Goal: Information Seeking & Learning: Check status

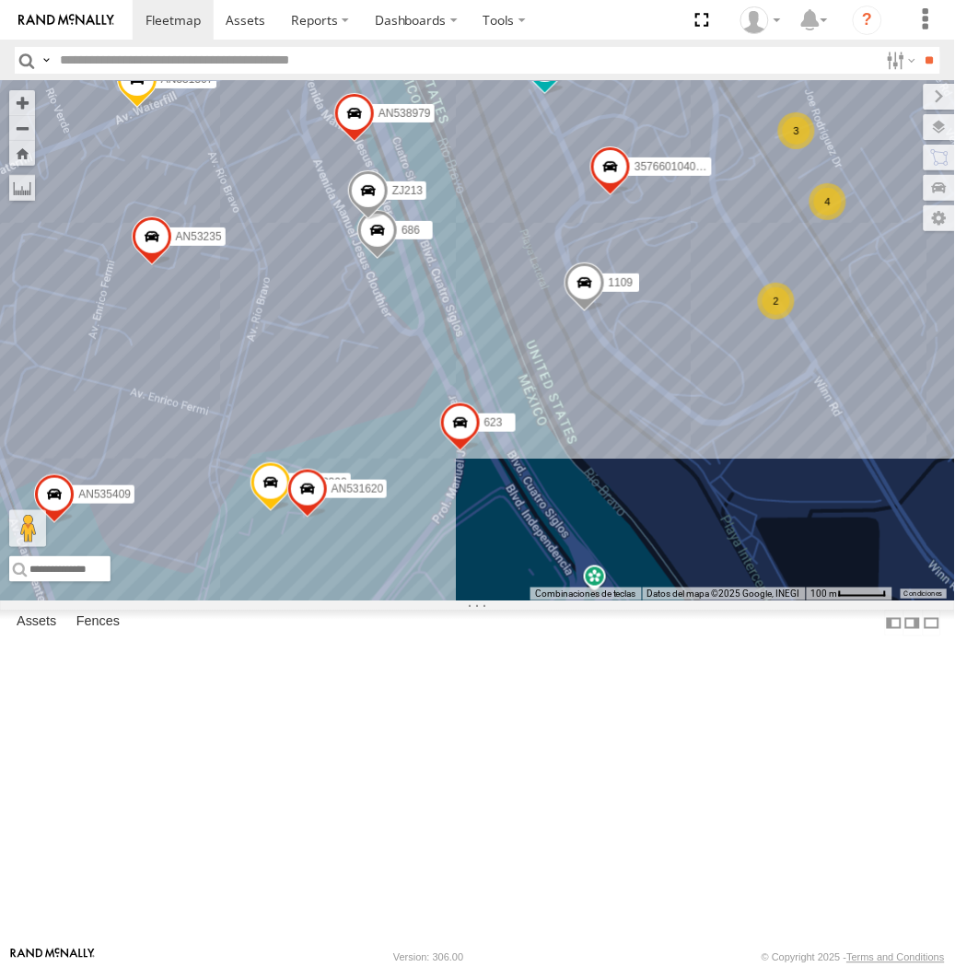
drag, startPoint x: 310, startPoint y: 246, endPoint x: 274, endPoint y: 504, distance: 260.5
click at [274, 504] on div "AN535203 AN533926 AN53034 015910001811580 ZJ535914 F2771 AN533897 AN530755 AN53…" at bounding box center [477, 341] width 955 height 520
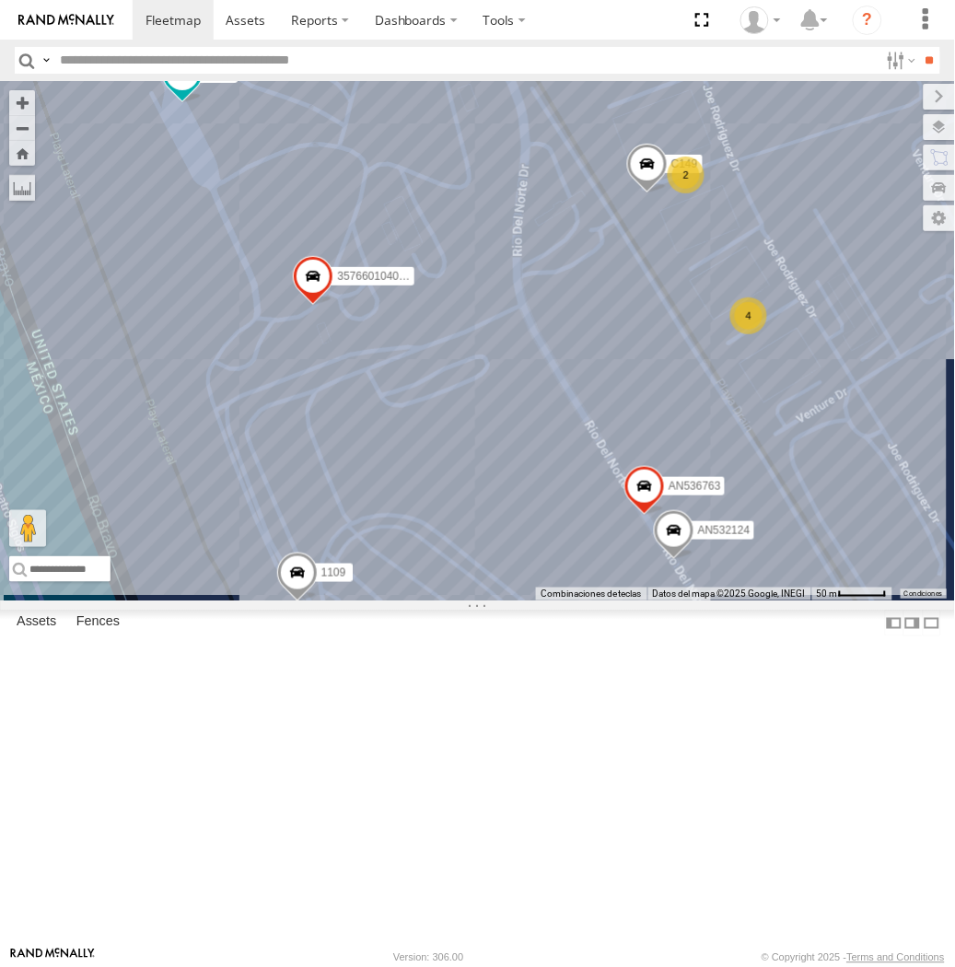
drag, startPoint x: 492, startPoint y: 382, endPoint x: 493, endPoint y: 748, distance: 365.7
click at [498, 601] on div "357660104096649 015910001918898 4006 AN535635 AN532390 AN539158 ZJ213 7041 1109…" at bounding box center [477, 341] width 955 height 520
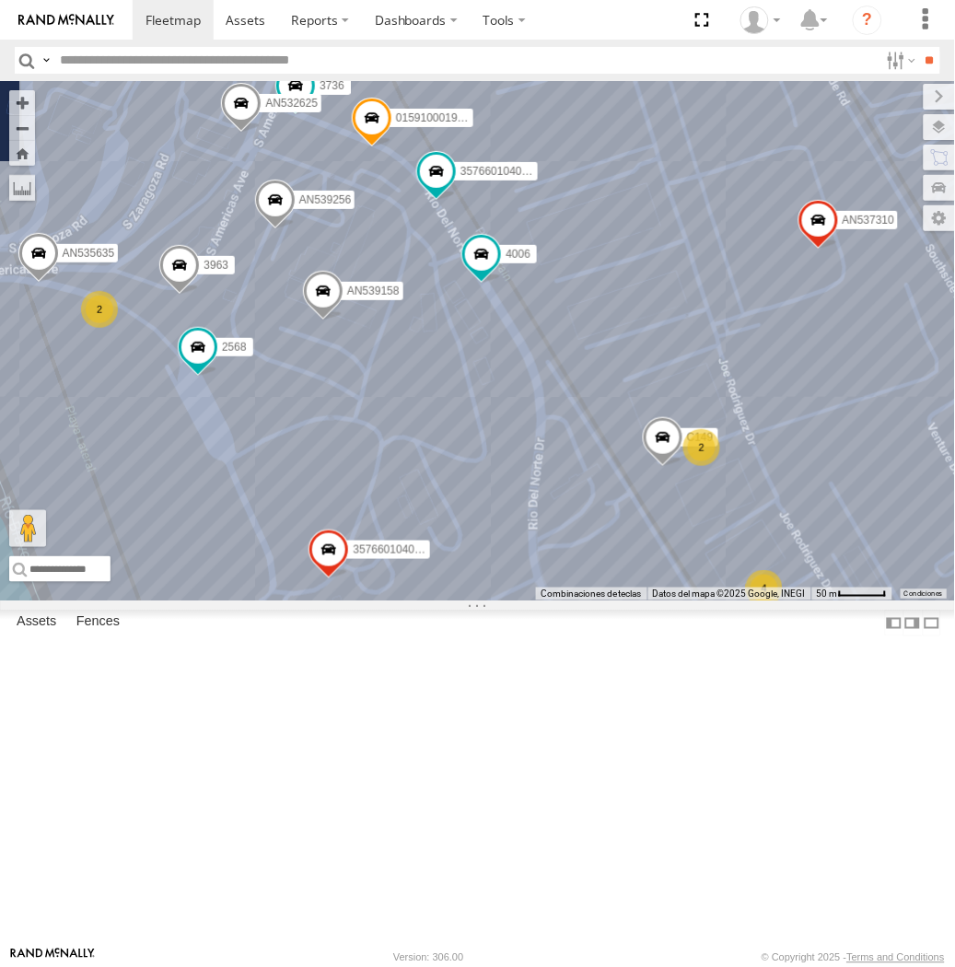
drag, startPoint x: 392, startPoint y: 518, endPoint x: 421, endPoint y: 545, distance: 39.7
click at [421, 545] on div "357660104096649 015910001918898 4006 AN535635 AN532390 AN539158 ZJ213 7041 1109…" at bounding box center [477, 341] width 955 height 520
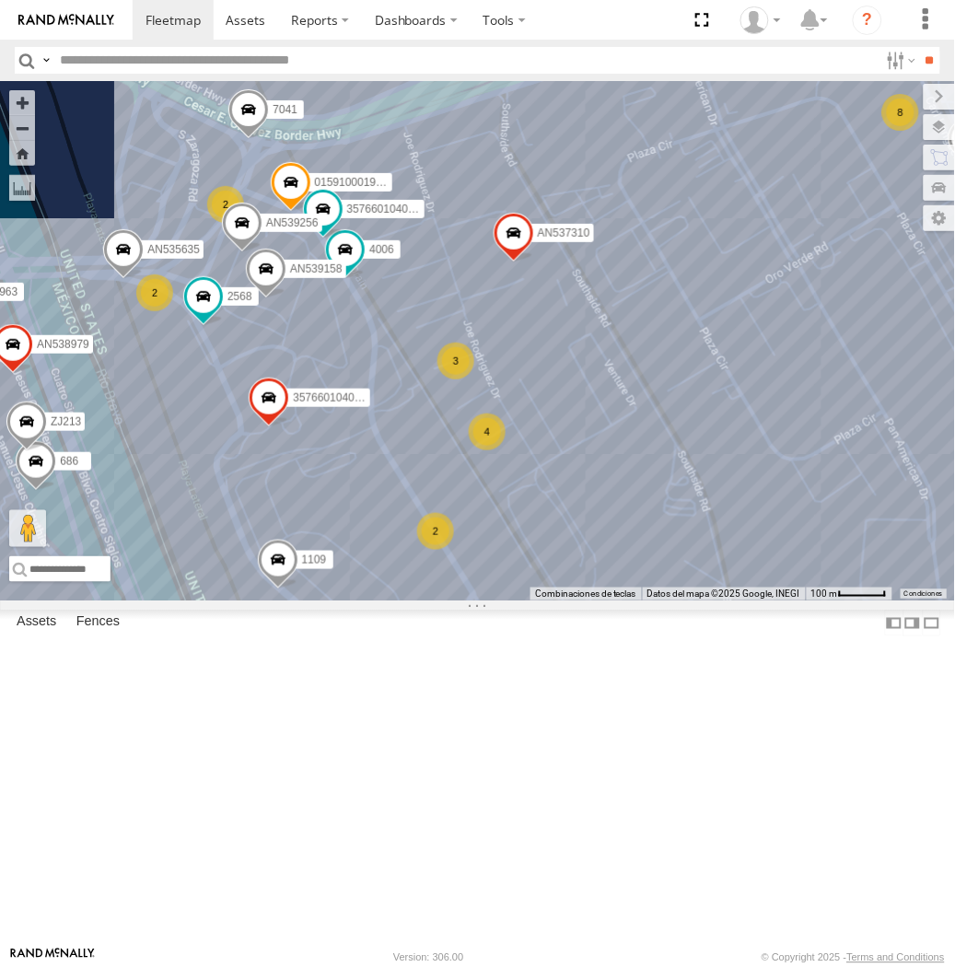
drag, startPoint x: 161, startPoint y: 541, endPoint x: 397, endPoint y: 470, distance: 246.3
click at [396, 470] on div "357660104096649 015910001918898 4006 AN535635 AN532390 AN539158 ZJ213 7041 1109…" at bounding box center [477, 341] width 955 height 520
click at [397, 470] on div "357660104096649 015910001918898 4006 AN535635 AN532390 AN539158 ZJ213 7041 1109…" at bounding box center [477, 341] width 955 height 520
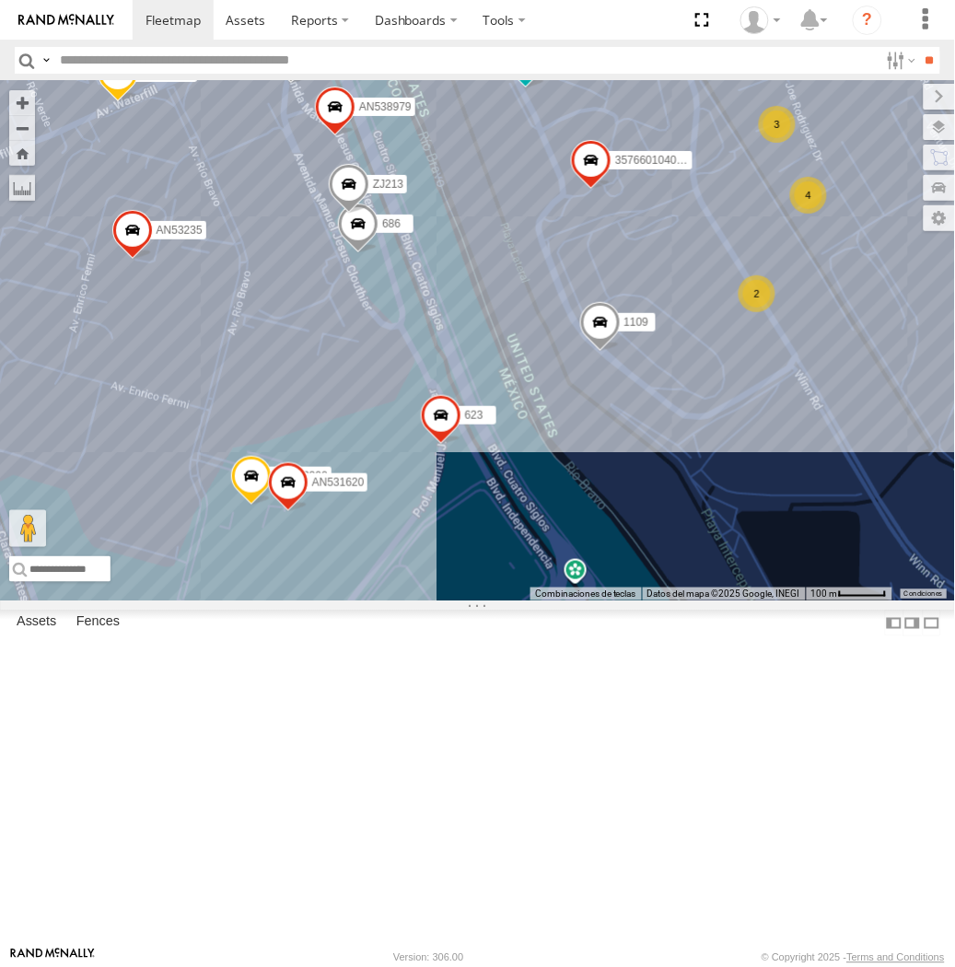
drag, startPoint x: 348, startPoint y: 612, endPoint x: 465, endPoint y: 454, distance: 196.2
click at [465, 454] on div "357660104096649 015910001918898 4006 AN535635 AN532390 AN539158 ZJ213 7041 1109…" at bounding box center [477, 341] width 955 height 520
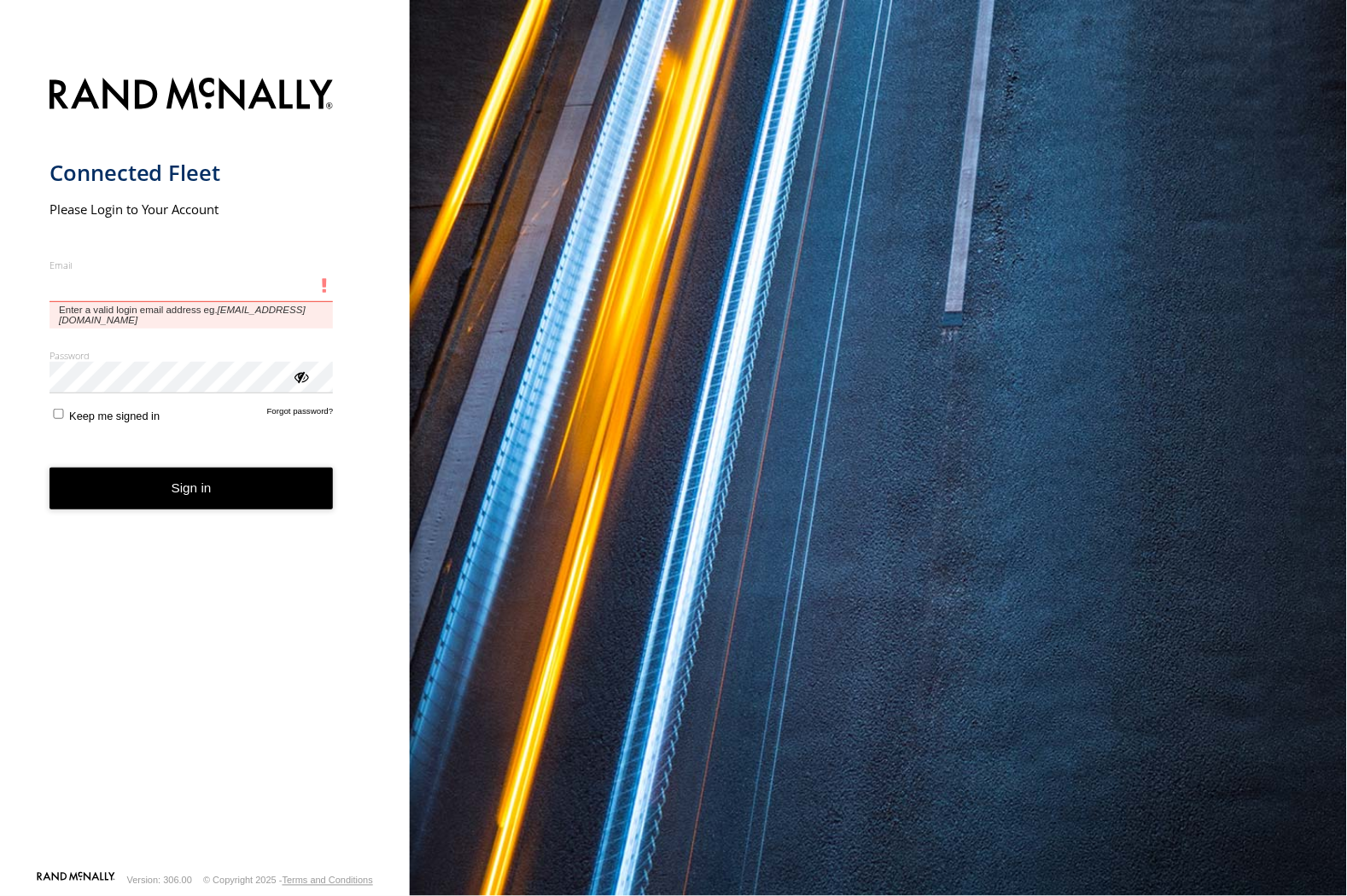
type input "**********"
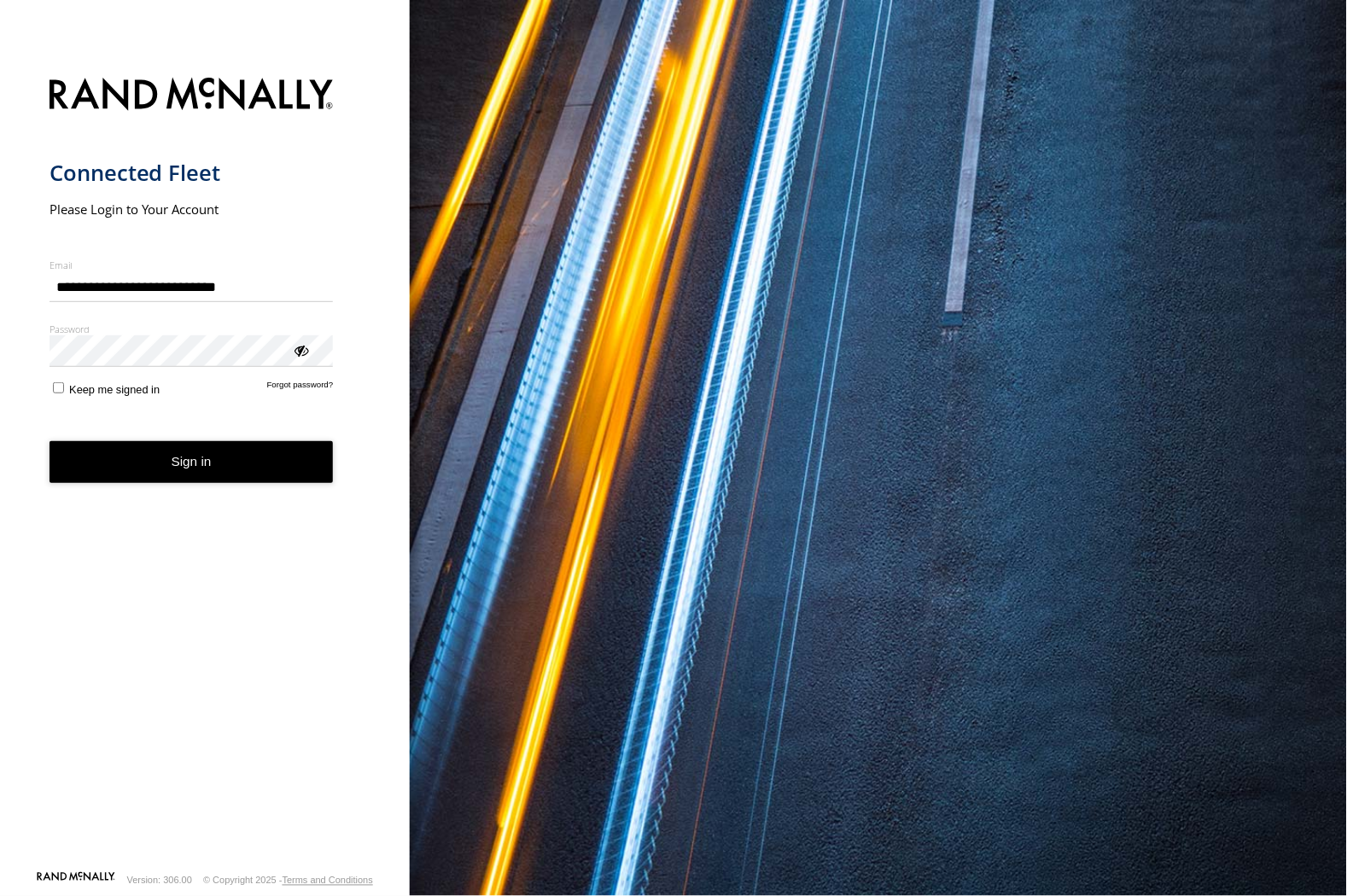
click at [147, 478] on button "Sign in" at bounding box center [191, 461] width 284 height 42
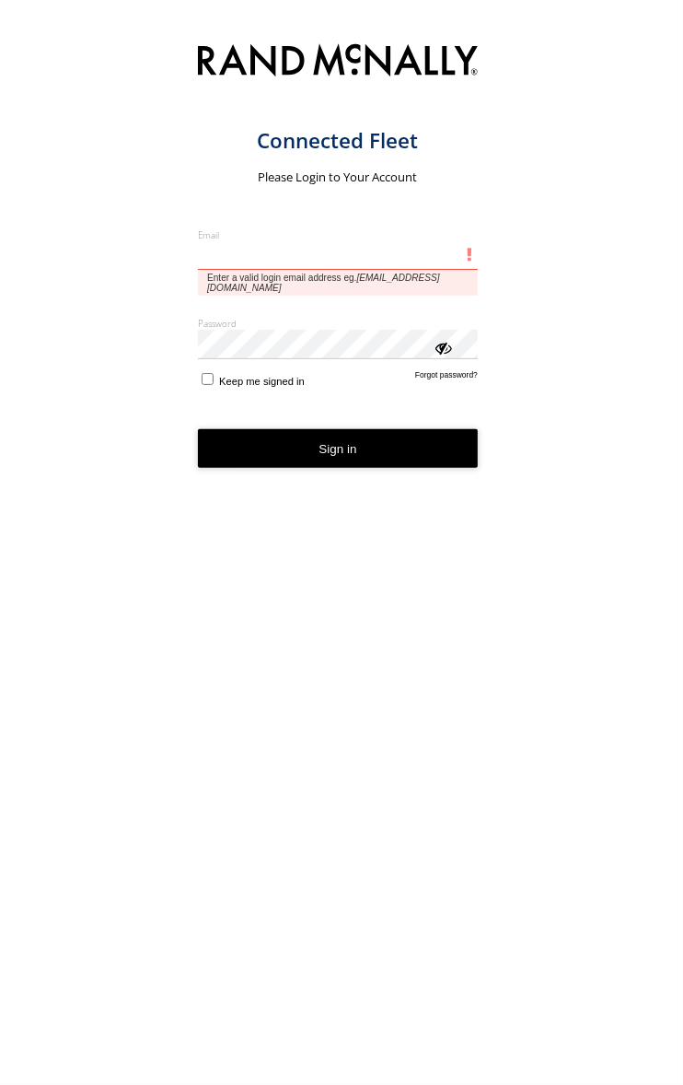
type input "**********"
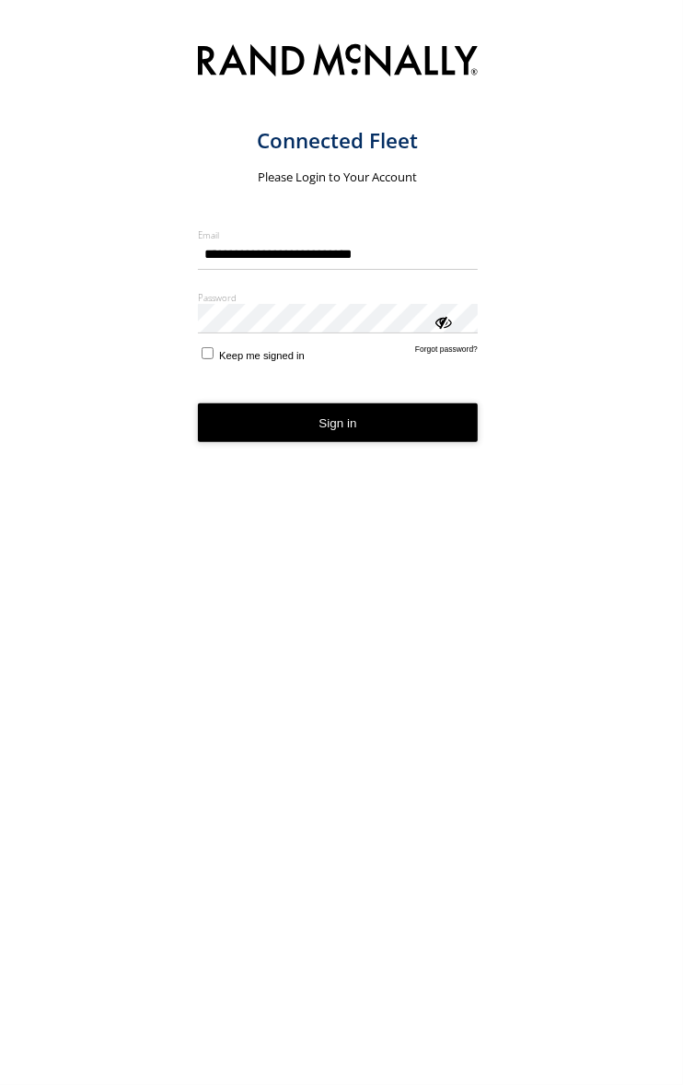
click at [256, 415] on form "**********" at bounding box center [353, 556] width 310 height 1044
click at [344, 418] on button "Sign in" at bounding box center [338, 422] width 280 height 39
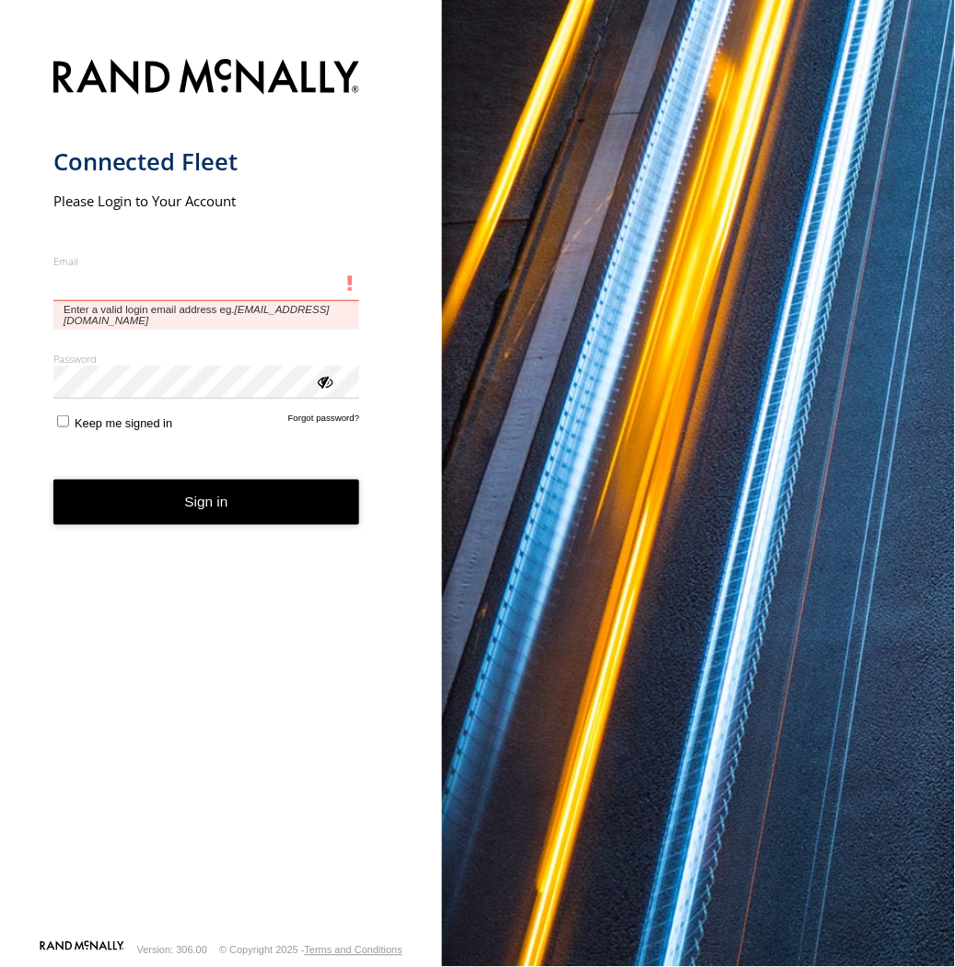
type input "**********"
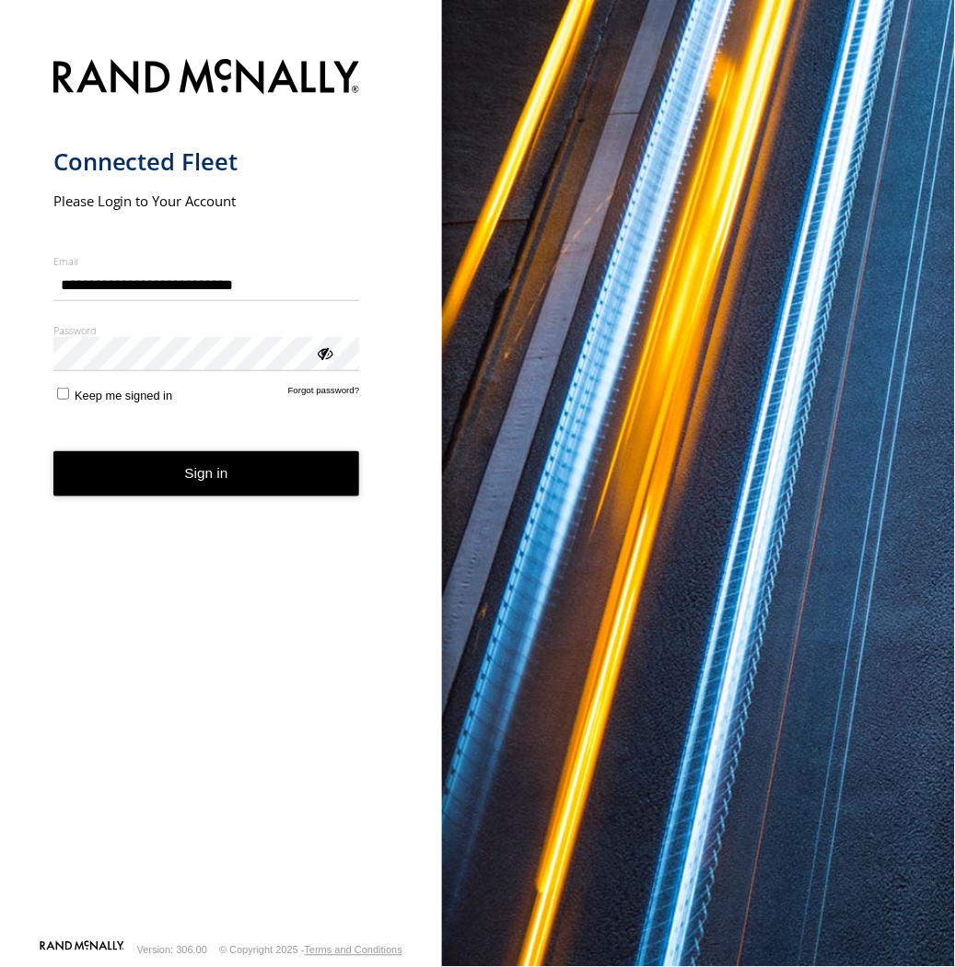
click at [204, 485] on button "Sign in" at bounding box center [206, 473] width 307 height 45
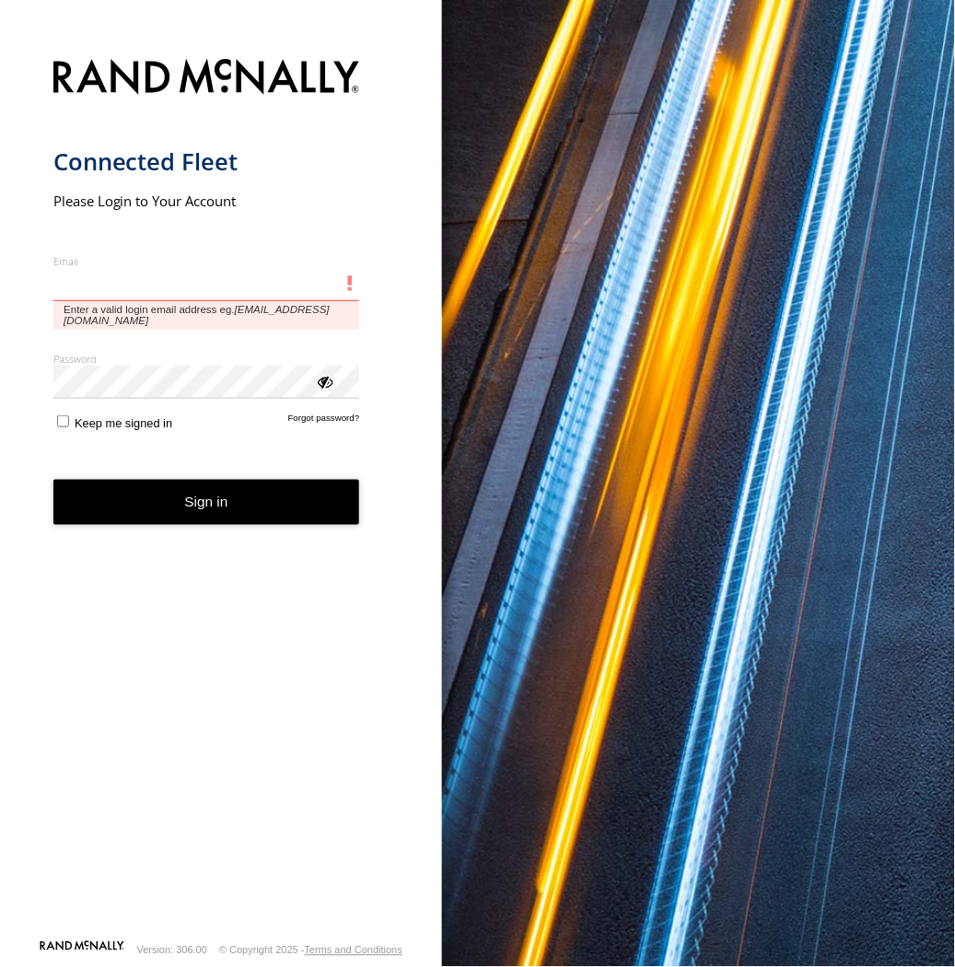
type input "**********"
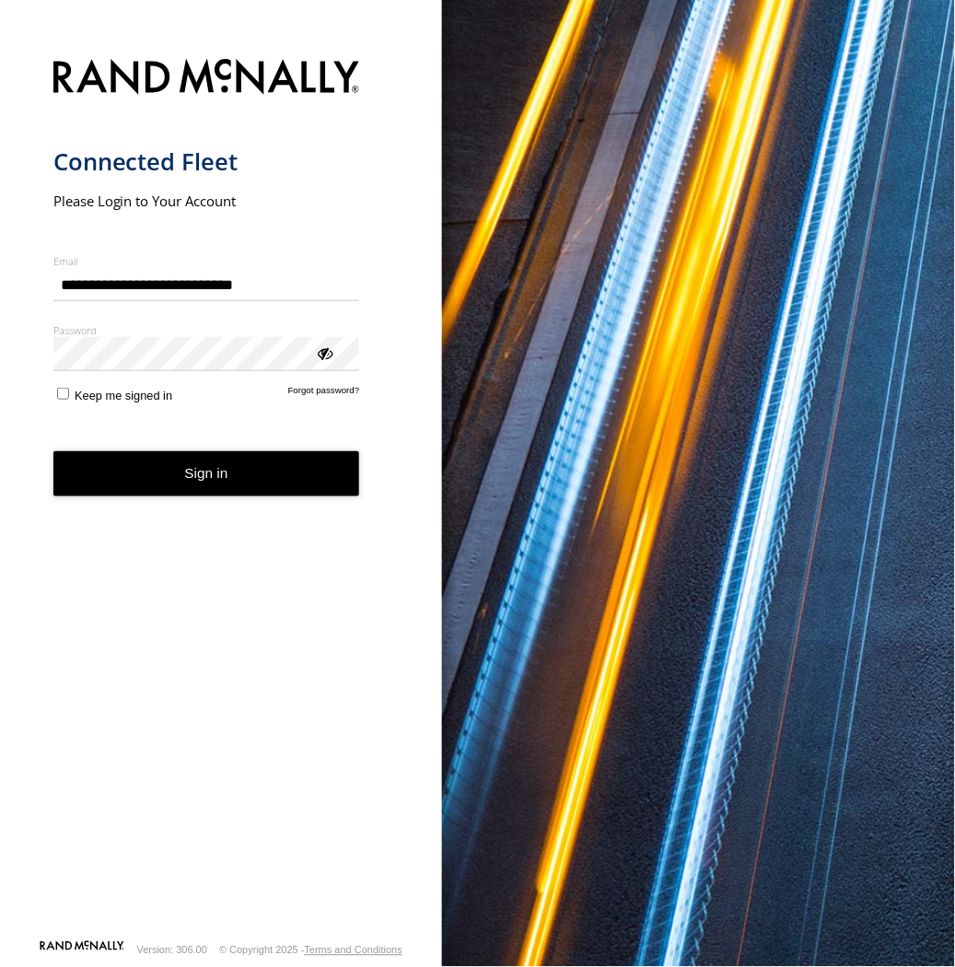
click at [268, 488] on button "Sign in" at bounding box center [206, 473] width 307 height 45
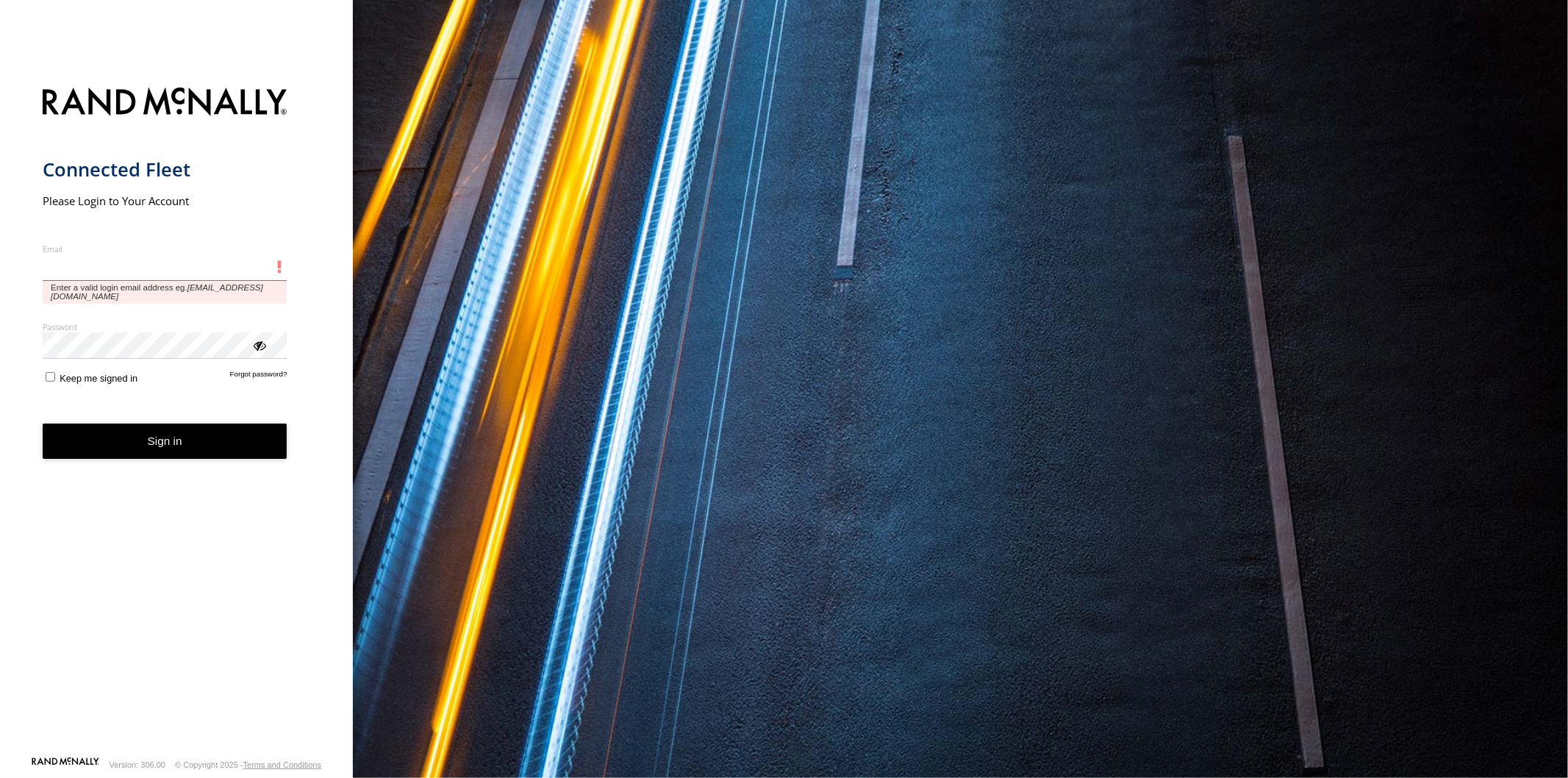
type input "**********"
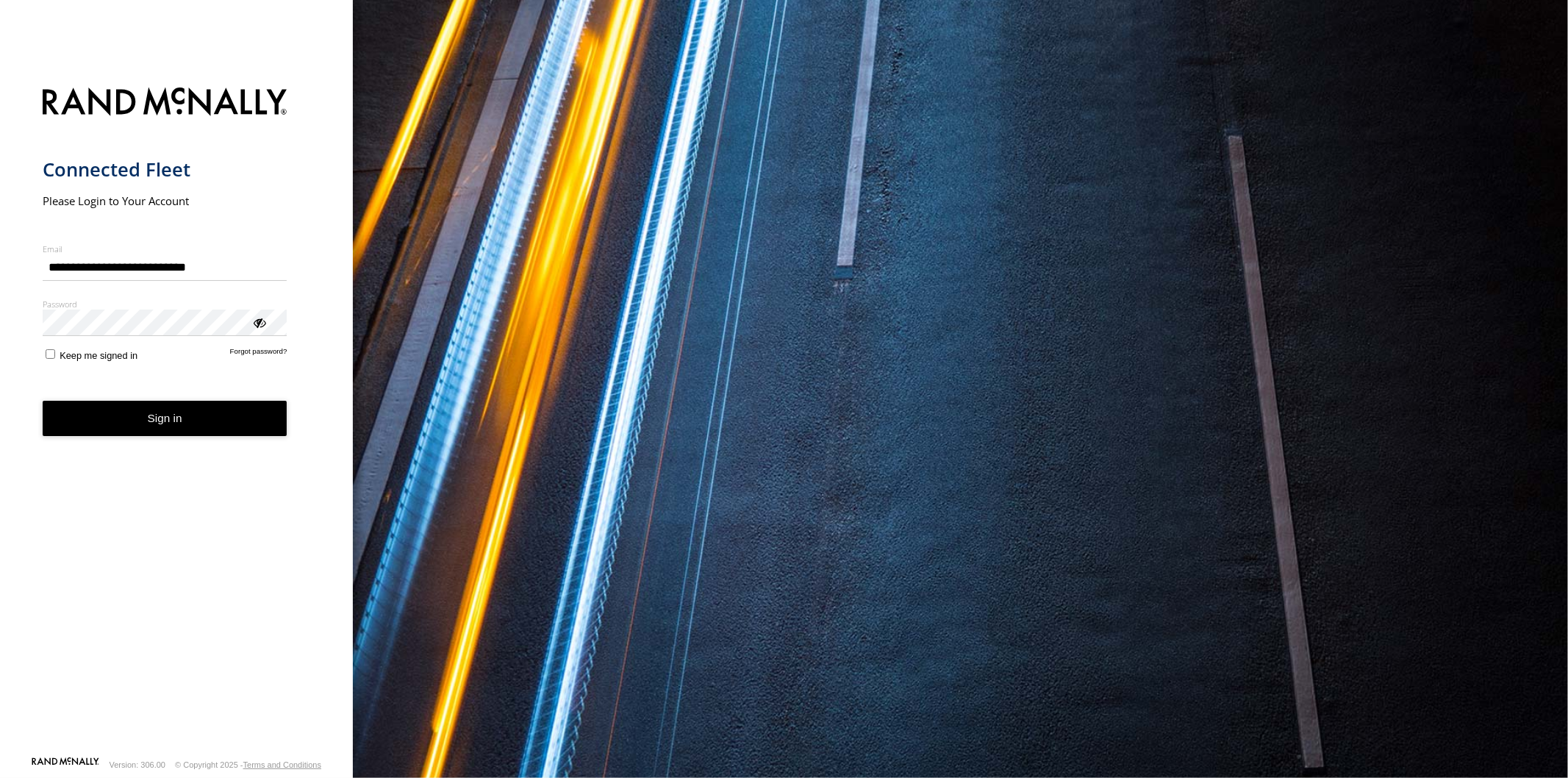
click at [155, 423] on button "Sign in" at bounding box center [164, 418] width 245 height 36
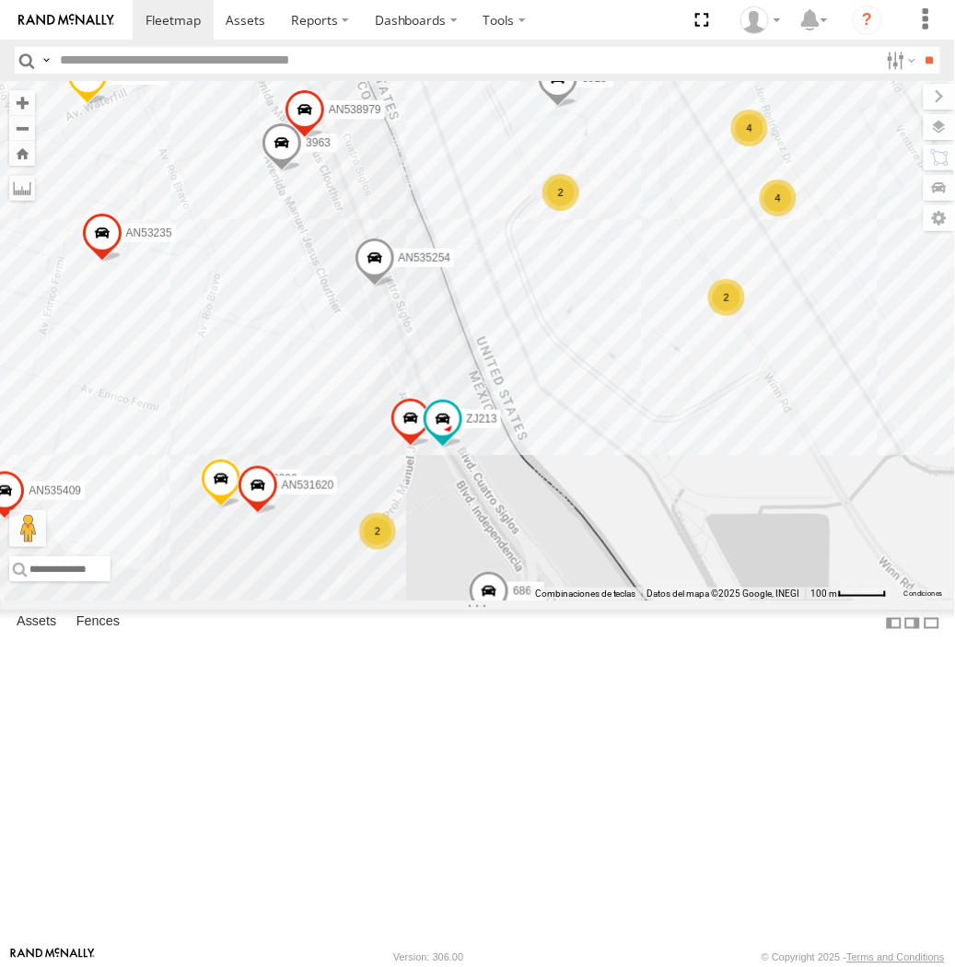
drag, startPoint x: 534, startPoint y: 461, endPoint x: 461, endPoint y: 399, distance: 95.4
click at [461, 399] on div "AN535203 AN53034 015910001811580 ZJ535914 F2771 AN533897 AN533926 AN539582 AN53…" at bounding box center [477, 341] width 955 height 520
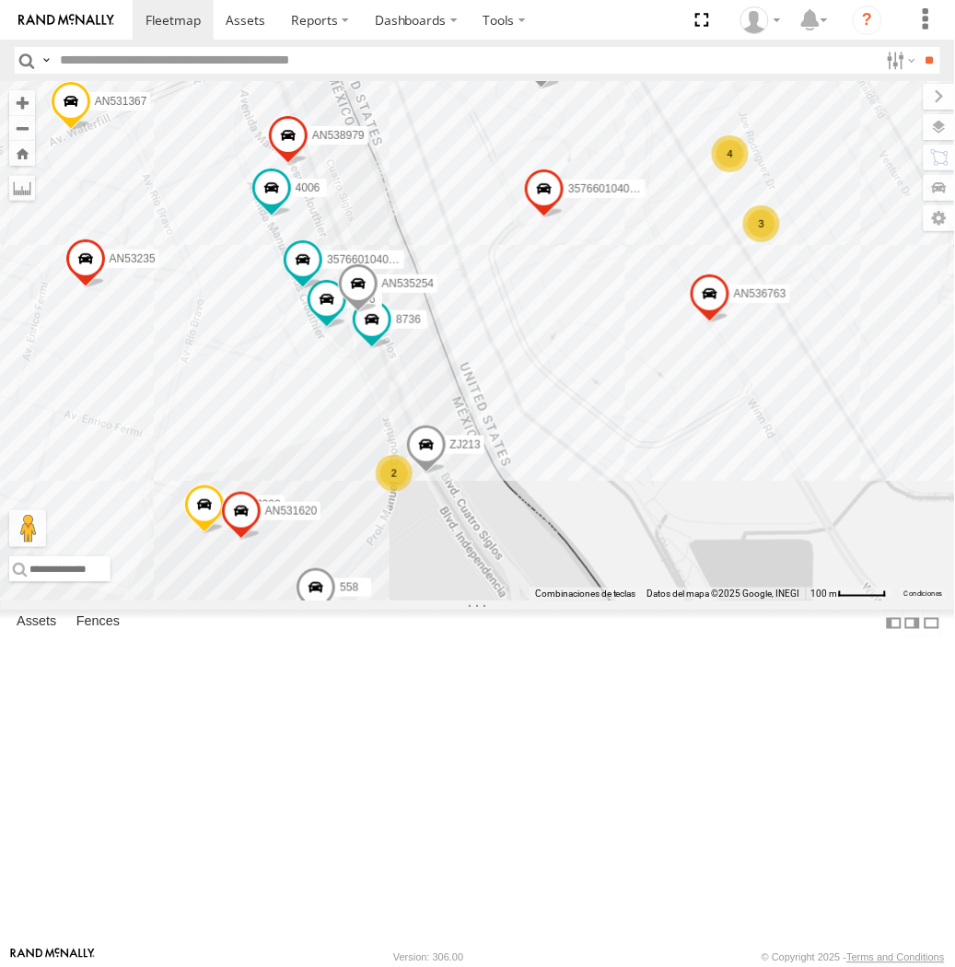
drag, startPoint x: 364, startPoint y: 268, endPoint x: 416, endPoint y: 351, distance: 98.1
click at [413, 353] on div "AN535203 015910001811580 ZJ535914 F2771 AN533897 AN533926 AN535545 4 16 3 181 3…" at bounding box center [477, 341] width 955 height 520
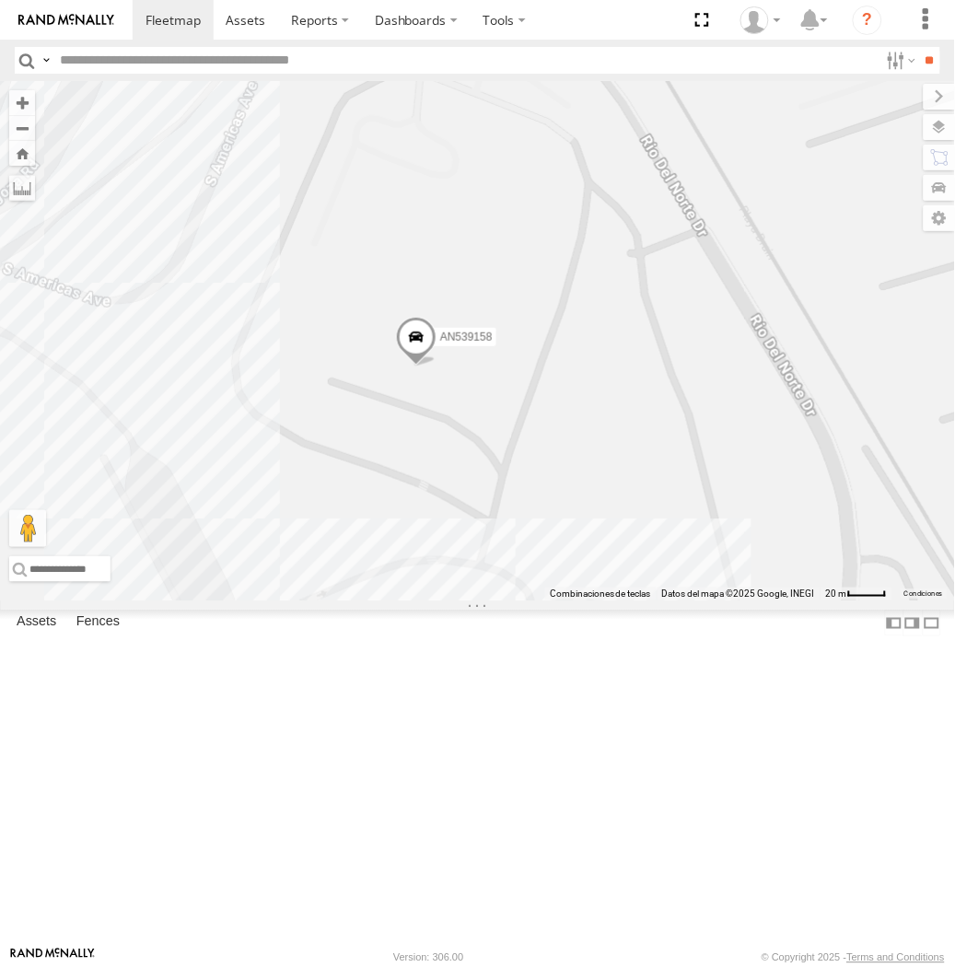
drag, startPoint x: 450, startPoint y: 226, endPoint x: 450, endPoint y: 319, distance: 93.0
click at [450, 319] on div "AN535203 015910001811580 ZJ535914 F2771 AN533897 AN533926 AN535545 181 35766010…" at bounding box center [477, 341] width 955 height 520
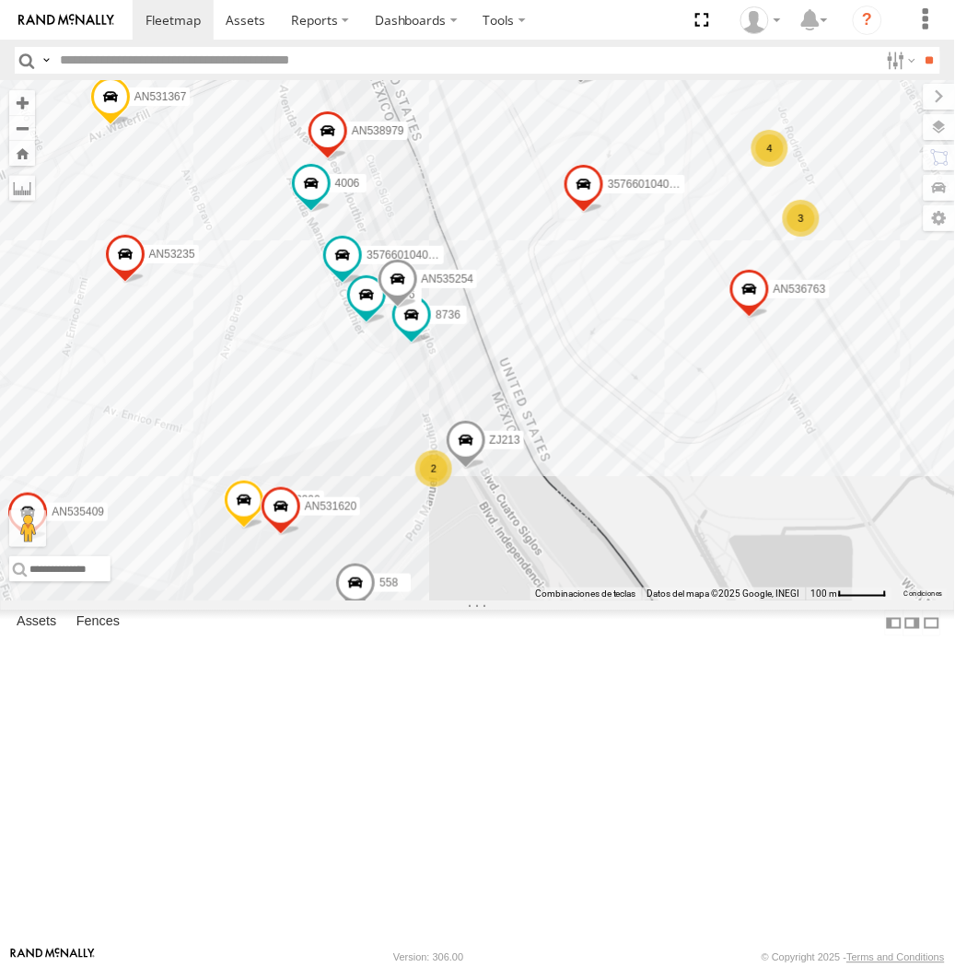
drag, startPoint x: 297, startPoint y: 619, endPoint x: 468, endPoint y: 385, distance: 290.0
click at [468, 385] on div "AN535203 015910001811580 ZJ535914 F2771 AN533897 AN533926 AN535545 181 35766010…" at bounding box center [477, 341] width 955 height 520
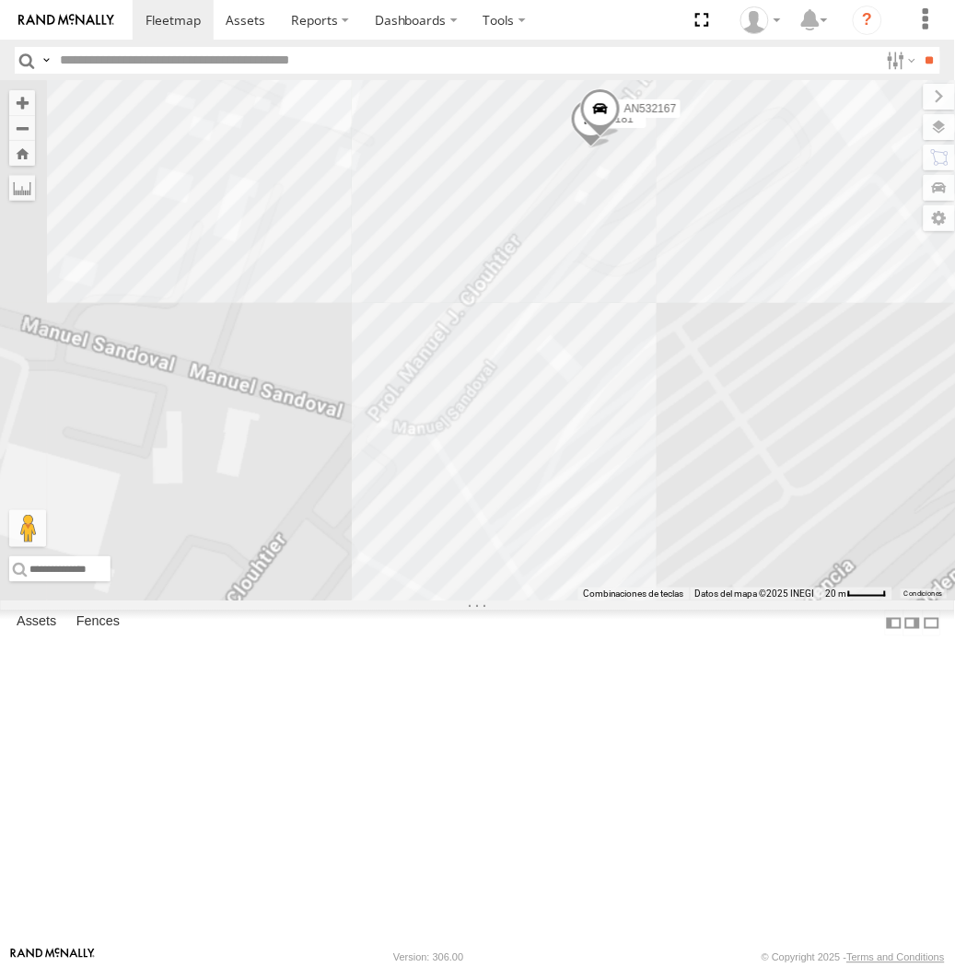
drag, startPoint x: 683, startPoint y: 252, endPoint x: 283, endPoint y: 651, distance: 564.7
click at [283, 601] on div "AN535203 AN53034 015910001811580 ZJ535914 F2771 AN533897 8662 AN533926 AN531063…" at bounding box center [477, 341] width 955 height 520
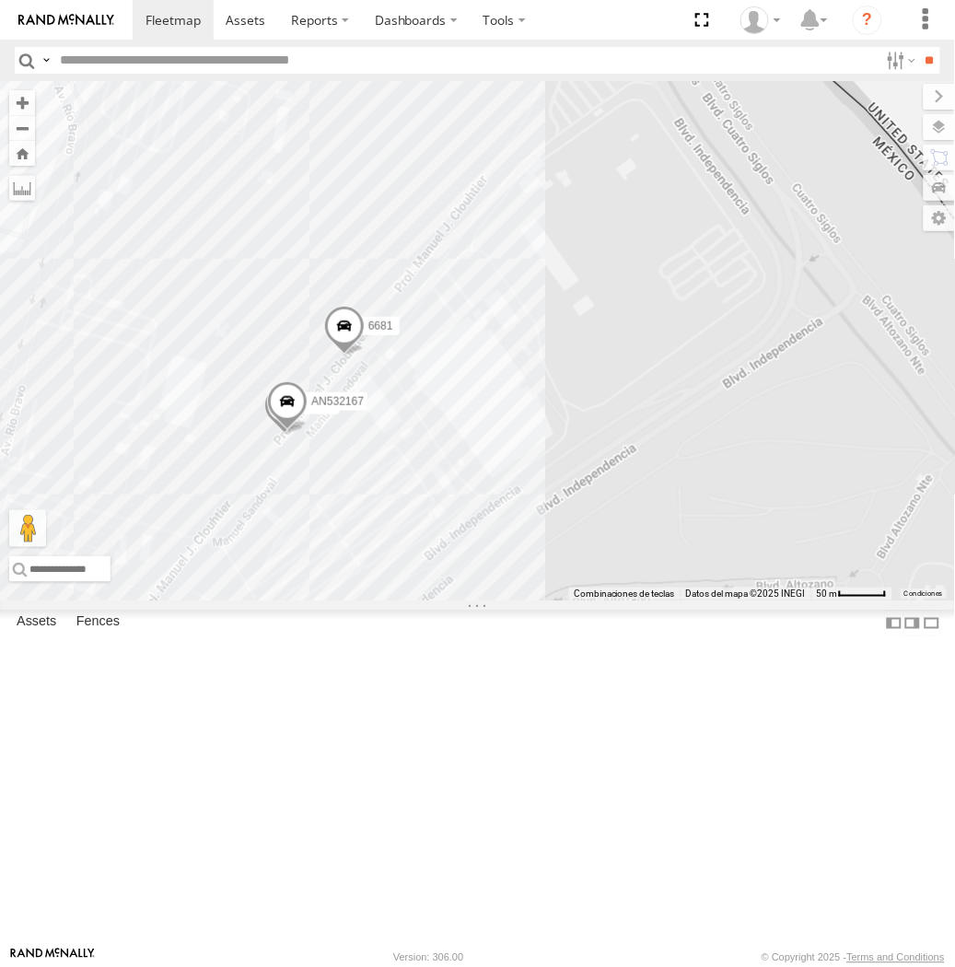
drag, startPoint x: 503, startPoint y: 297, endPoint x: 442, endPoint y: 411, distance: 129.4
click at [446, 407] on div "AN535203 AN53034 015910001811580 ZJ535914 F2771 AN533897 8662 AN533926 AN531063…" at bounding box center [477, 341] width 955 height 520
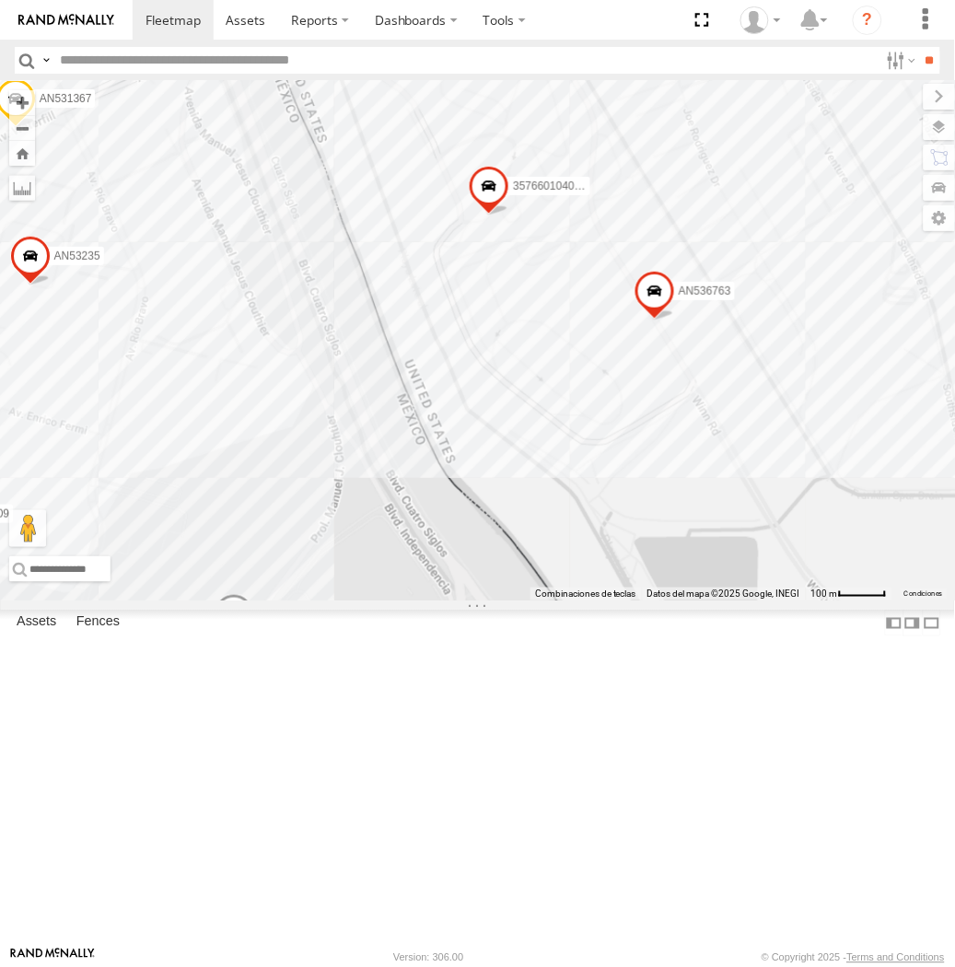
drag, startPoint x: 535, startPoint y: 272, endPoint x: 437, endPoint y: 516, distance: 263.3
click at [437, 516] on div "AN535203 AN53034 015910001811580 ZJ535914 F2771 AN533897 8662 AN533926 AN531063…" at bounding box center [477, 341] width 955 height 520
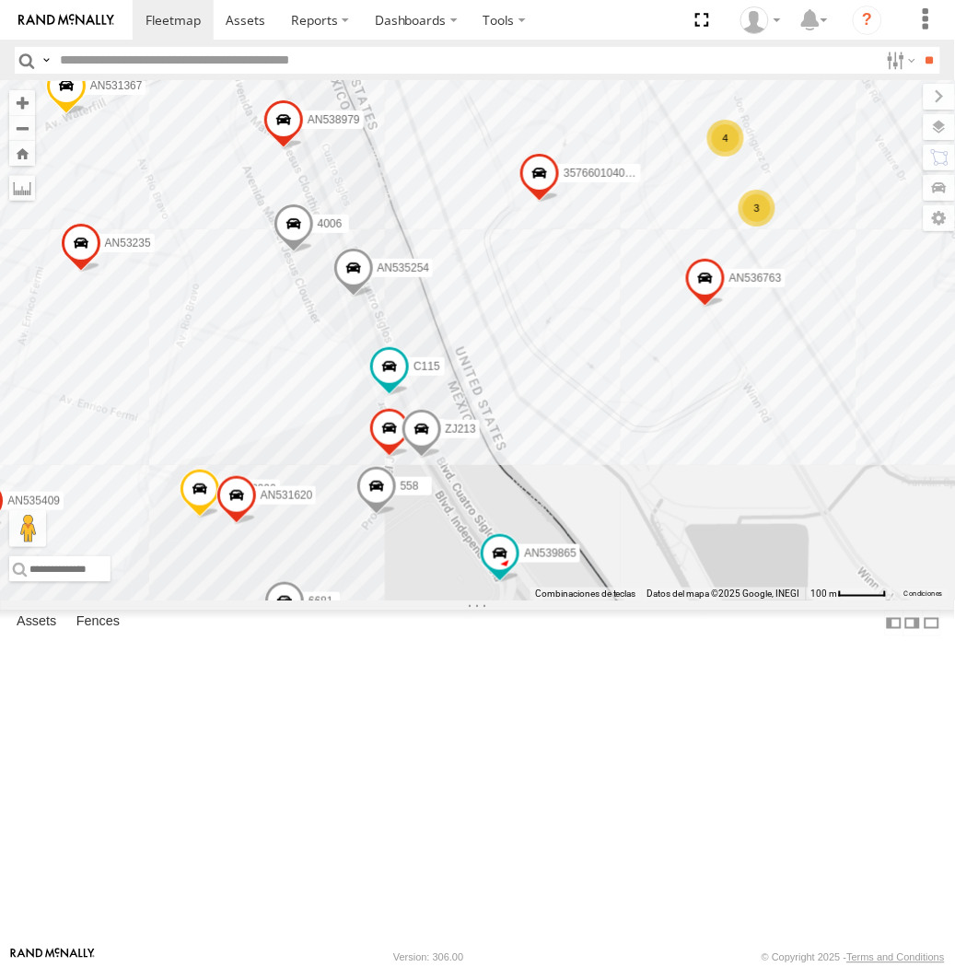
drag, startPoint x: 428, startPoint y: 525, endPoint x: 484, endPoint y: 513, distance: 56.6
click at [484, 513] on div "AN535203 AN53034 015910001811580 ZJ535914 F2771 AN533897 8662 AN533926 AN531063…" at bounding box center [477, 341] width 955 height 520
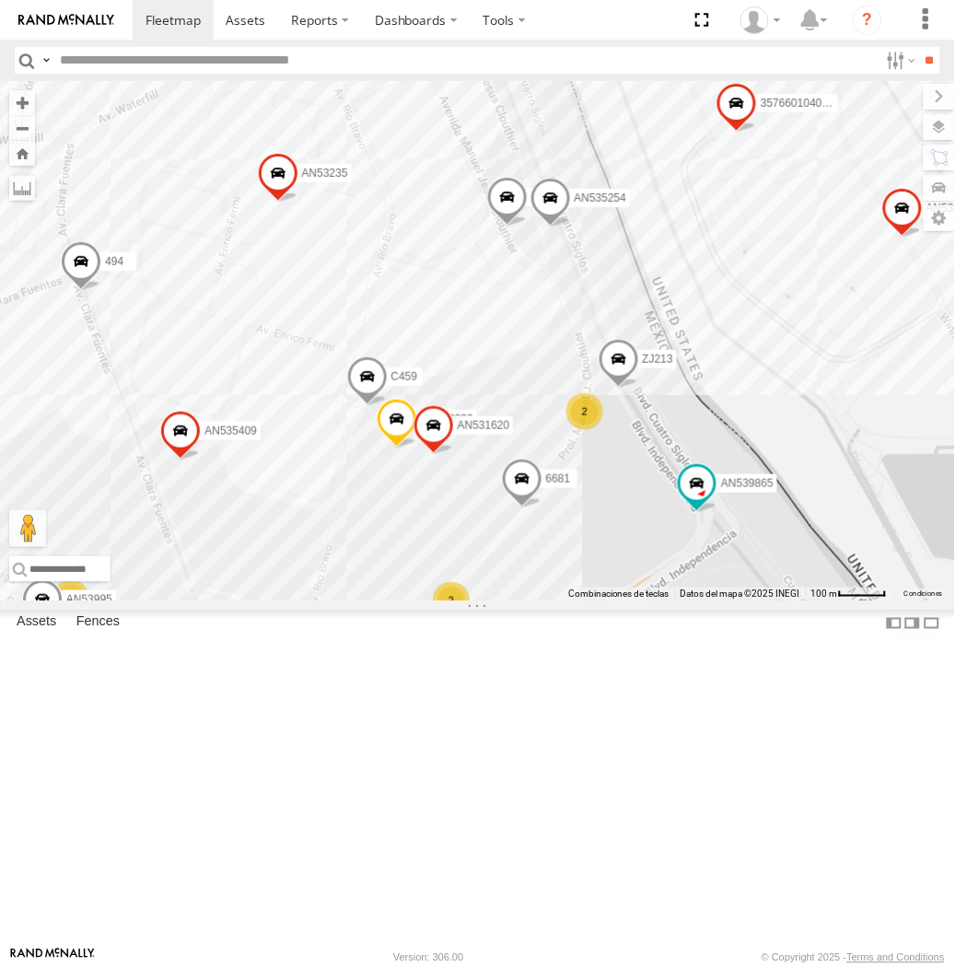
drag, startPoint x: 790, startPoint y: 408, endPoint x: 578, endPoint y: 720, distance: 377.9
click at [578, 601] on div "357660104096649 AN536763 4006 AN532390 AN539865 AN539158 ZJ213 8736 6681 AN5354…" at bounding box center [477, 341] width 955 height 520
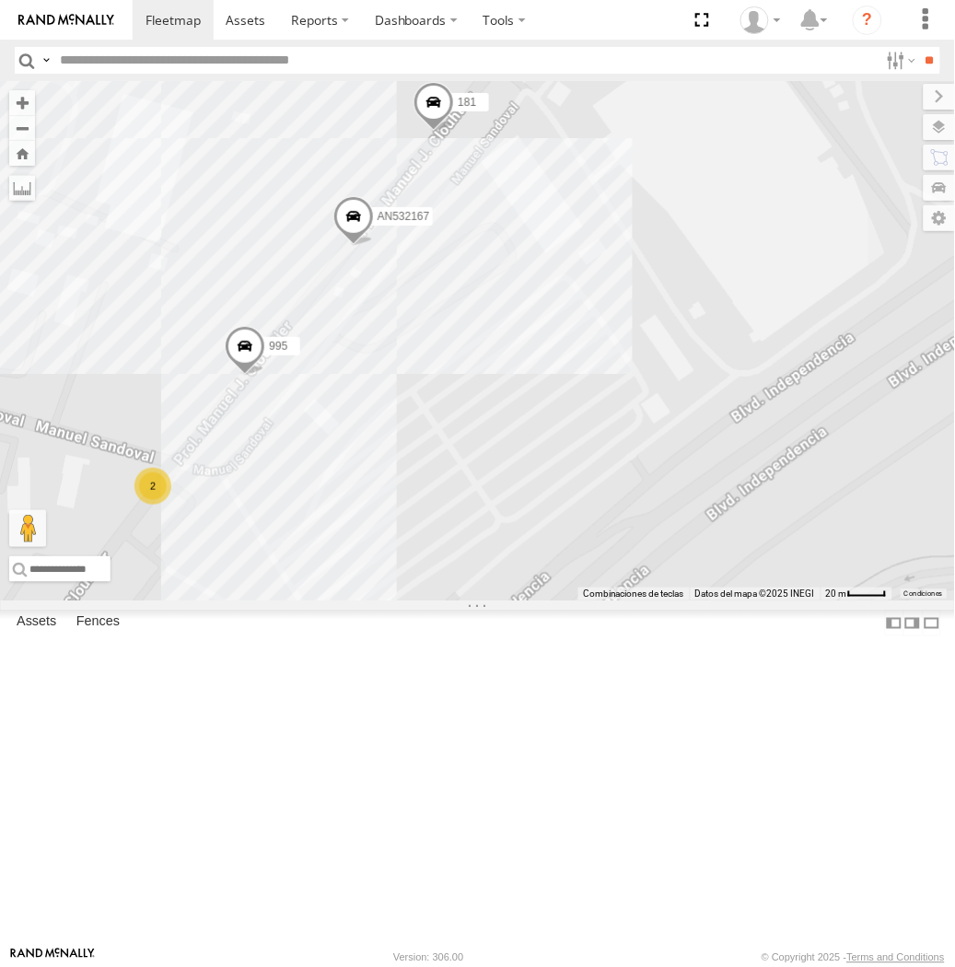
drag, startPoint x: 184, startPoint y: 490, endPoint x: 368, endPoint y: 415, distance: 198.8
click at [368, 415] on div "AN535203 AN53034 015910001811580 ZJ535914 F2771 AN533897 AN535911 AN536763 0159…" at bounding box center [477, 341] width 955 height 520
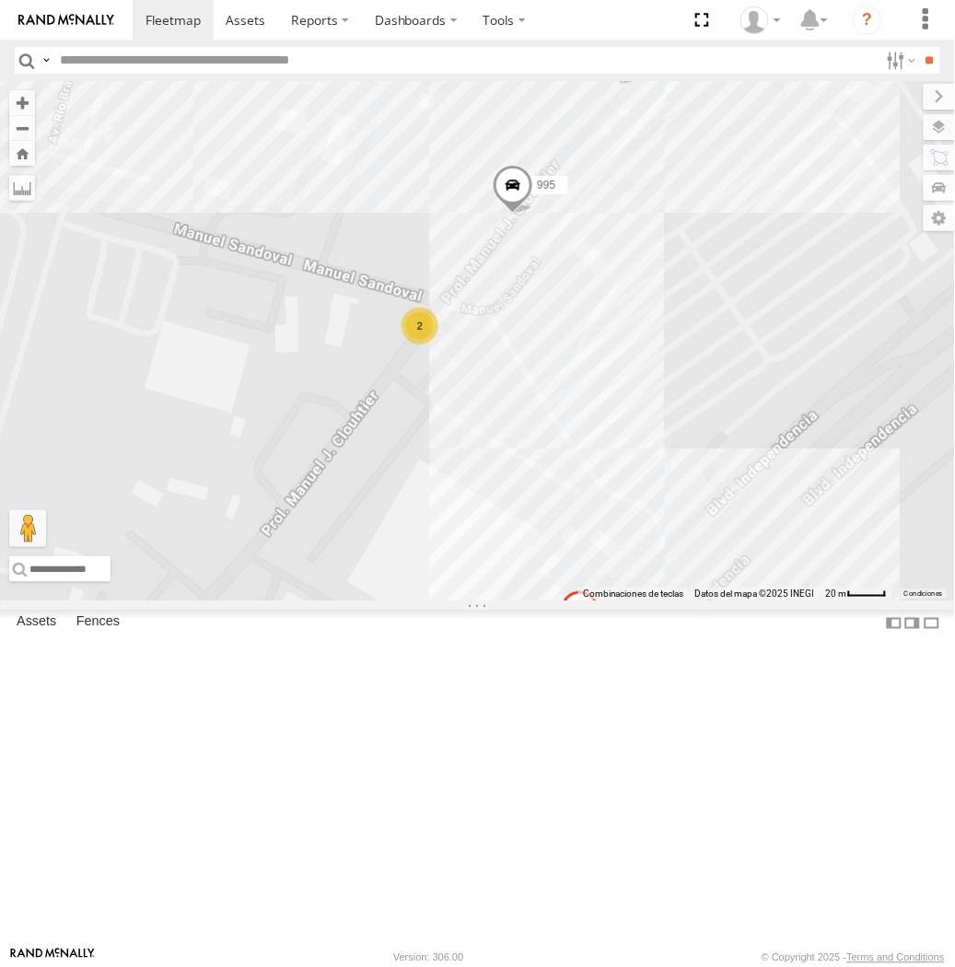
drag, startPoint x: 633, startPoint y: 439, endPoint x: 214, endPoint y: 672, distance: 479.6
click at [290, 601] on div "AN535203 AN53034 015910001811580 ZJ535914 F2771 AN533897 AN535911 AN536763 0159…" at bounding box center [477, 341] width 955 height 520
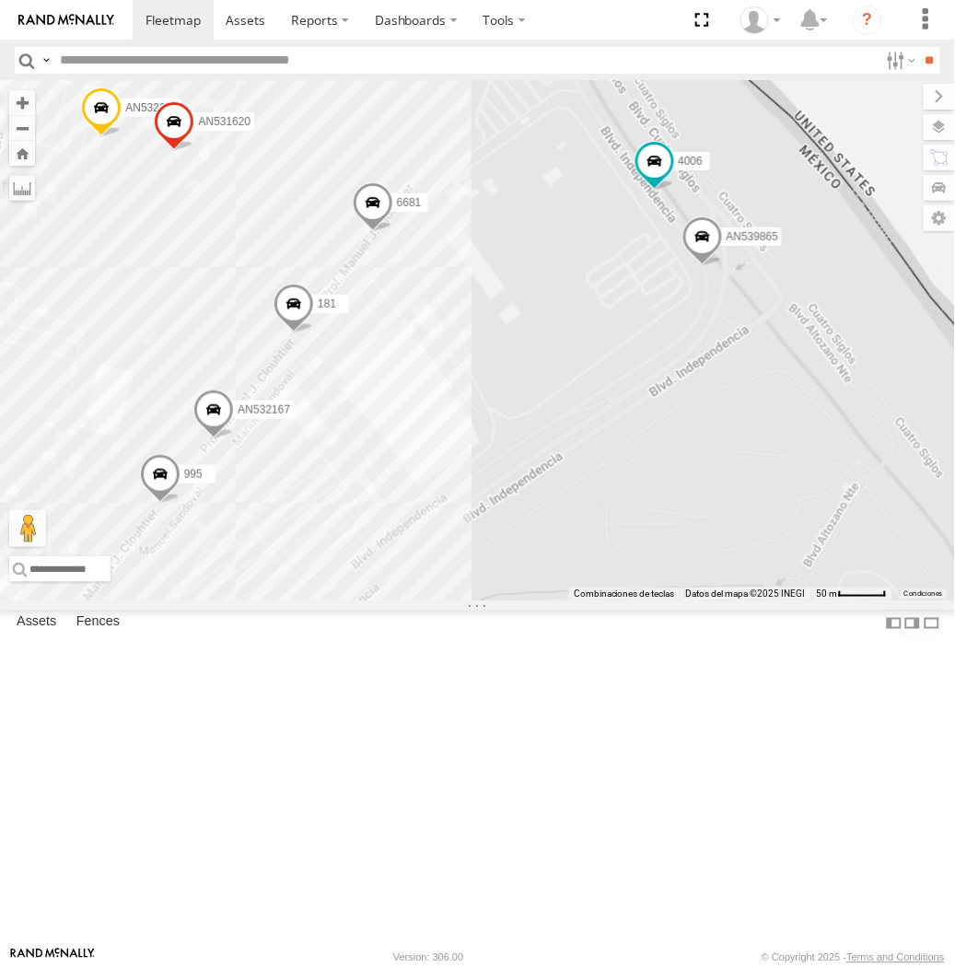
drag, startPoint x: 252, startPoint y: 568, endPoint x: 267, endPoint y: 674, distance: 107.0
click at [258, 601] on div "AN535203 AN53034 015910001811580 ZJ535914 F2771 AN533897 AN535911 AN536763 0159…" at bounding box center [477, 341] width 955 height 520
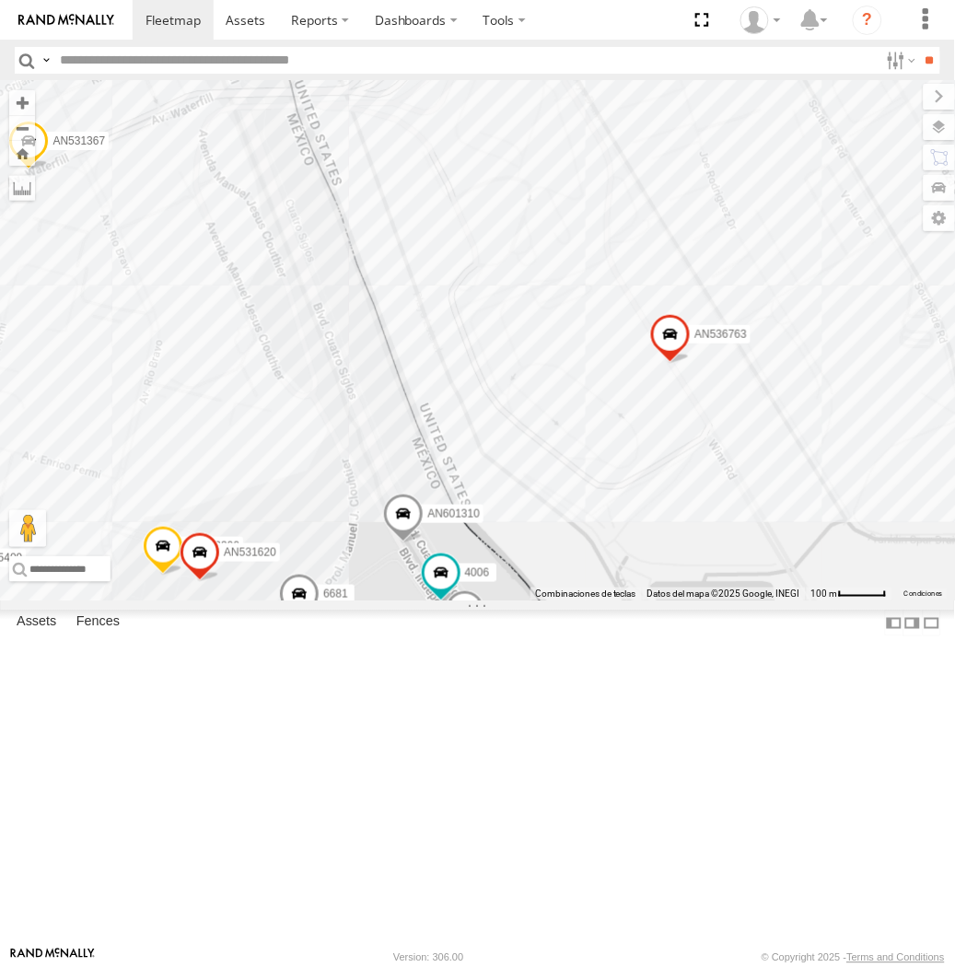
drag, startPoint x: 410, startPoint y: 513, endPoint x: 389, endPoint y: 753, distance: 240.4
click at [389, 601] on div "AN535203 AN53034 015910001811580 ZJ535914 F2771 AN533897 AN535911 AN536763 0159…" at bounding box center [477, 341] width 955 height 520
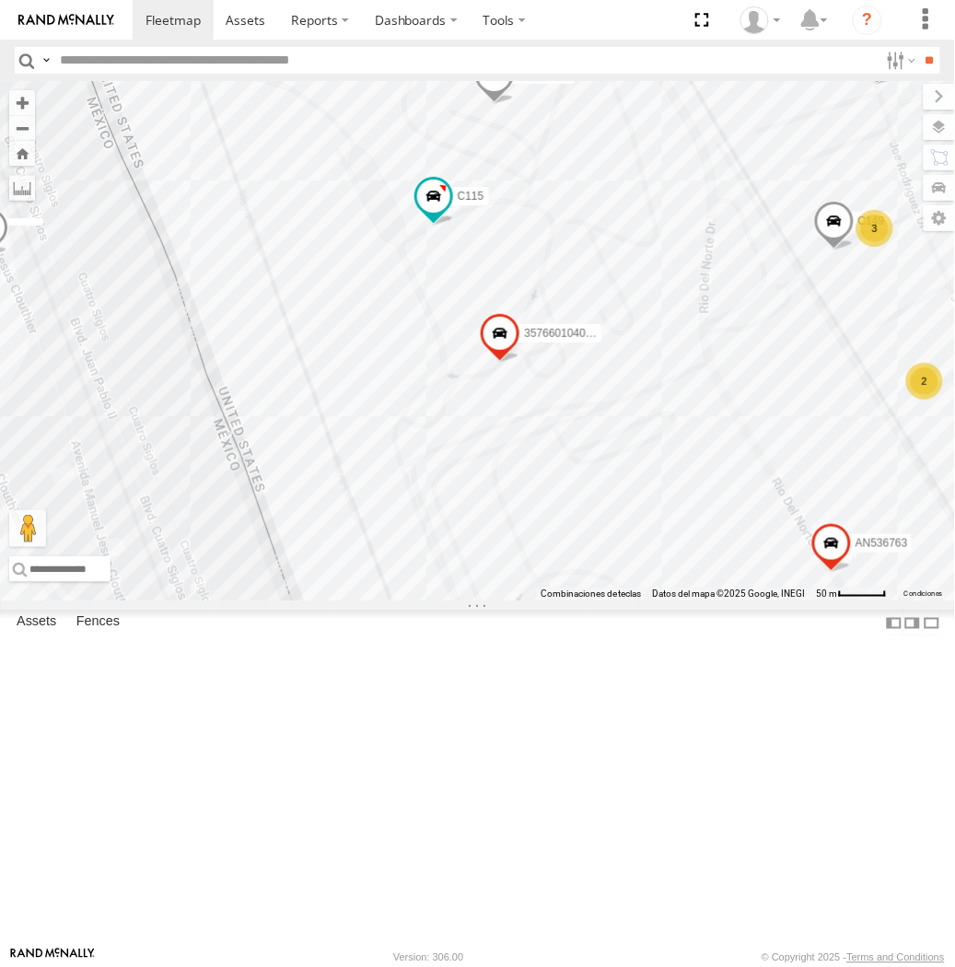
drag, startPoint x: 425, startPoint y: 155, endPoint x: 429, endPoint y: 188, distance: 33.5
click at [429, 188] on div "AN535203 AN53034 015910001811580 ZJ535914 F2771 AN533897 AN535911 AN536763 0159…" at bounding box center [477, 341] width 955 height 520
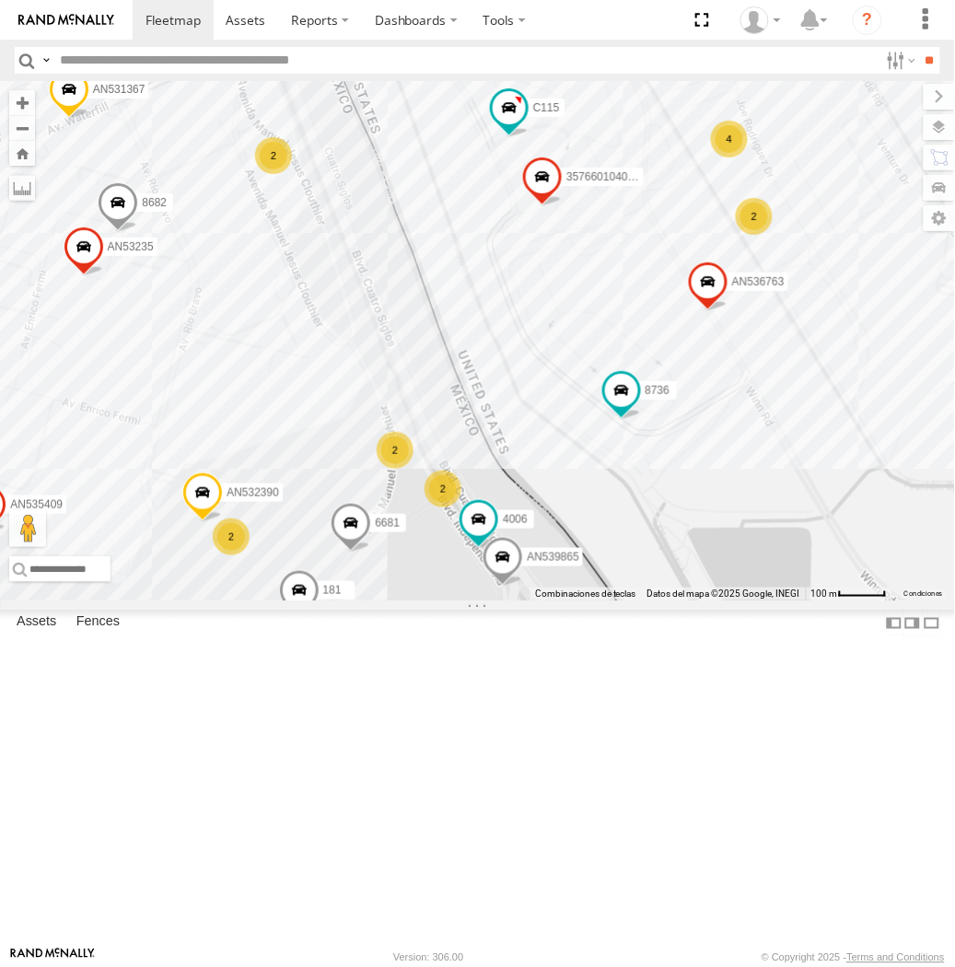
drag, startPoint x: 291, startPoint y: 360, endPoint x: 367, endPoint y: 373, distance: 76.6
click at [367, 373] on div "AN535203 AN53034 015910001811580 ZJ535914 F2771 AN533897 AN535911 AN536763 0159…" at bounding box center [477, 341] width 955 height 520
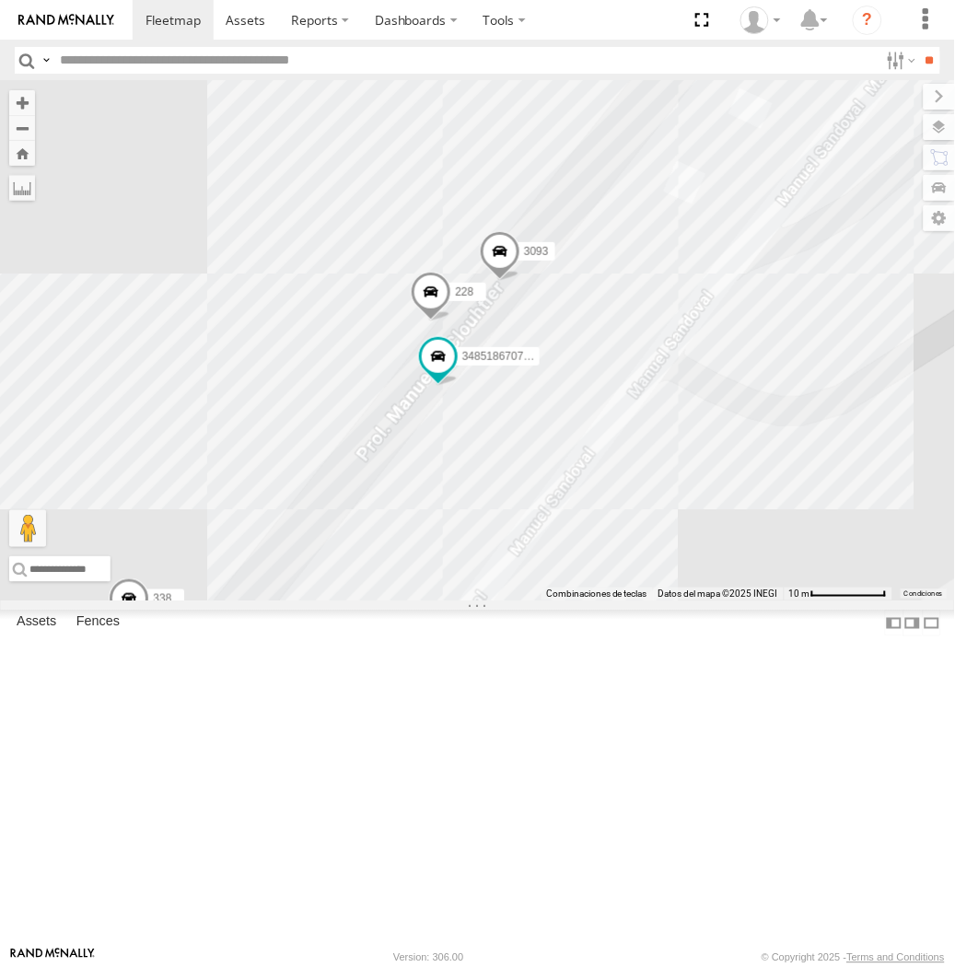
drag, startPoint x: 227, startPoint y: 477, endPoint x: 394, endPoint y: 249, distance: 283.4
click at [394, 249] on div "AN535203 AN53034 015910001811580 ZJ535914 F2771 AN533897 357660104096649 AN5359…" at bounding box center [477, 341] width 955 height 520
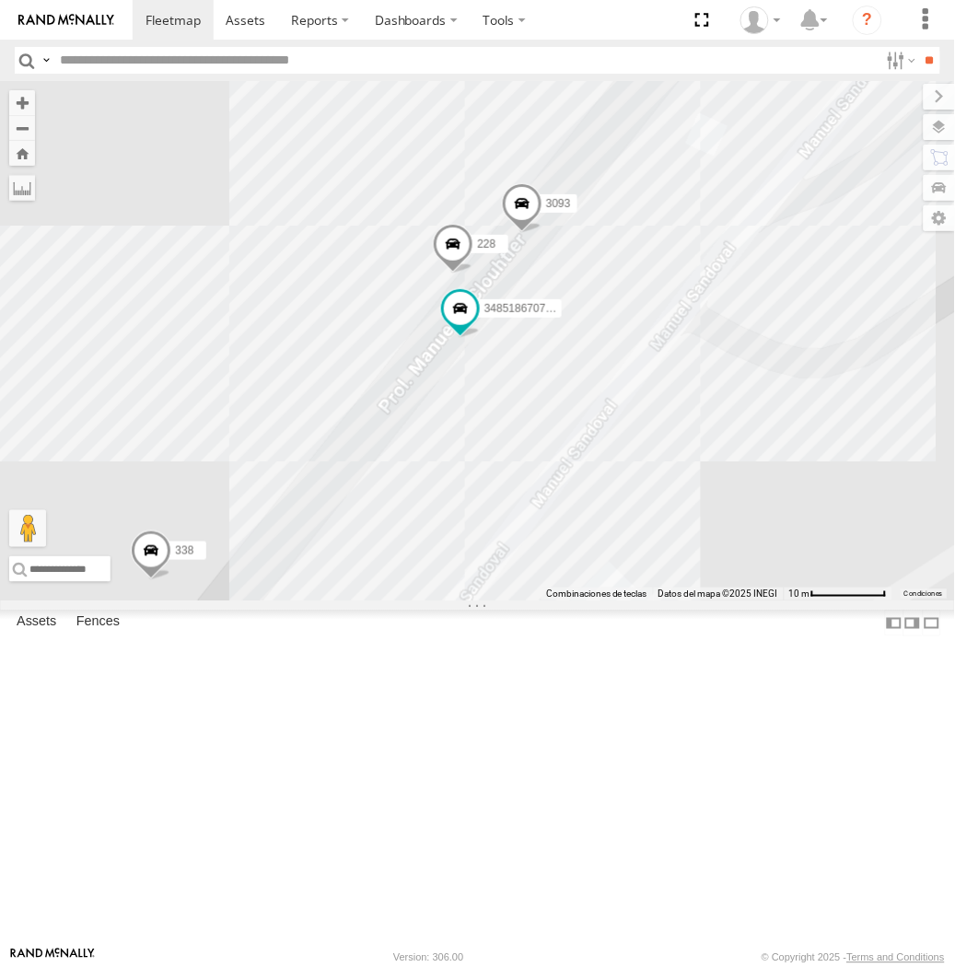
click at [394, 249] on div "AN535203 AN53034 015910001811580 ZJ535914 F2771 AN533897 357660104096649 AN5359…" at bounding box center [477, 341] width 955 height 520
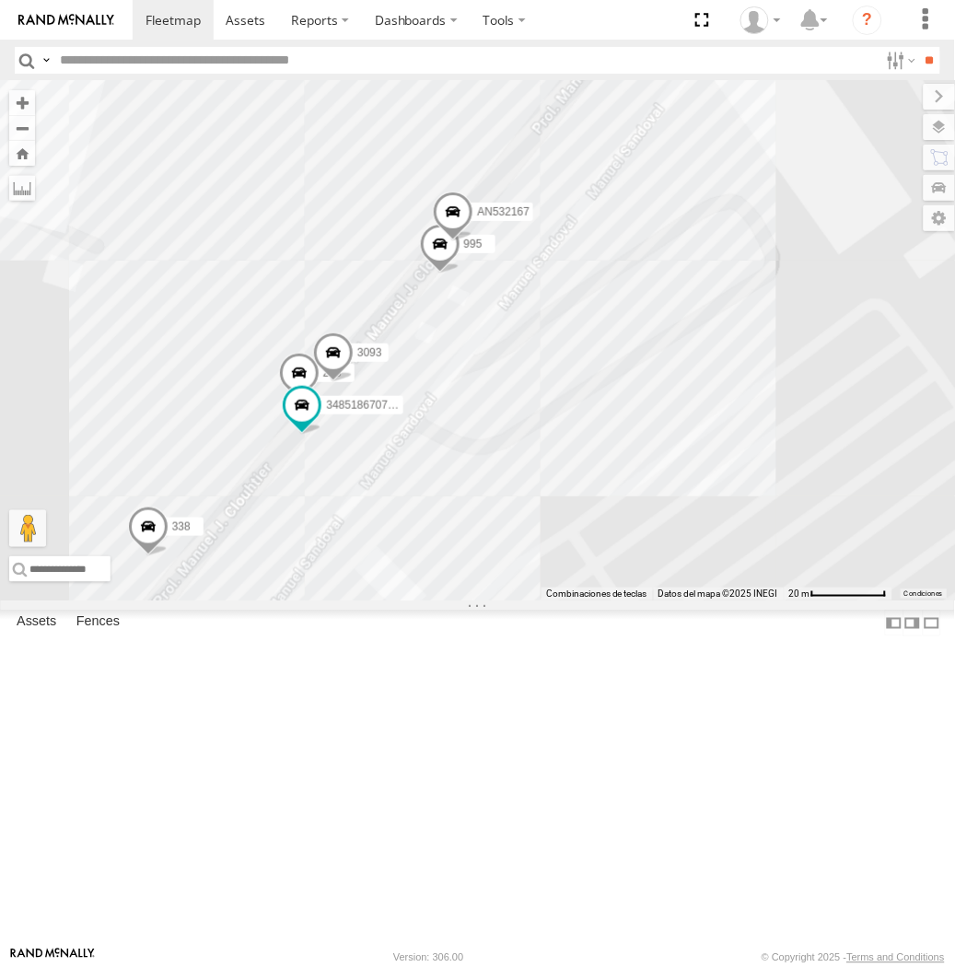
drag, startPoint x: 336, startPoint y: 226, endPoint x: 230, endPoint y: 496, distance: 289.9
click at [231, 490] on div "AN535203 AN53034 015910001811580 ZJ535914 F2771 AN533897 357660104096649 AN5359…" at bounding box center [477, 341] width 955 height 520
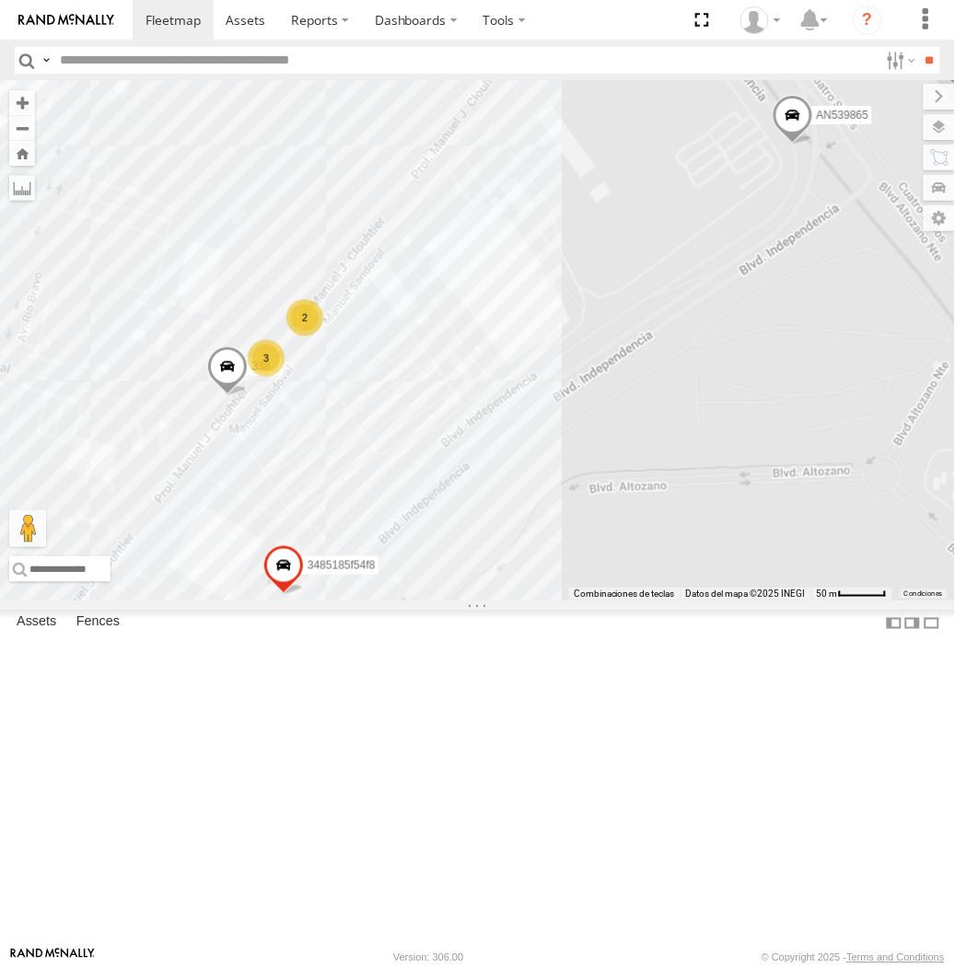
drag, startPoint x: 571, startPoint y: 264, endPoint x: 376, endPoint y: 473, distance: 286.1
click at [382, 471] on div "AN535203 AN53034 015910001811580 ZJ535914 F2771 AN533897 357660104096649 AN5359…" at bounding box center [477, 341] width 955 height 520
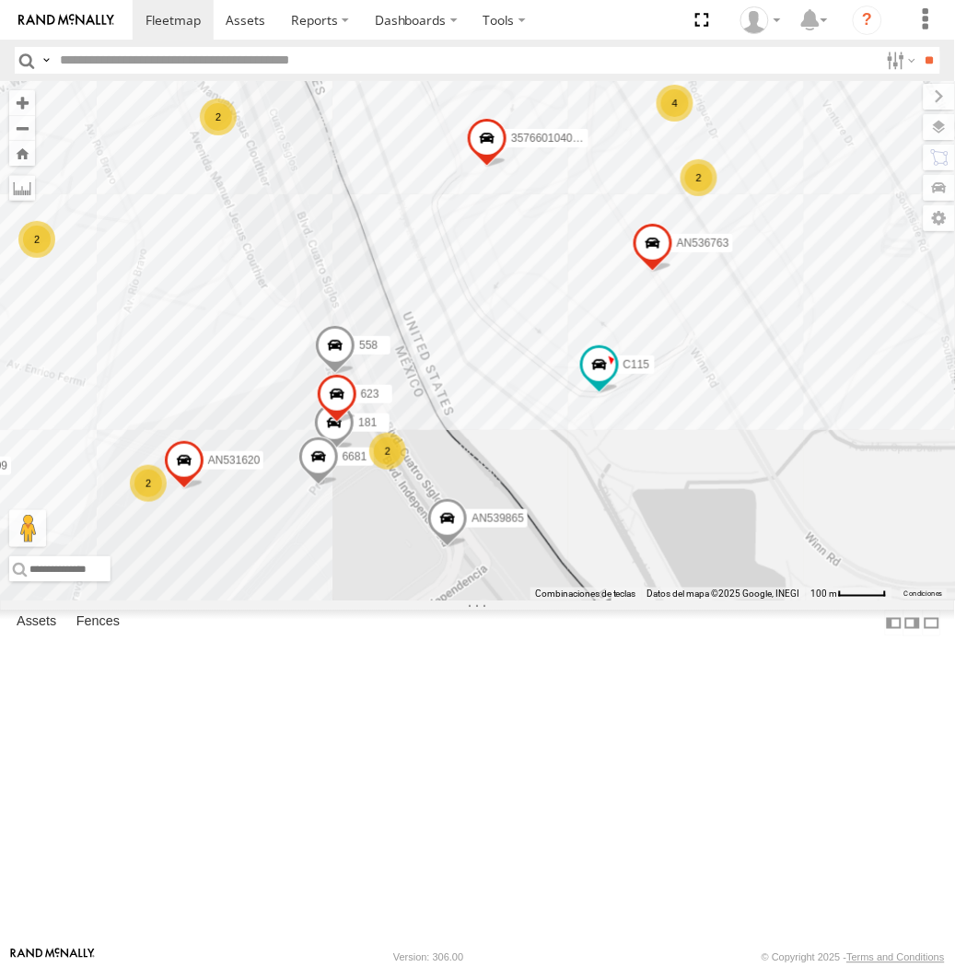
drag, startPoint x: 430, startPoint y: 448, endPoint x: 440, endPoint y: 563, distance: 115.6
click at [440, 563] on div "AN535203 AN53034 015910001811580 ZJ535914 F2771 AN533897 357660104096649 AN5359…" at bounding box center [477, 341] width 955 height 520
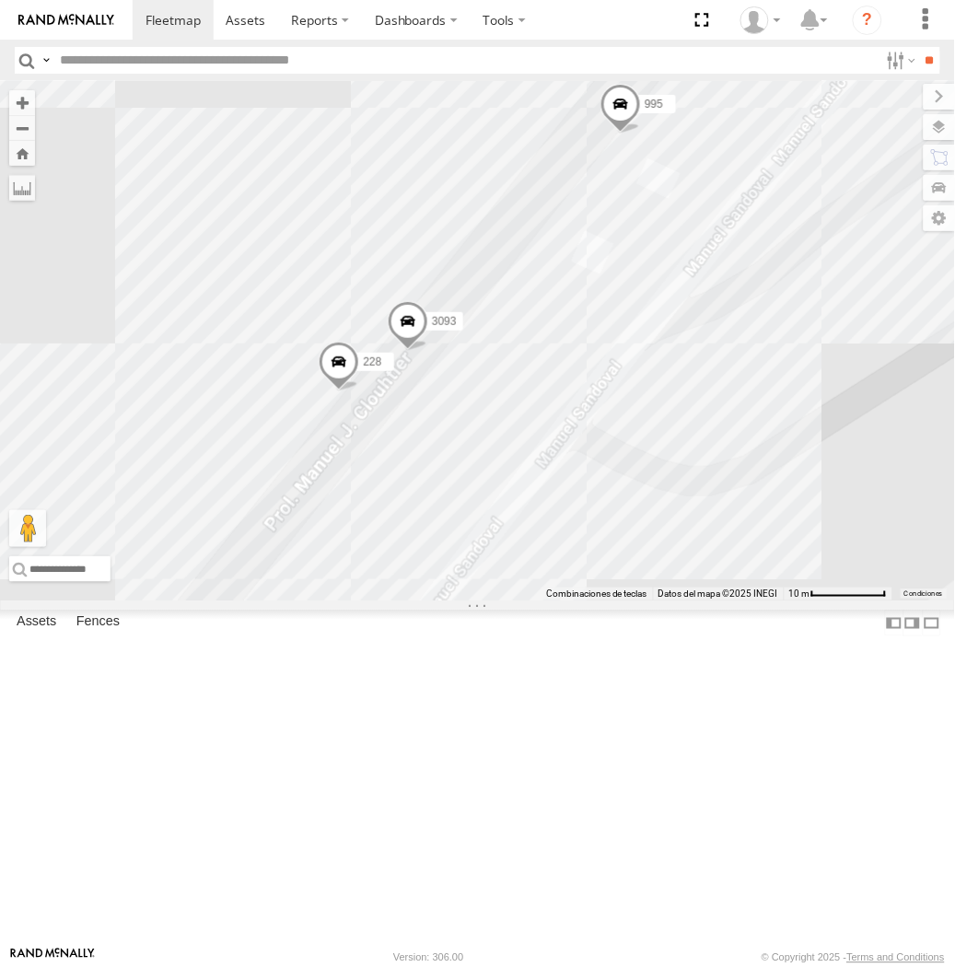
drag, startPoint x: 371, startPoint y: 741, endPoint x: 637, endPoint y: 297, distance: 517.2
click at [637, 297] on div "AN535203 AN53034 015910001811580 ZJ535914 F2771 AN533897 357660104096649 AN5359…" at bounding box center [477, 341] width 955 height 520
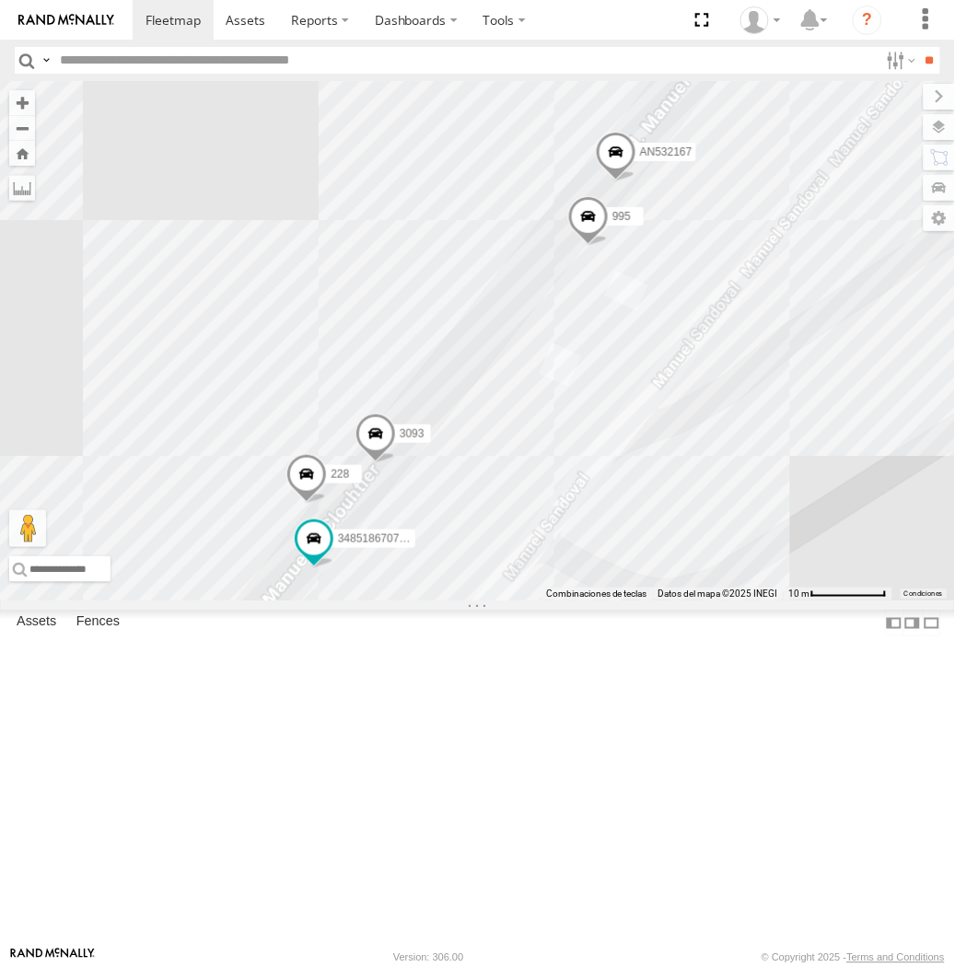
drag, startPoint x: 405, startPoint y: 504, endPoint x: 330, endPoint y: 689, distance: 200.0
click at [330, 484] on label "228" at bounding box center [339, 474] width 46 height 18
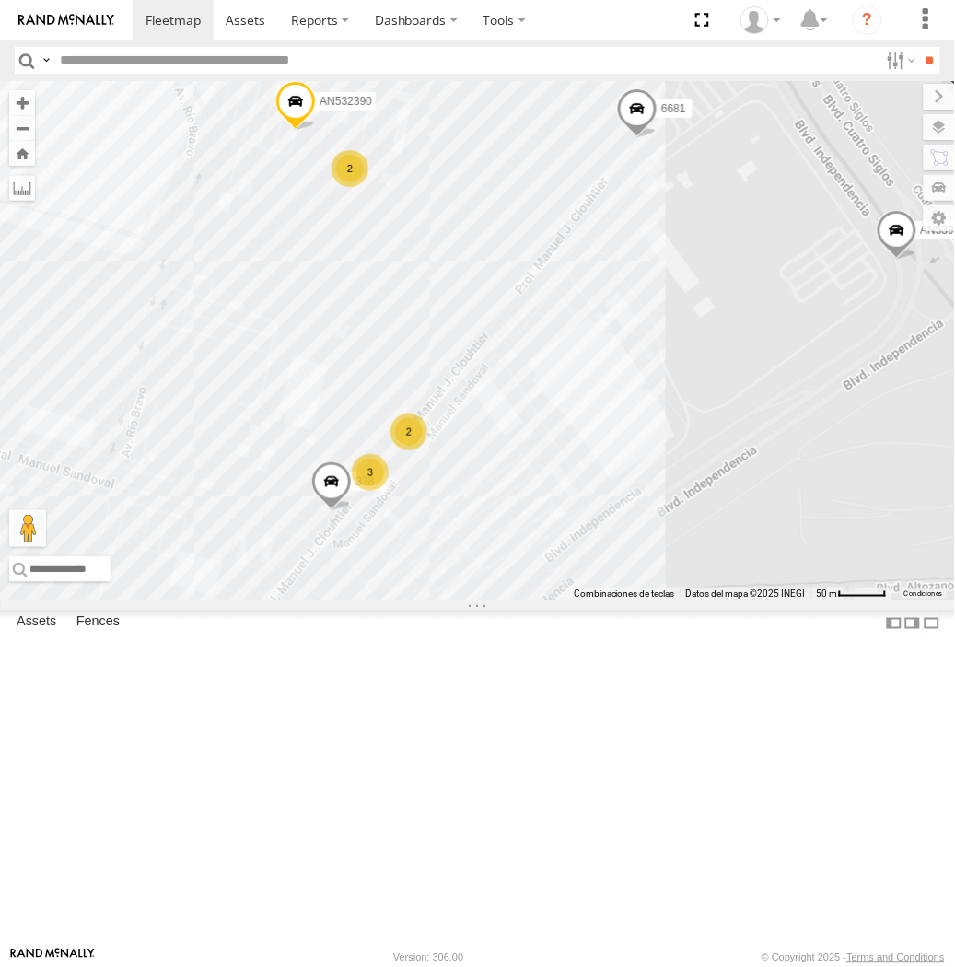
click at [760, 402] on div "AN535203 AN53034 015910001811580 ZJ535914 F2771 AN533897 357660104096649 AN5359…" at bounding box center [477, 341] width 955 height 520
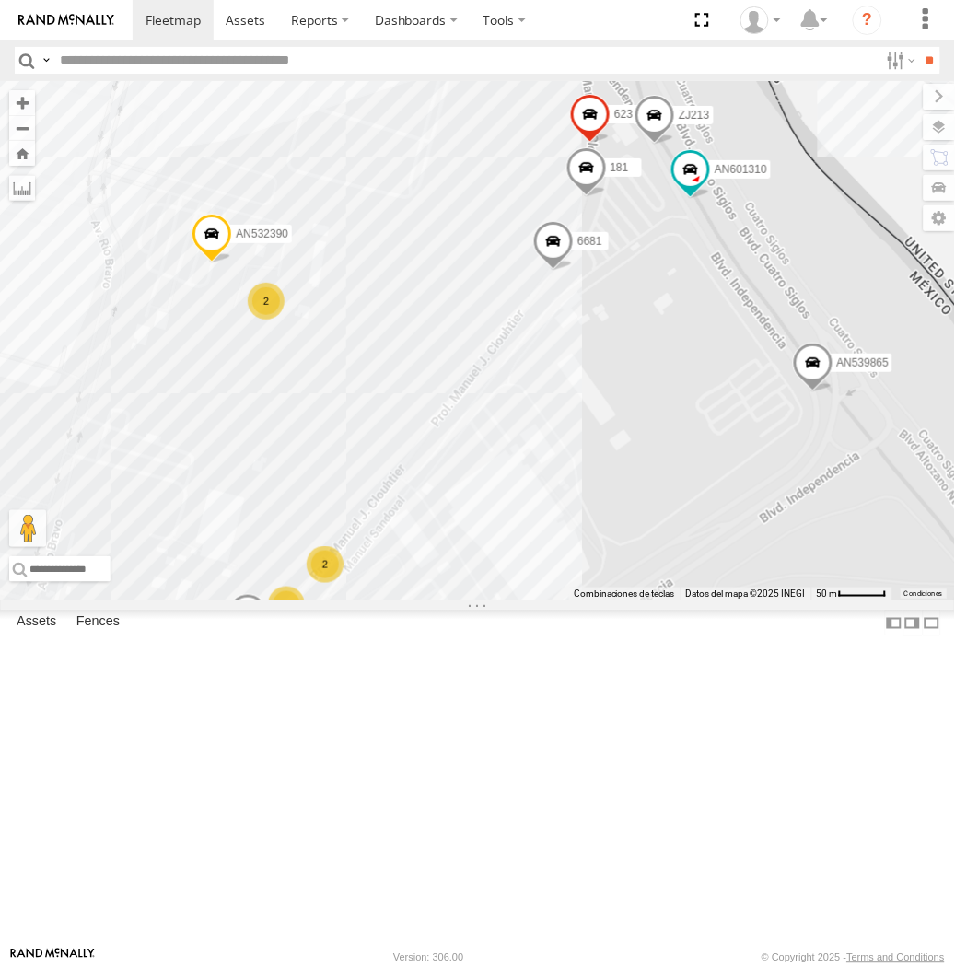
drag, startPoint x: 753, startPoint y: 390, endPoint x: 639, endPoint y: 567, distance: 210.8
click at [642, 567] on div "AN535203 AN53034 015910001811580 ZJ535914 F2771 AN533897 357660104096649 AN5359…" at bounding box center [477, 341] width 955 height 520
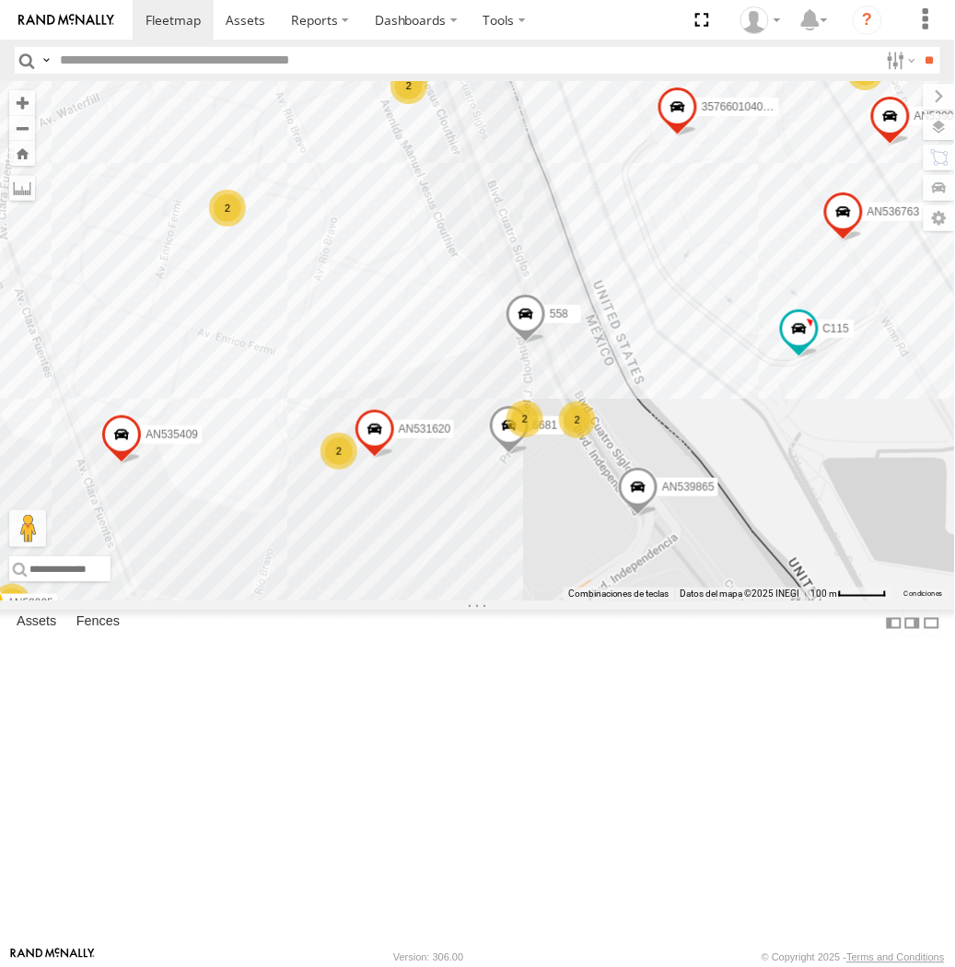
drag, startPoint x: 637, startPoint y: 591, endPoint x: 577, endPoint y: 670, distance: 98.6
click at [577, 601] on div "AN535203 AN53034 015910001811580 ZJ535914 F2771 AN533897 357660104096649 AN5359…" at bounding box center [477, 341] width 955 height 520
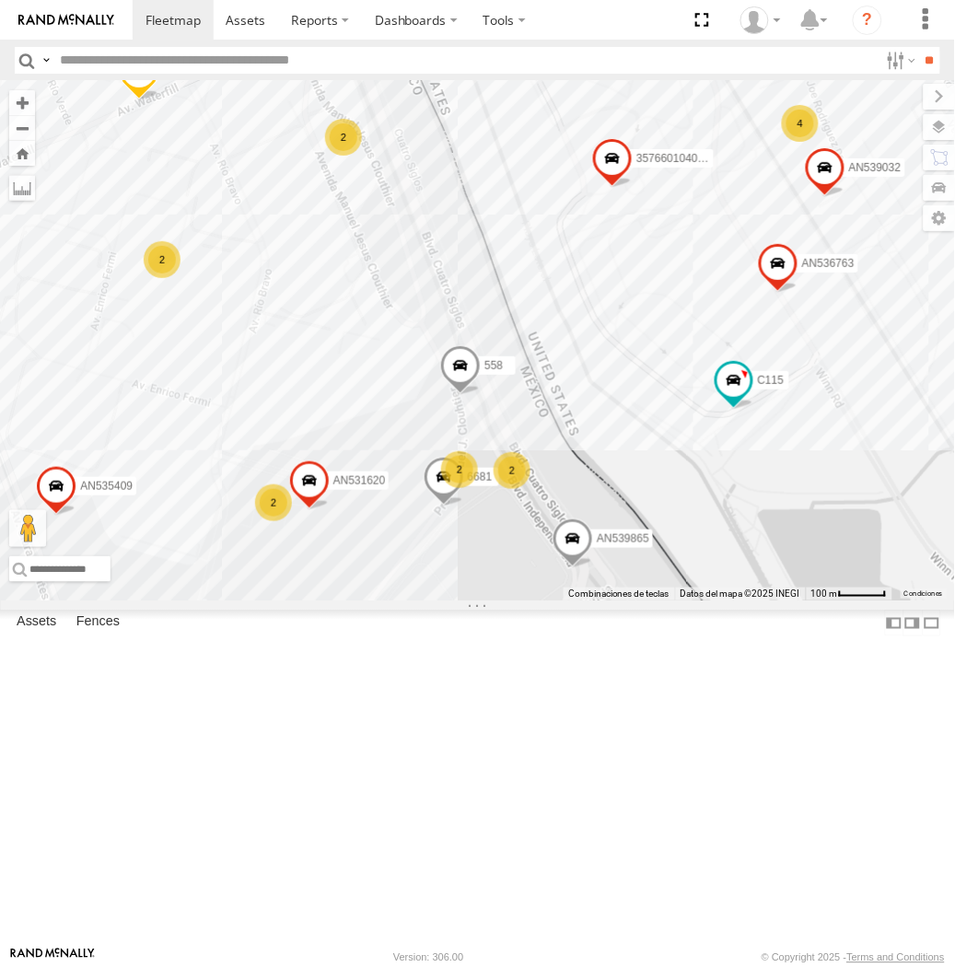
drag, startPoint x: 643, startPoint y: 597, endPoint x: 588, endPoint y: 643, distance: 71.9
click at [588, 601] on div "AN535203 AN53034 015910001811580 ZJ535914 F2771 AN533897 357660104096649 AN5359…" at bounding box center [477, 341] width 955 height 520
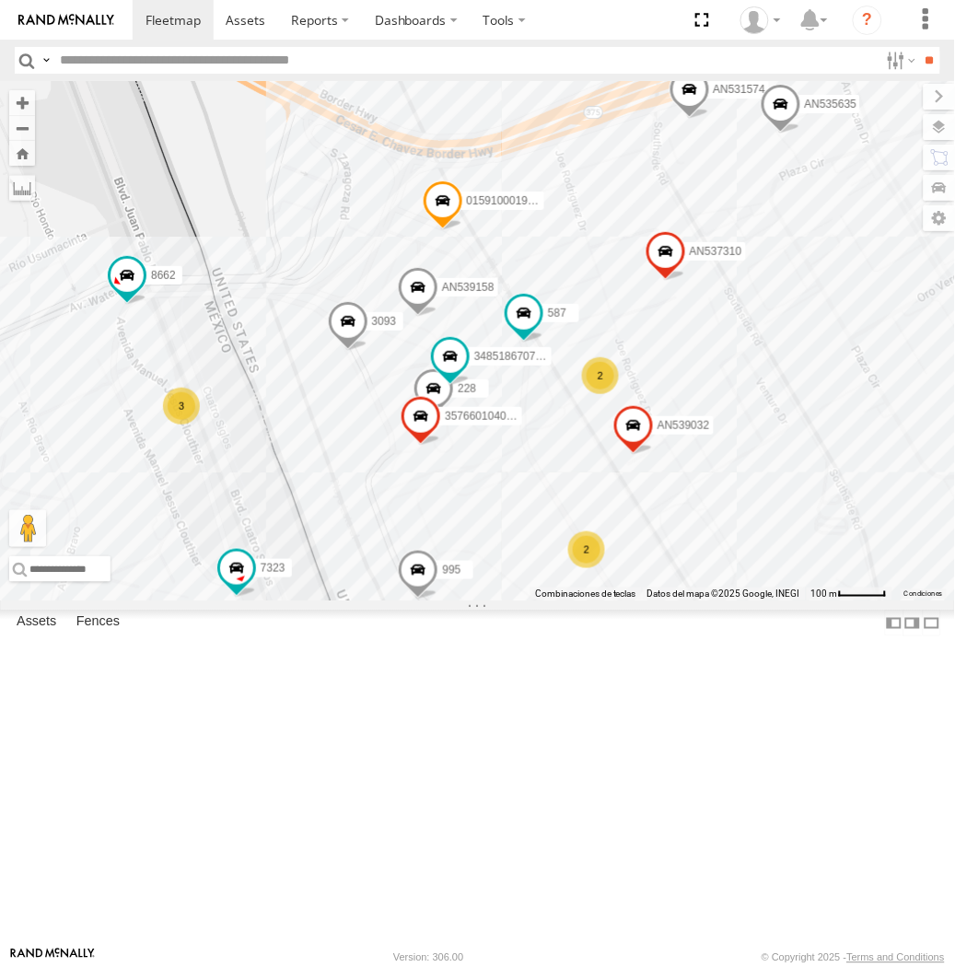
drag, startPoint x: 277, startPoint y: 627, endPoint x: 306, endPoint y: 578, distance: 56.6
click at [306, 586] on div "AN53295 AN535203 AN53034 015910001811580 ZJ535914 F2771 AN538662 AN533926 AN531…" at bounding box center [477, 341] width 955 height 520
drag, startPoint x: 280, startPoint y: 626, endPoint x: 376, endPoint y: 387, distance: 257.9
click at [376, 387] on div "AN53295 AN535203 AN53034 015910001811580 ZJ535914 F2771 AN538662 AN533926 AN531…" at bounding box center [477, 341] width 955 height 520
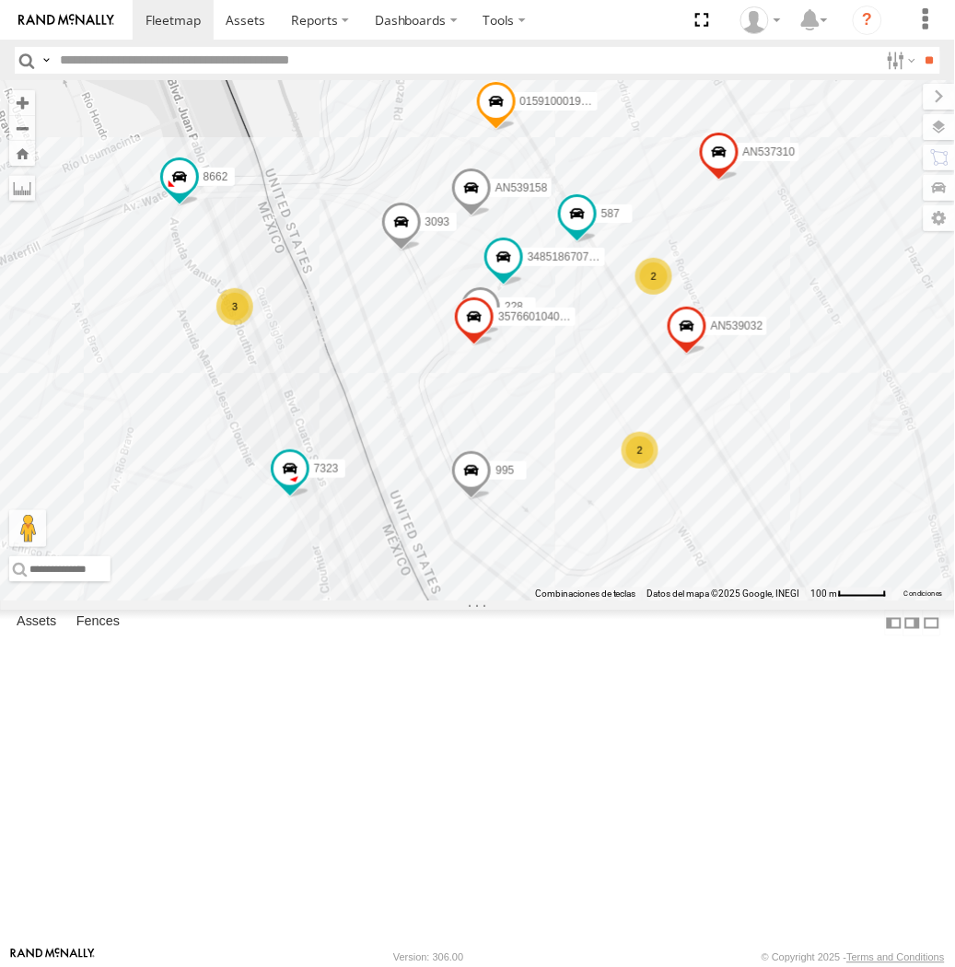
drag, startPoint x: 271, startPoint y: 562, endPoint x: 333, endPoint y: 439, distance: 137.2
click at [333, 439] on div "AN53295 AN535203 AN53034 015910001811580 ZJ535914 F2771 AN538662 AN533926 AN531…" at bounding box center [477, 341] width 955 height 520
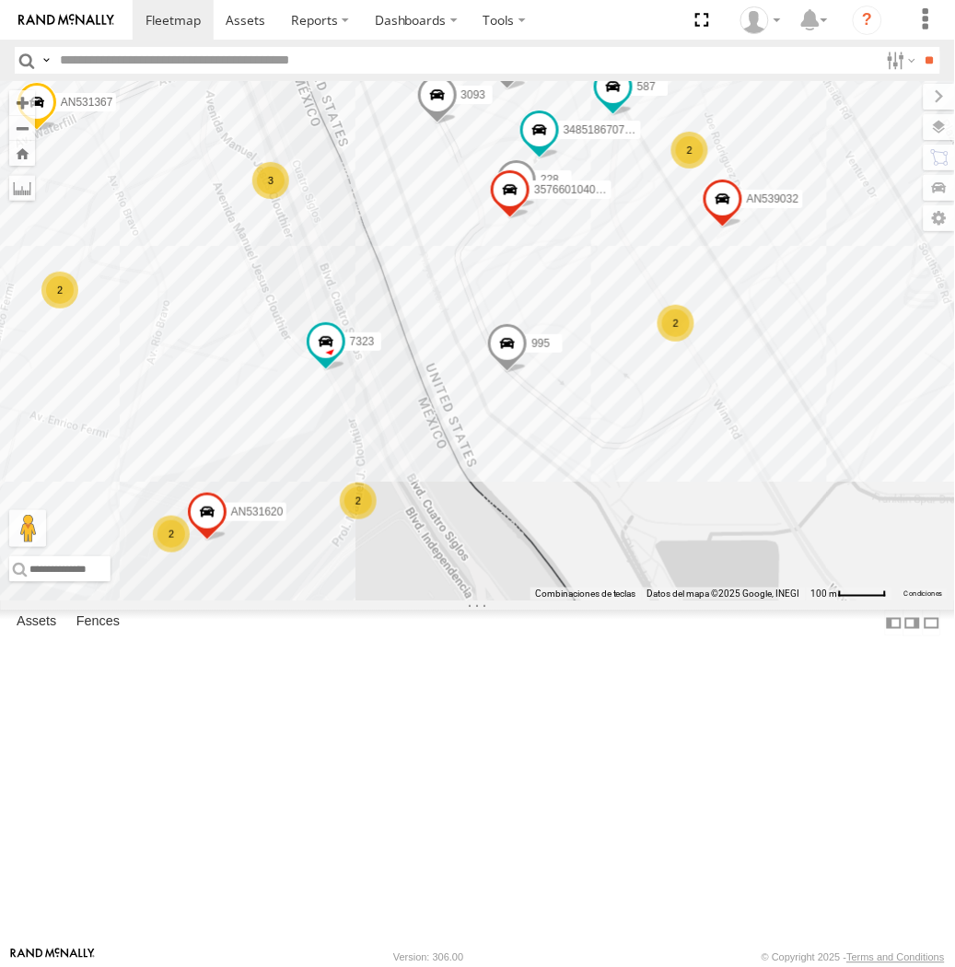
drag, startPoint x: 329, startPoint y: 508, endPoint x: 356, endPoint y: 400, distance: 112.2
click at [356, 400] on div "AN53295 AN535203 AN53034 015910001811580 ZJ535914 F2771 AN538662 AN533926 AN531…" at bounding box center [477, 341] width 955 height 520
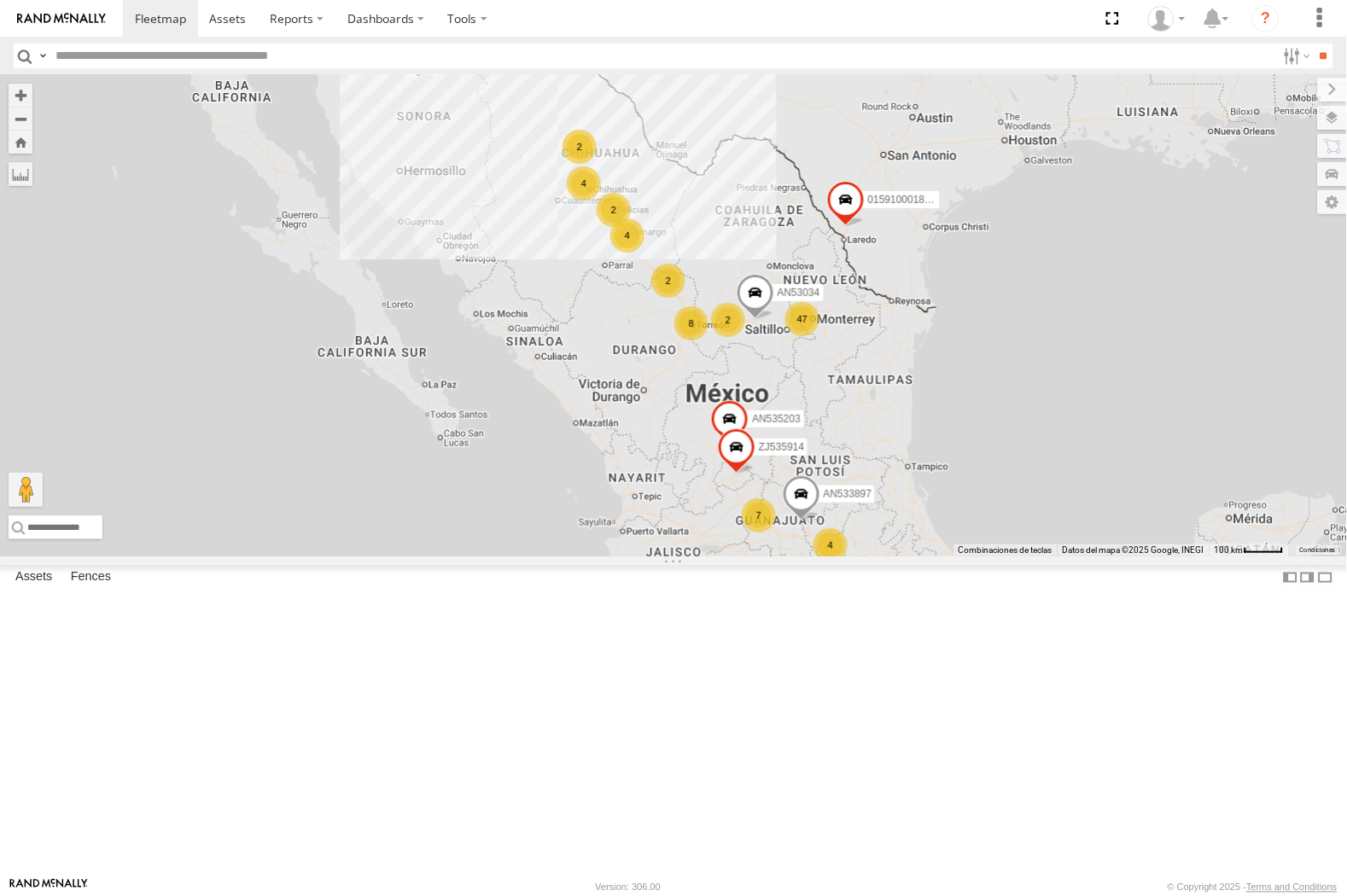
drag, startPoint x: 38, startPoint y: 57, endPoint x: 107, endPoint y: 88, distance: 75.6
click at [38, 57] on label at bounding box center [43, 56] width 14 height 25
click at [0, 0] on span "Search Query" at bounding box center [0, 0] width 0 height 0
click at [169, 52] on input "text" at bounding box center [662, 56] width 1227 height 25
click at [1314, 44] on input "**" at bounding box center [1323, 56] width 19 height 25
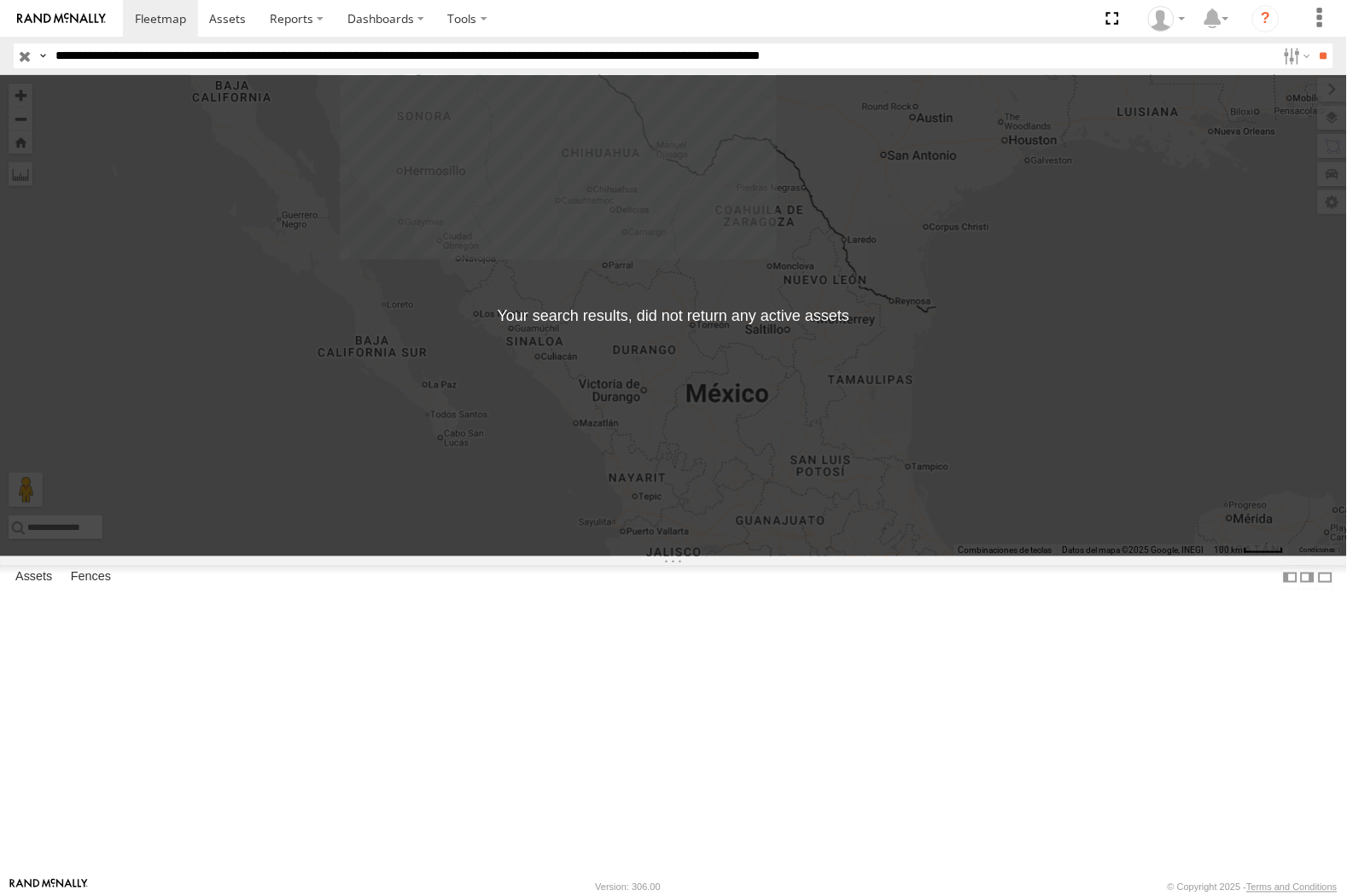
type input "**********"
click at [41, 60] on label at bounding box center [43, 56] width 14 height 25
click at [0, 0] on span "Asset Label" at bounding box center [0, 0] width 0 height 0
click at [994, 49] on input "**********" at bounding box center [662, 56] width 1227 height 25
click at [1314, 44] on input "**" at bounding box center [1323, 56] width 19 height 25
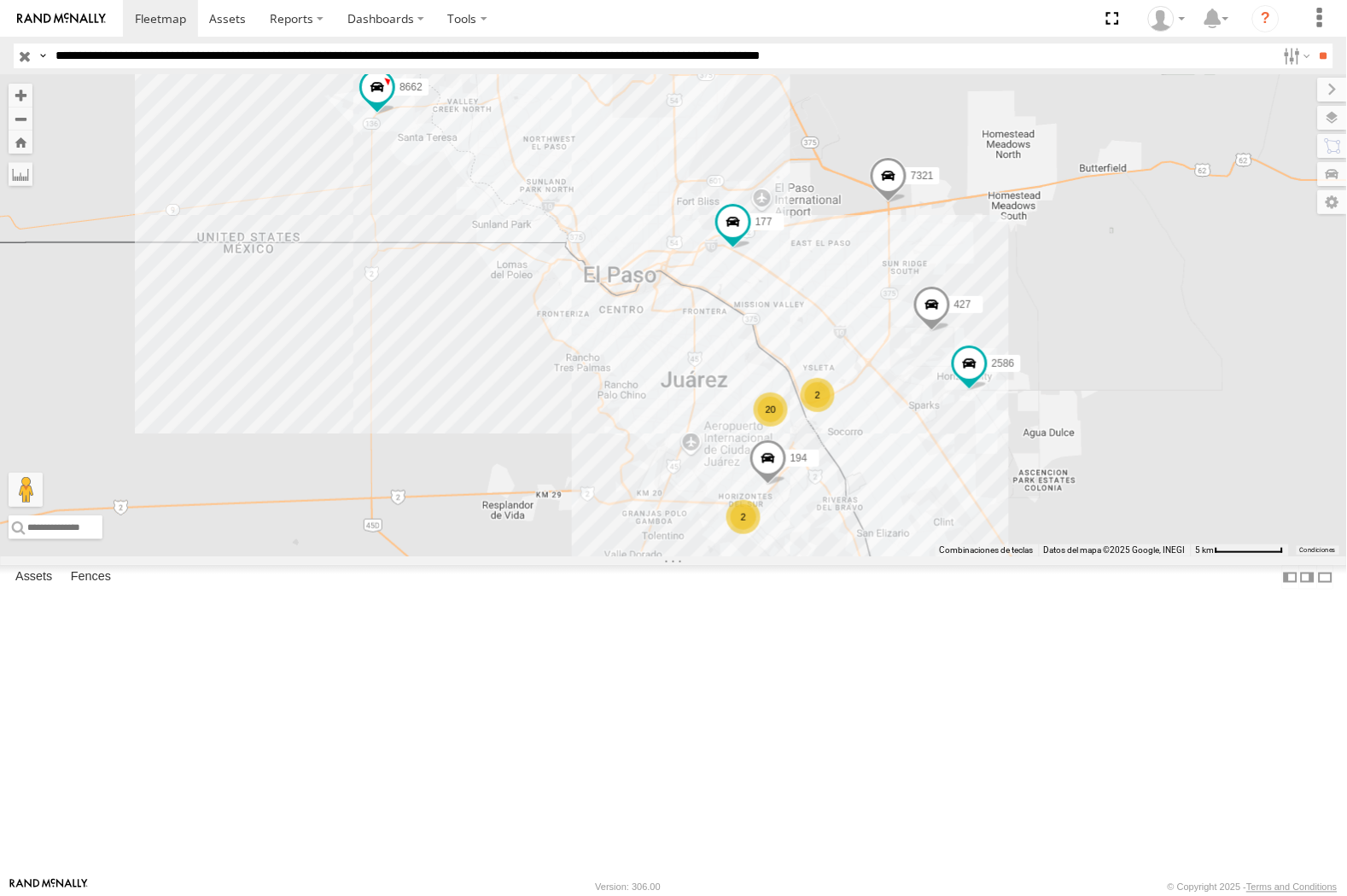
click at [0, 0] on label at bounding box center [0, 0] width 0 height 0
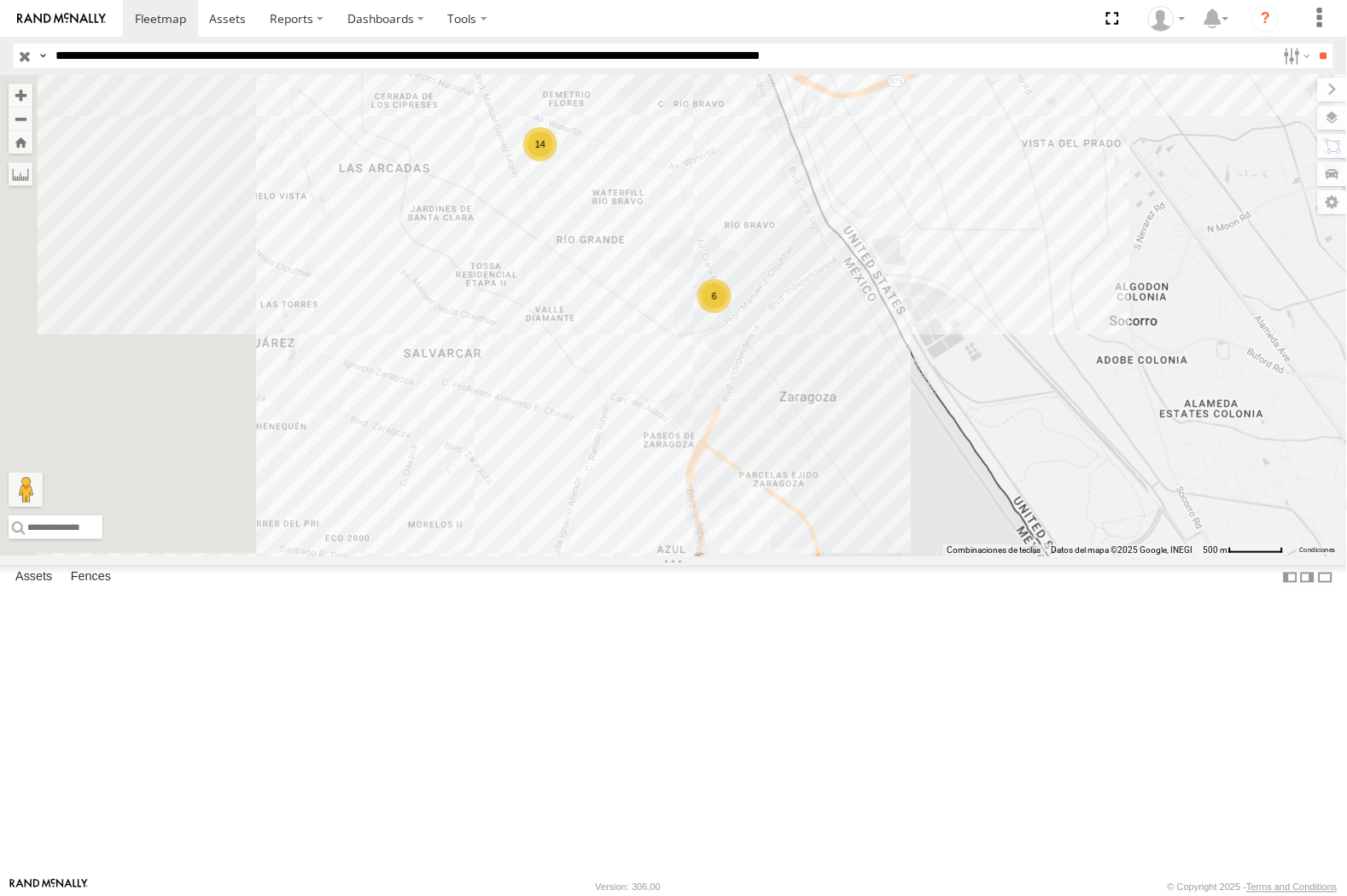
drag, startPoint x: 671, startPoint y: 322, endPoint x: 1056, endPoint y: 447, distance: 404.8
click at [1056, 447] on div "8662 2586 177 7321 427 194 587 599 14 6" at bounding box center [674, 316] width 1347 height 482
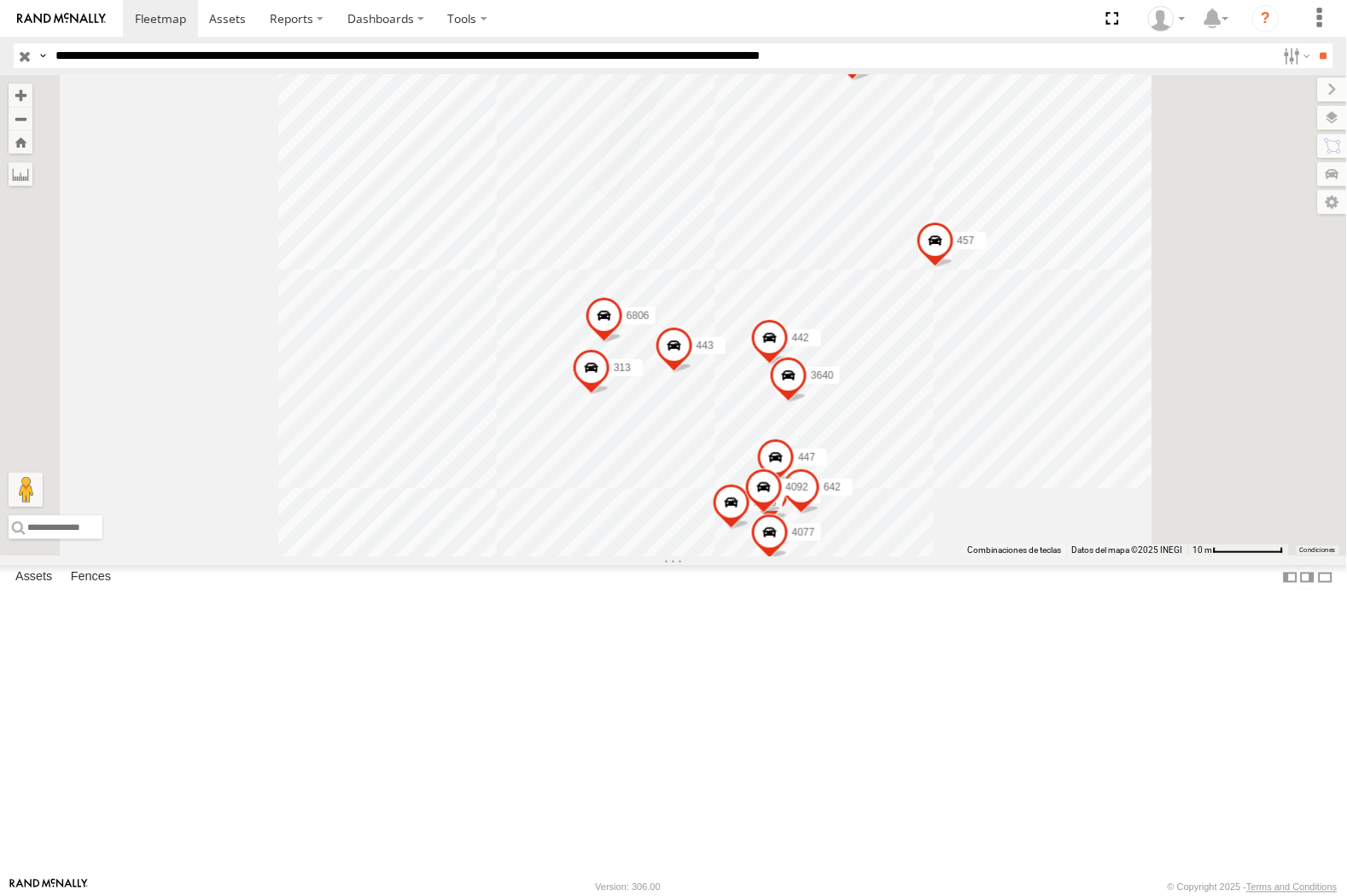
scroll to position [653, 0]
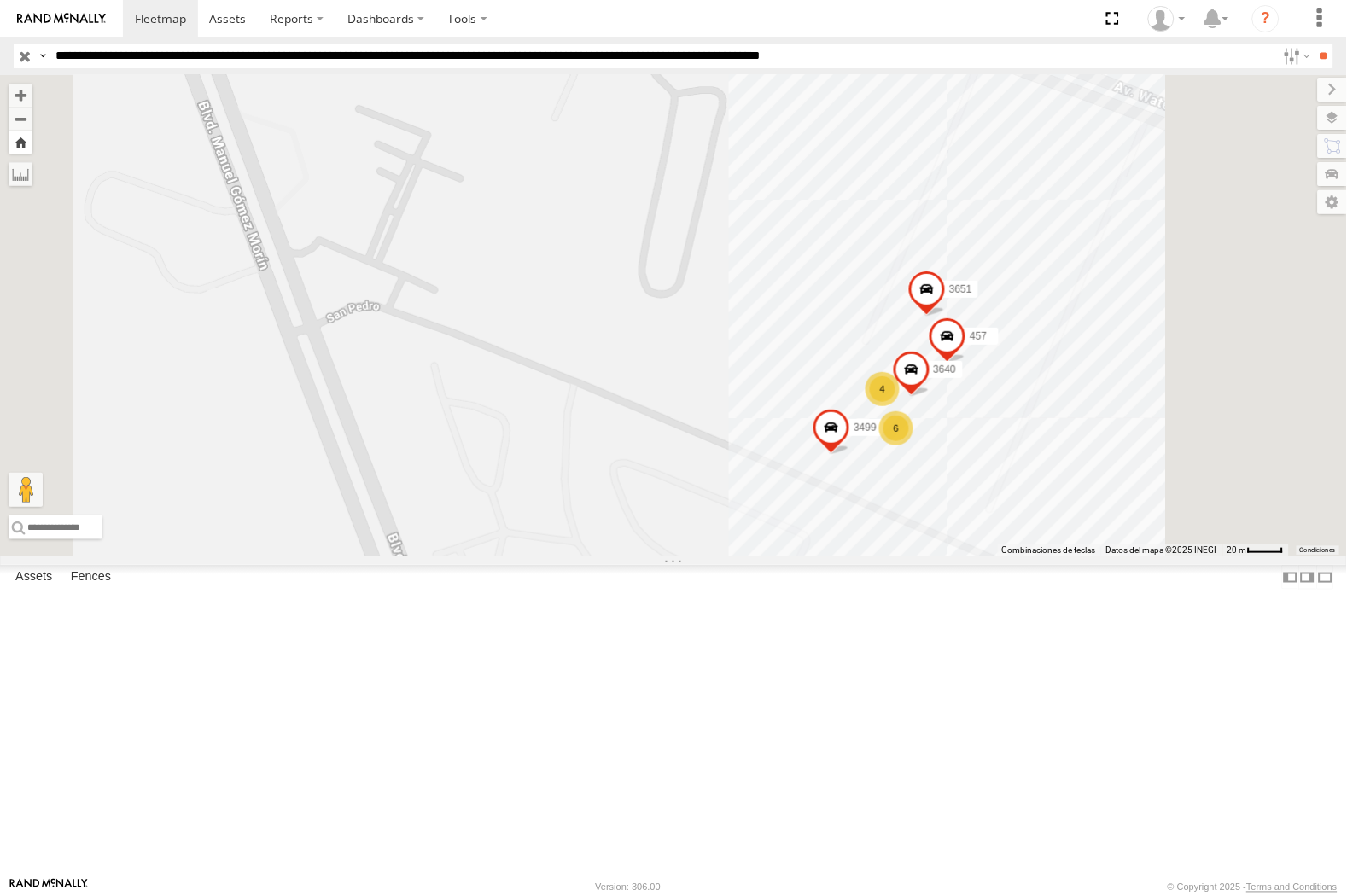
click at [32, 140] on button "Zoom Home" at bounding box center [20, 142] width 24 height 23
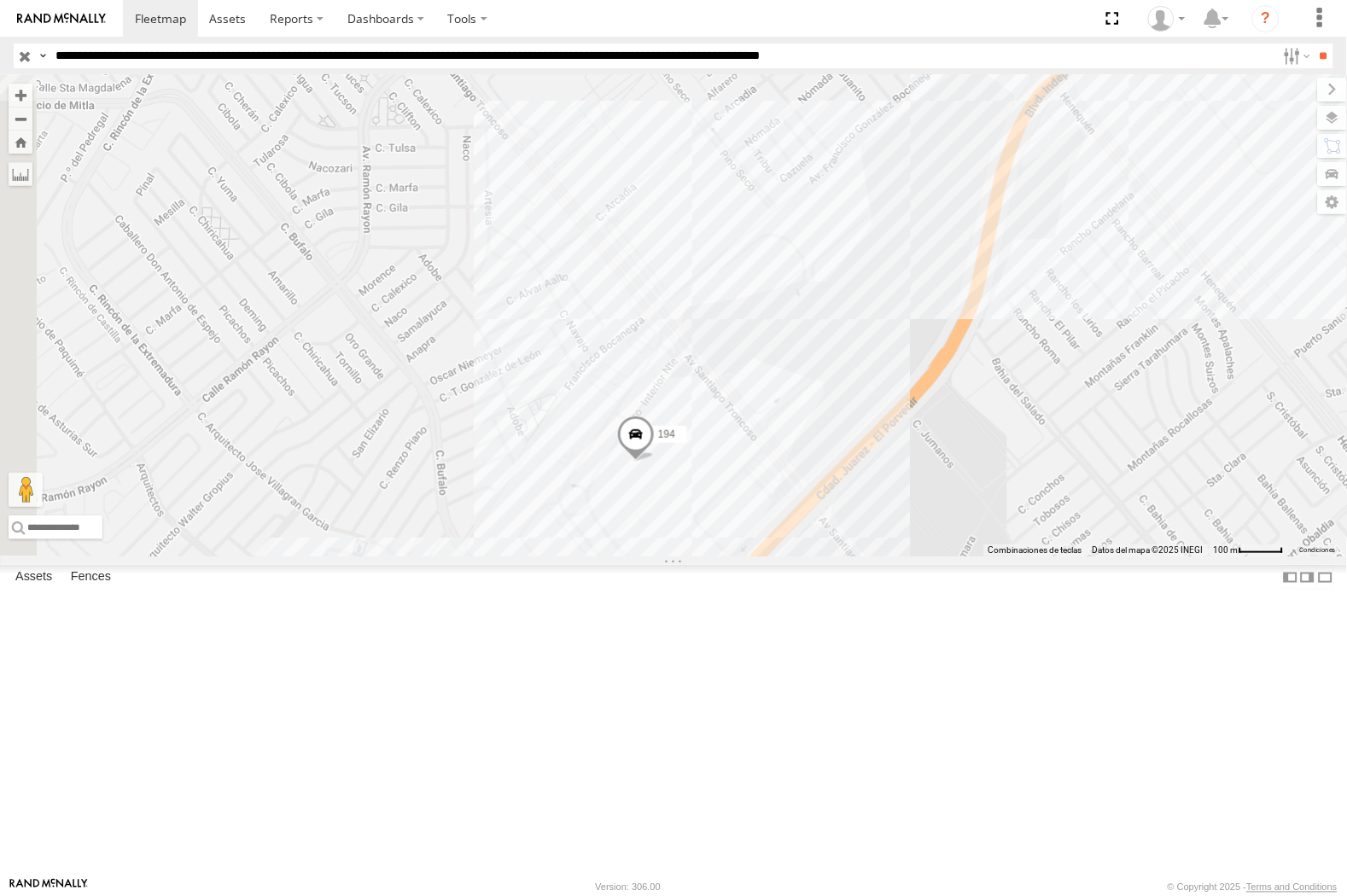
click at [932, 557] on div "8662 2586 177 7321 427 194 587 599 5296 554" at bounding box center [674, 316] width 1347 height 482
click at [647, 556] on div "8662 2586 177 7321 427 194 587 599 5296 554 CORDIS 7" at bounding box center [674, 316] width 1347 height 482
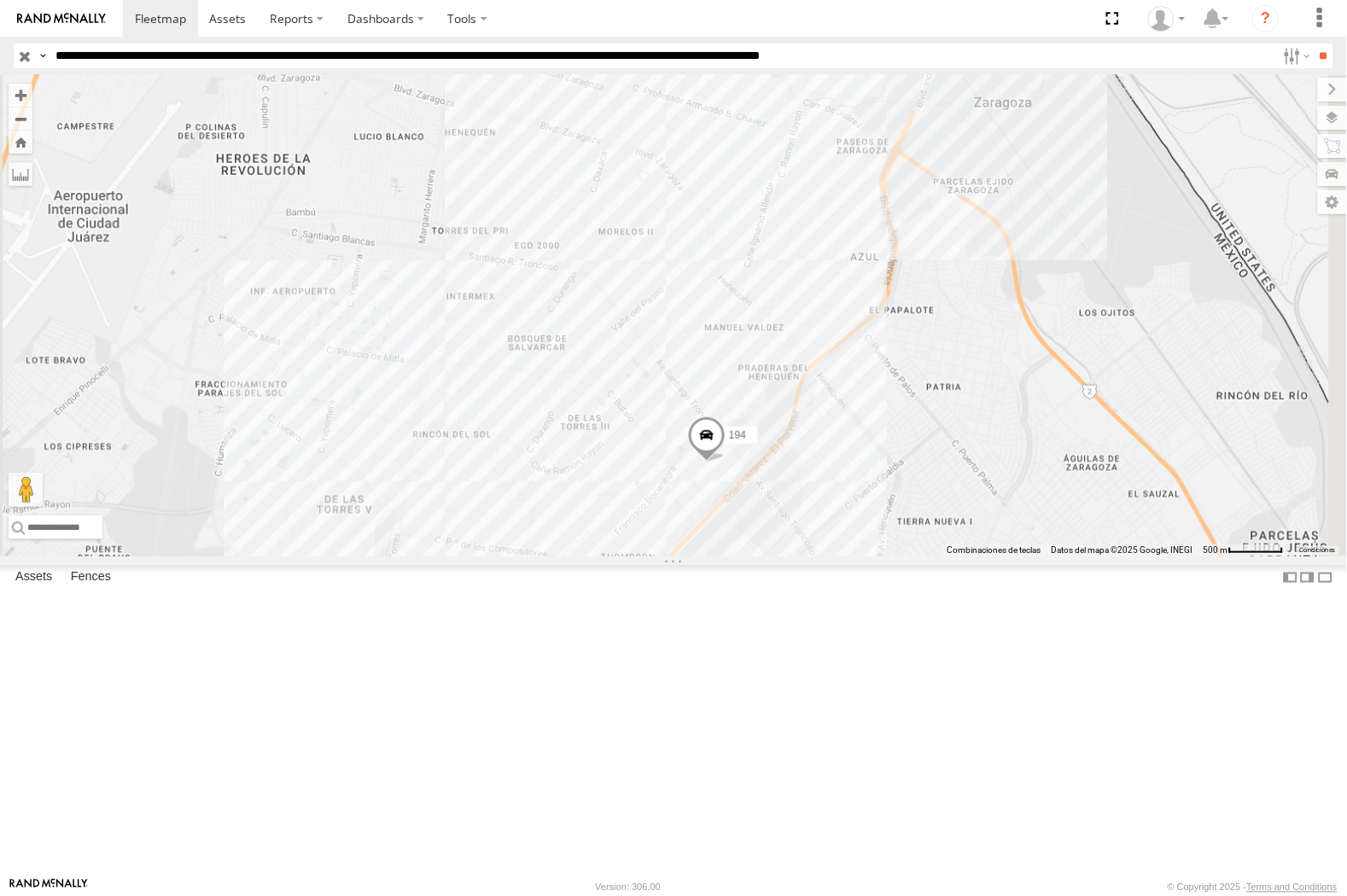
drag, startPoint x: 923, startPoint y: 709, endPoint x: 924, endPoint y: 394, distance: 315.0
click at [924, 394] on div "8662 2586 177 7321 427 194 587 599 5296 554" at bounding box center [674, 316] width 1347 height 482
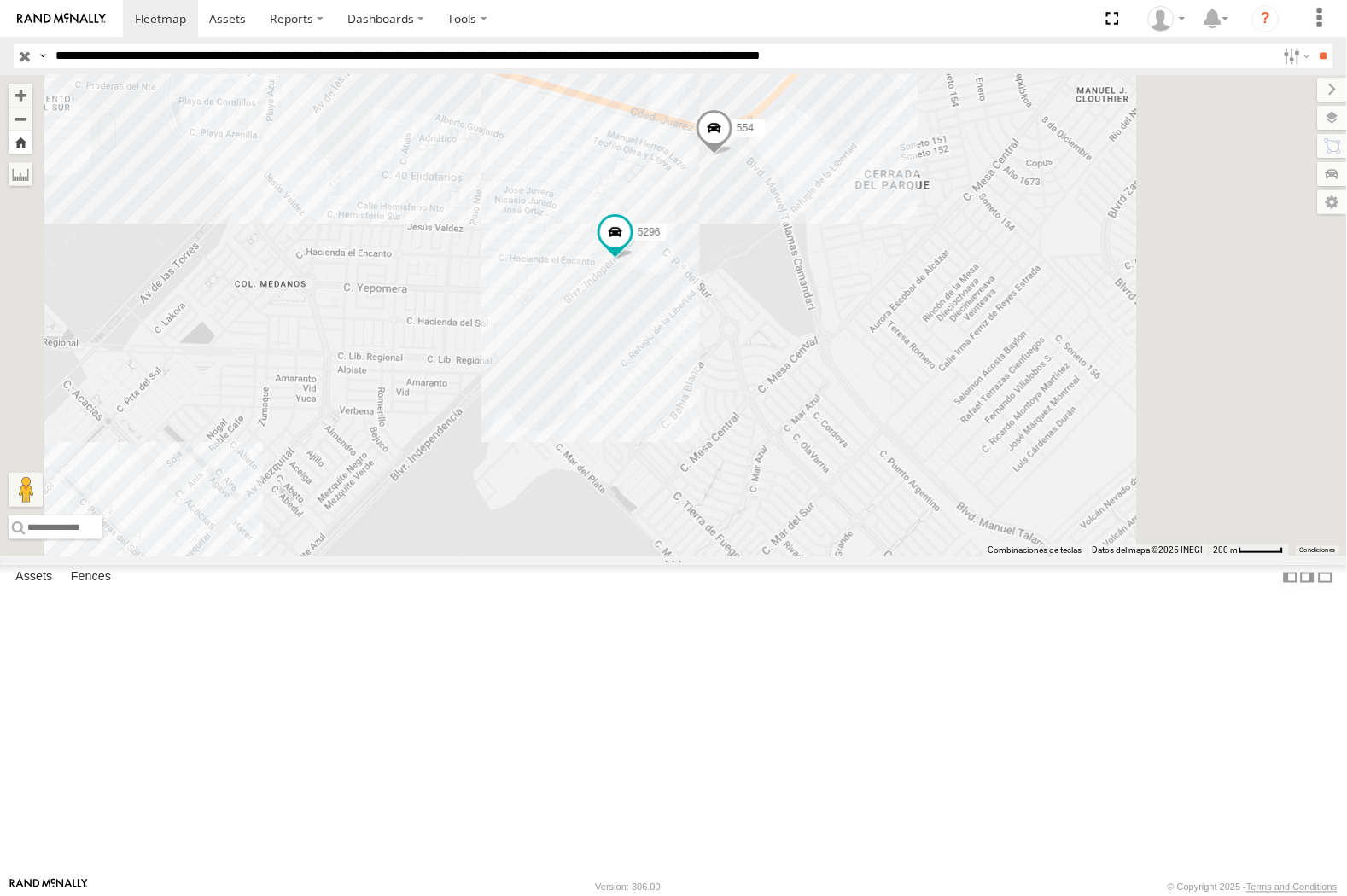
drag, startPoint x: 440, startPoint y: 146, endPoint x: 250, endPoint y: 306, distance: 248.4
click at [32, 146] on button "Zoom Home" at bounding box center [20, 142] width 24 height 23
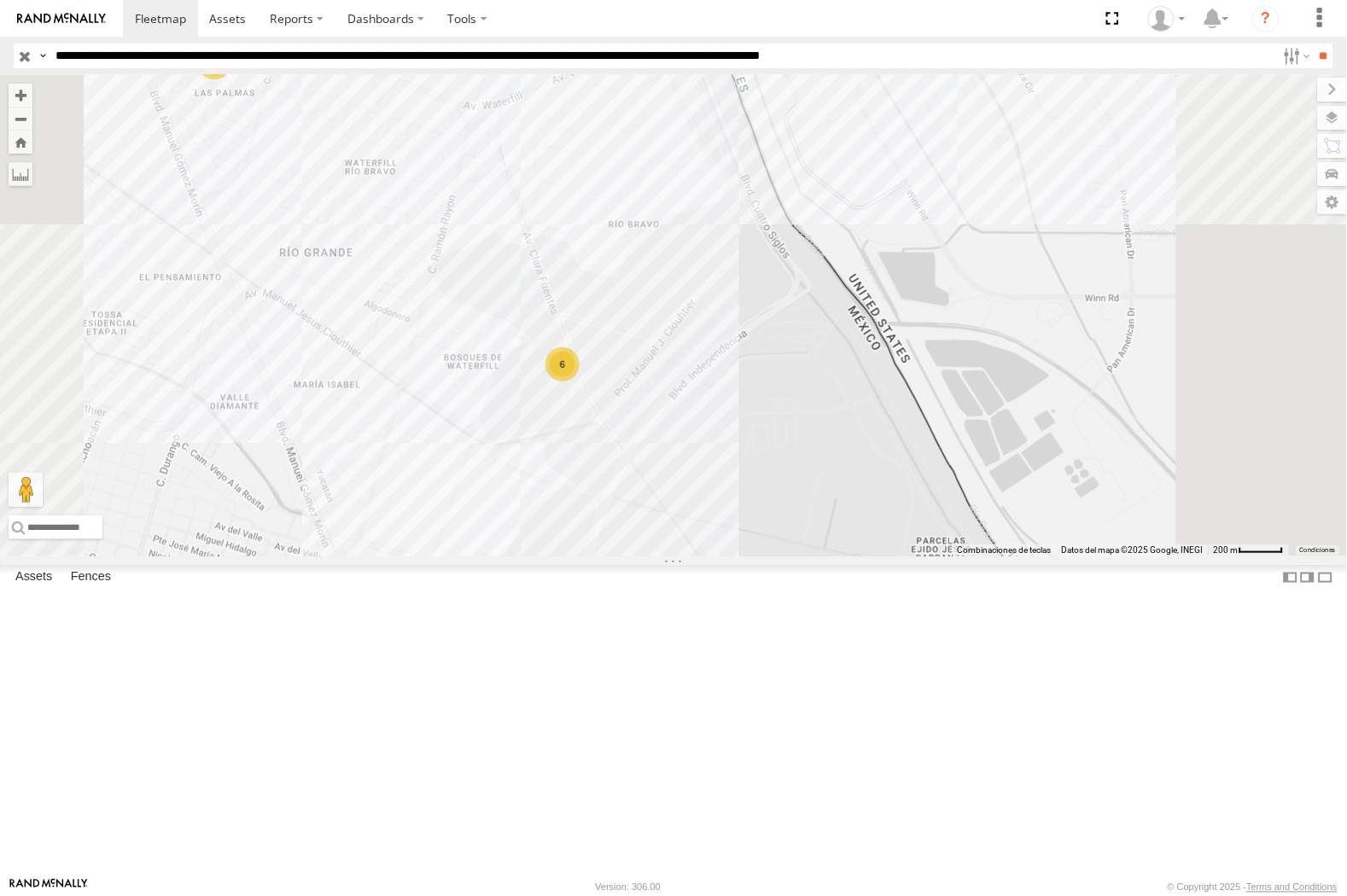
click at [19, 55] on input "button" at bounding box center [25, 56] width 22 height 25
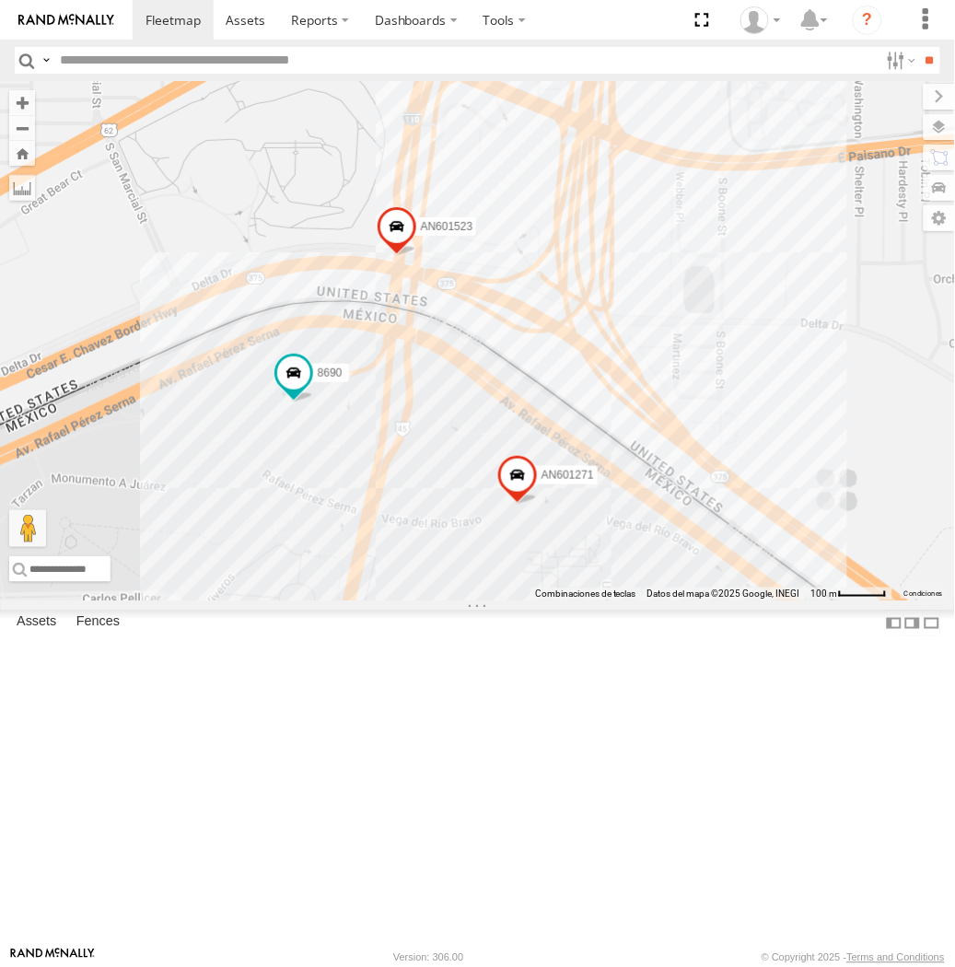
drag, startPoint x: 447, startPoint y: 492, endPoint x: 569, endPoint y: 470, distance: 124.5
click at [569, 470] on div "AN535203 AN53034 015910001811580 ZJ535914 F2771 AN533897 AN533926 AN5310637 AN5…" at bounding box center [477, 341] width 955 height 520
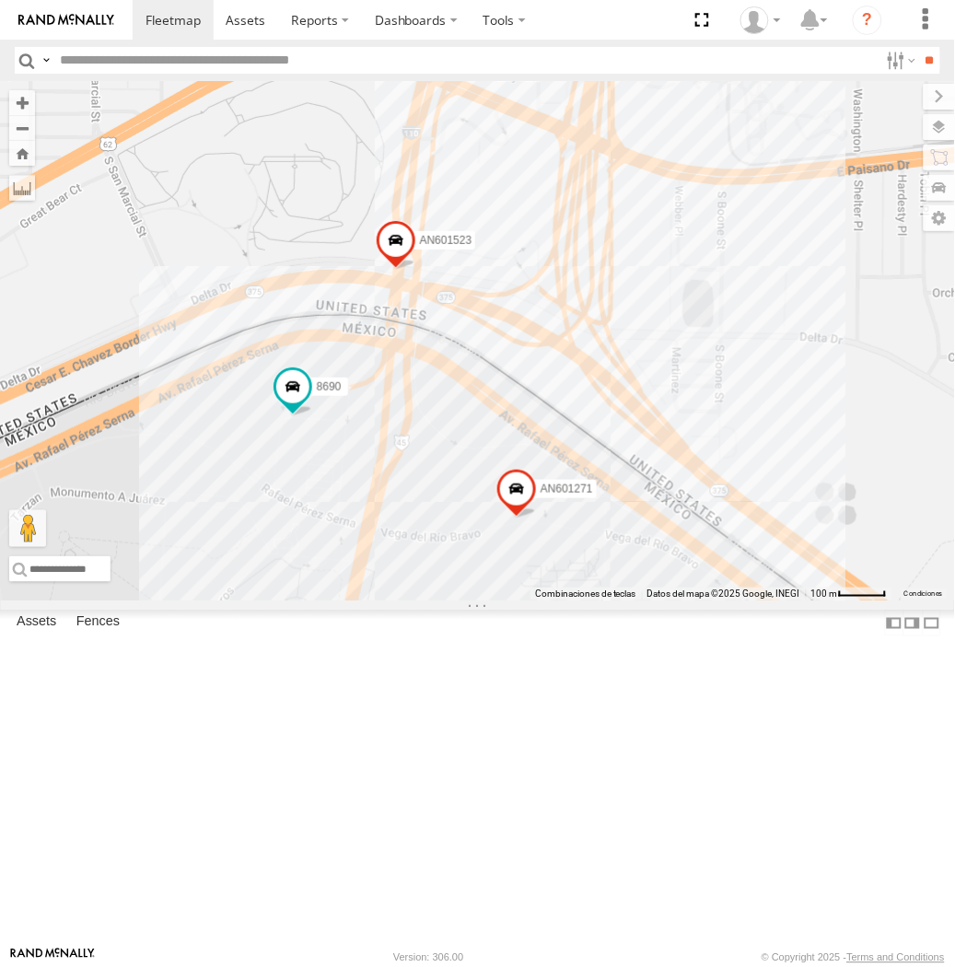
drag, startPoint x: 523, startPoint y: 449, endPoint x: 550, endPoint y: 467, distance: 32.5
click at [550, 467] on div "AN601271 AN601523 8690" at bounding box center [477, 341] width 955 height 520
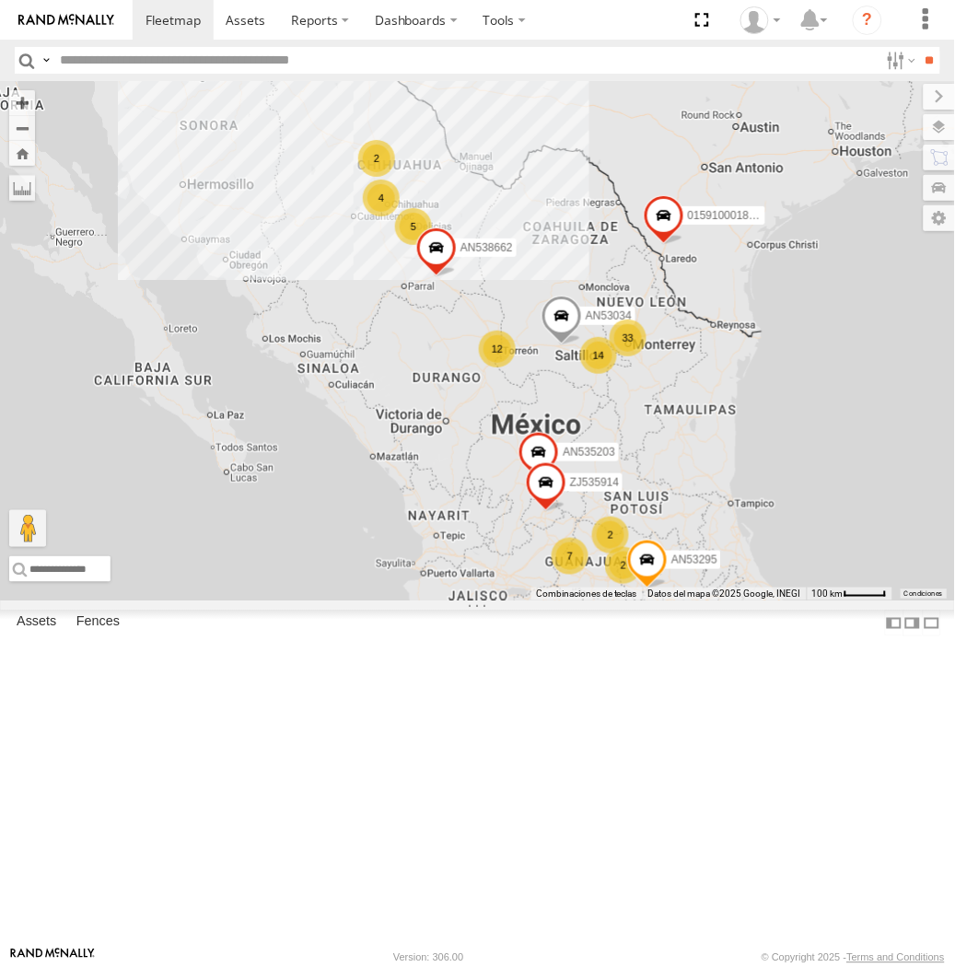
click at [218, 60] on input "text" at bounding box center [466, 60] width 826 height 27
click at [919, 47] on input "**" at bounding box center [929, 60] width 21 height 27
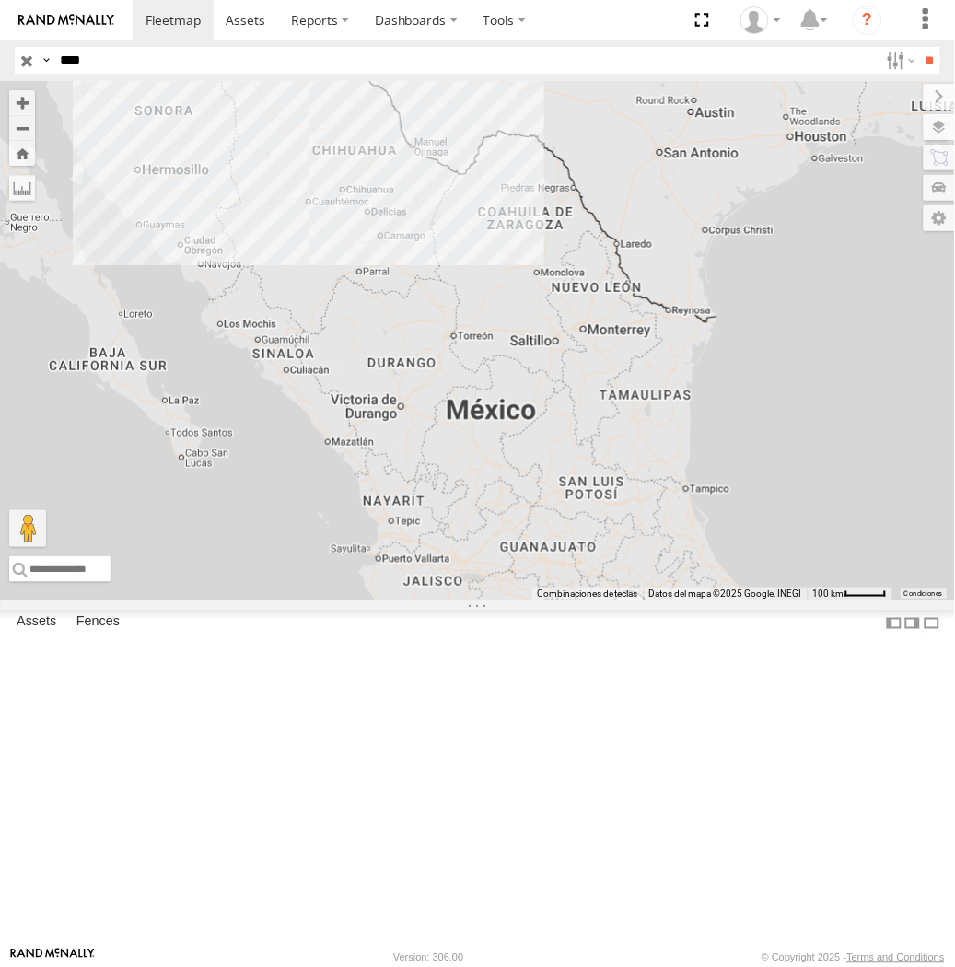
click at [0, 0] on label at bounding box center [0, 0] width 0 height 0
click at [0, 0] on span at bounding box center [0, 0] width 0 height 0
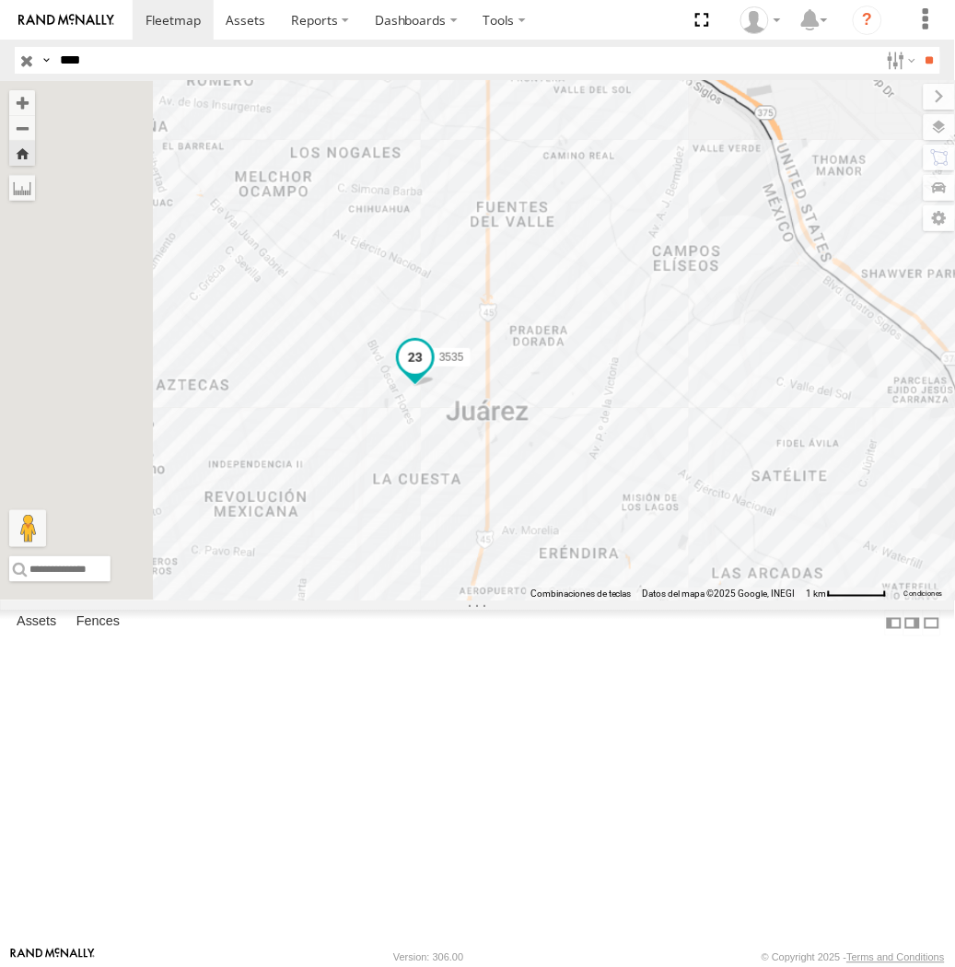
drag, startPoint x: 540, startPoint y: 422, endPoint x: 629, endPoint y: 554, distance: 159.2
click at [629, 554] on div "3535" at bounding box center [477, 341] width 955 height 520
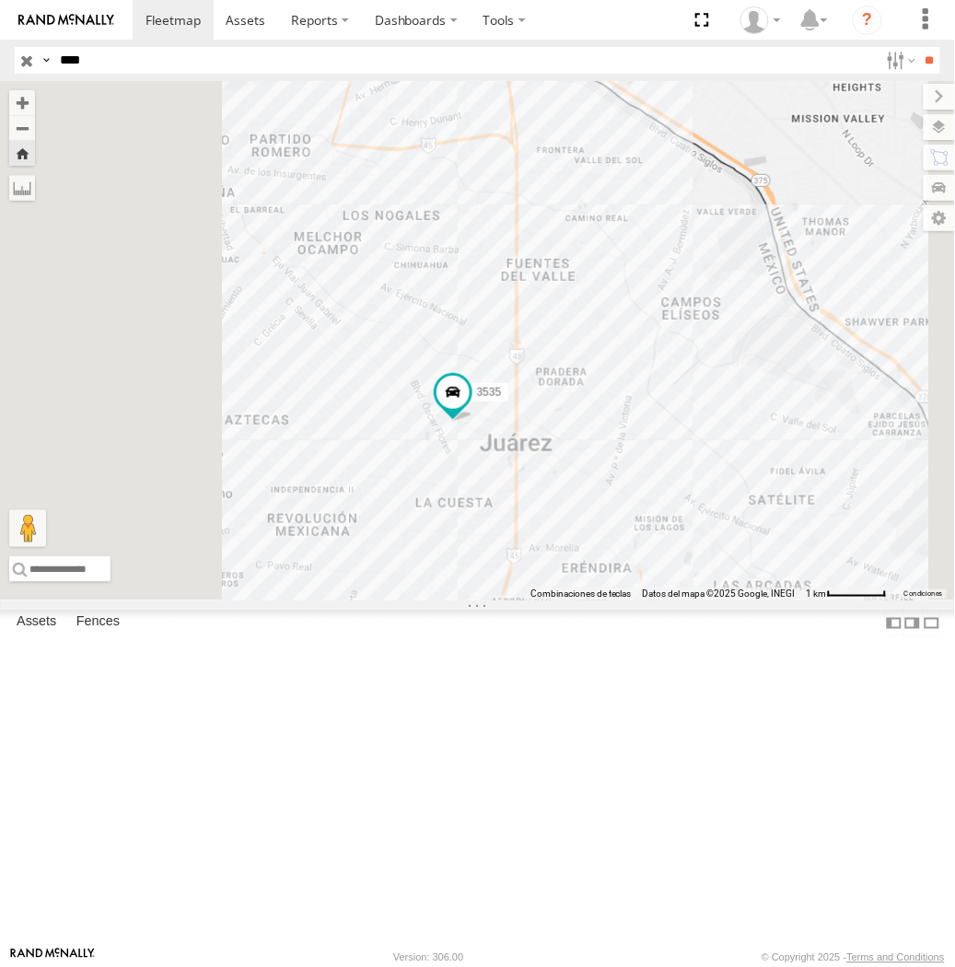
drag, startPoint x: 621, startPoint y: 519, endPoint x: 633, endPoint y: 536, distance: 21.2
click at [633, 536] on div "3535" at bounding box center [477, 341] width 955 height 520
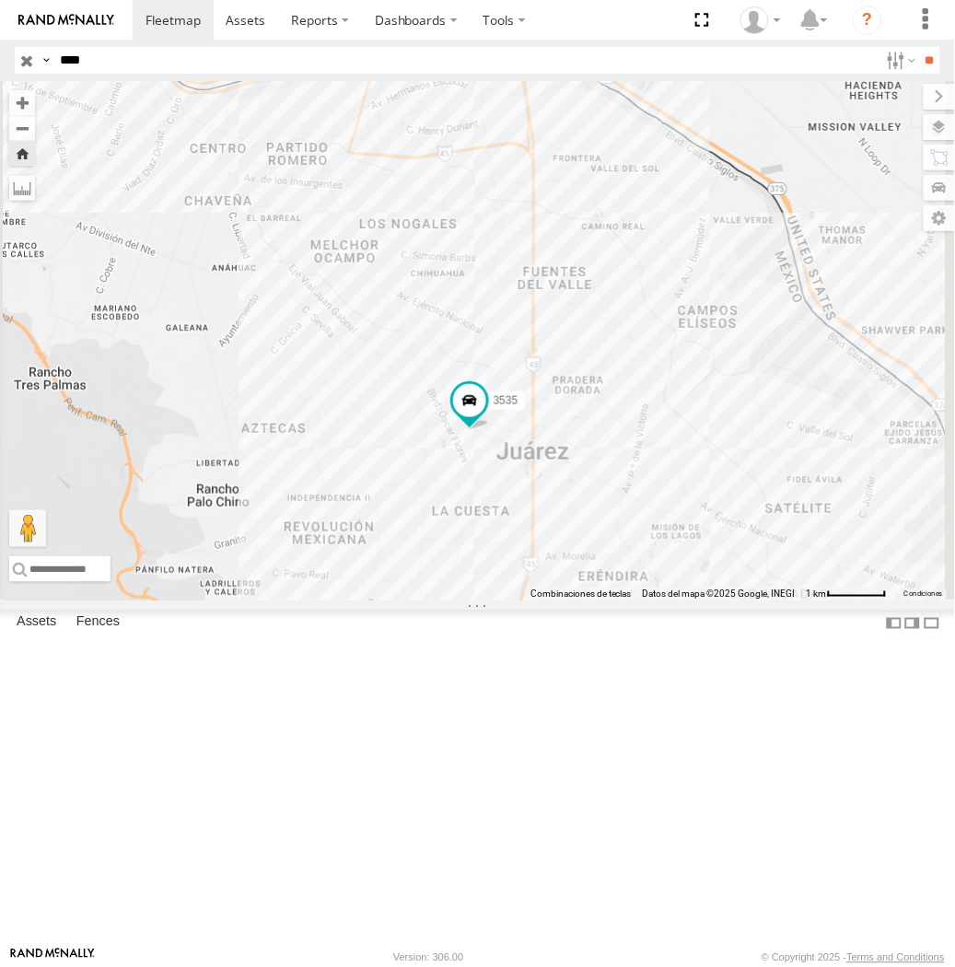
click at [240, 76] on header "Search Query Asset ID Asset Label Registration Manufacturer Model VIN Job ID IP" at bounding box center [477, 60] width 955 height 41
click at [221, 50] on input "****" at bounding box center [466, 60] width 826 height 27
click at [919, 47] on input "**" at bounding box center [929, 60] width 21 height 27
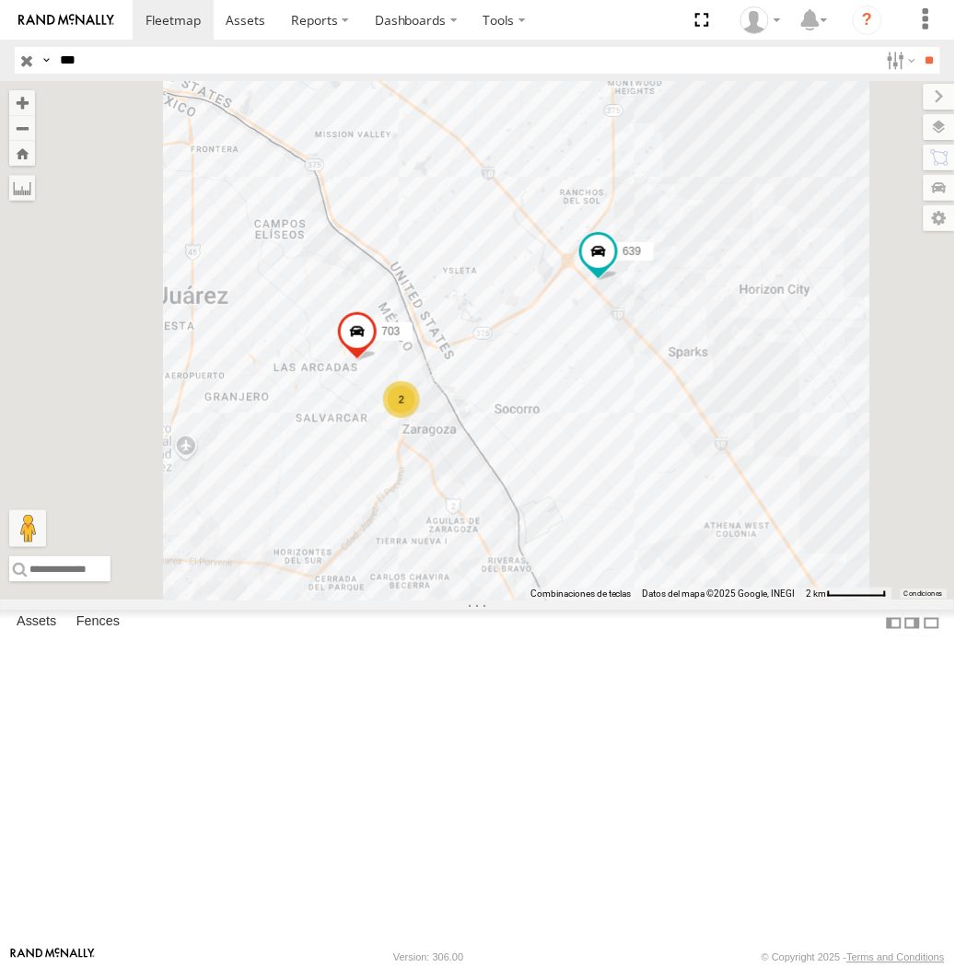
click at [203, 57] on input "***" at bounding box center [466, 60] width 826 height 27
click at [919, 47] on input "**" at bounding box center [929, 60] width 21 height 27
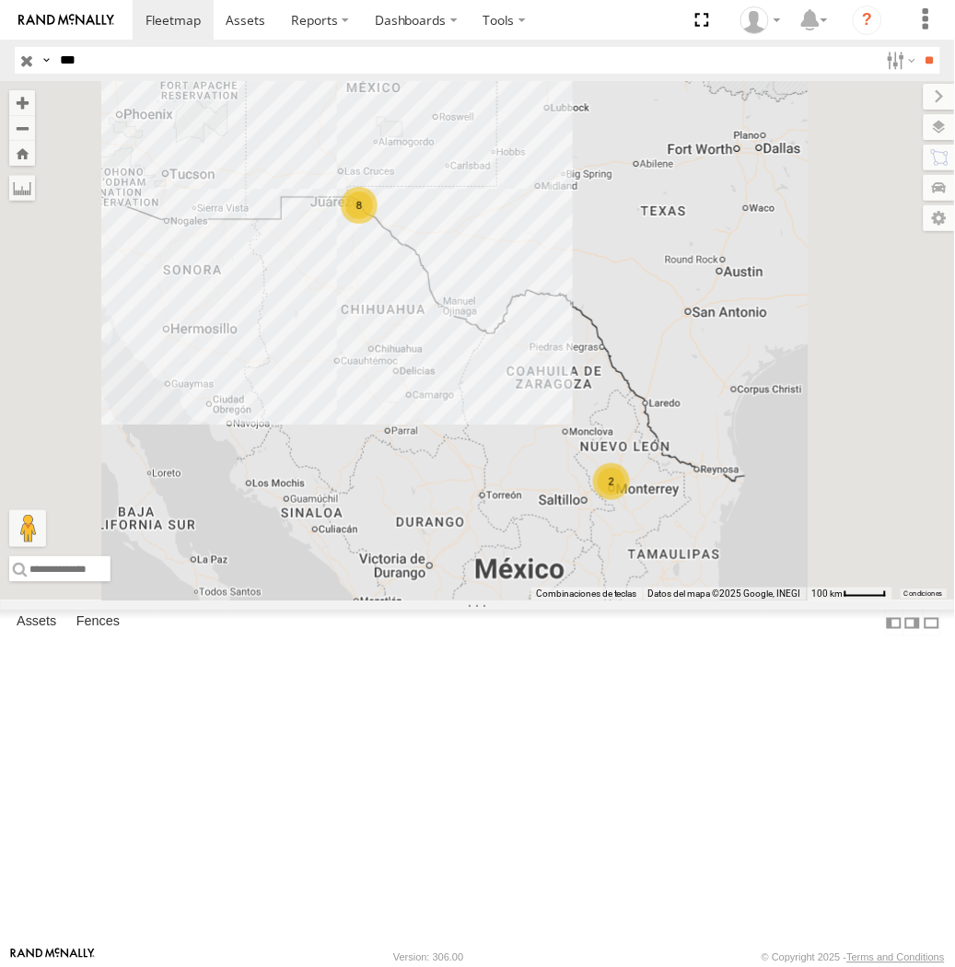
click at [0, 0] on span at bounding box center [0, 0] width 0 height 0
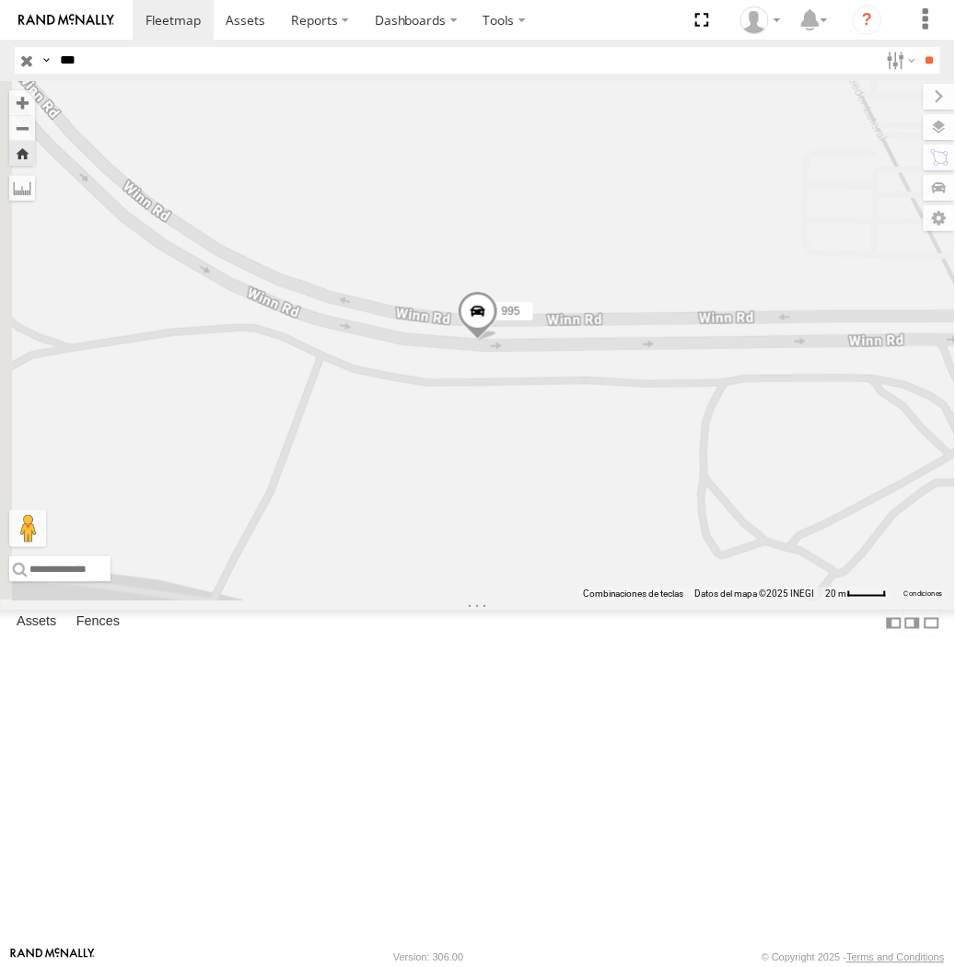
drag, startPoint x: 145, startPoint y: 63, endPoint x: 134, endPoint y: 62, distance: 10.2
click at [145, 63] on input "***" at bounding box center [466, 60] width 826 height 27
click at [144, 63] on input "***" at bounding box center [466, 60] width 826 height 27
click at [919, 47] on input "**" at bounding box center [929, 60] width 21 height 27
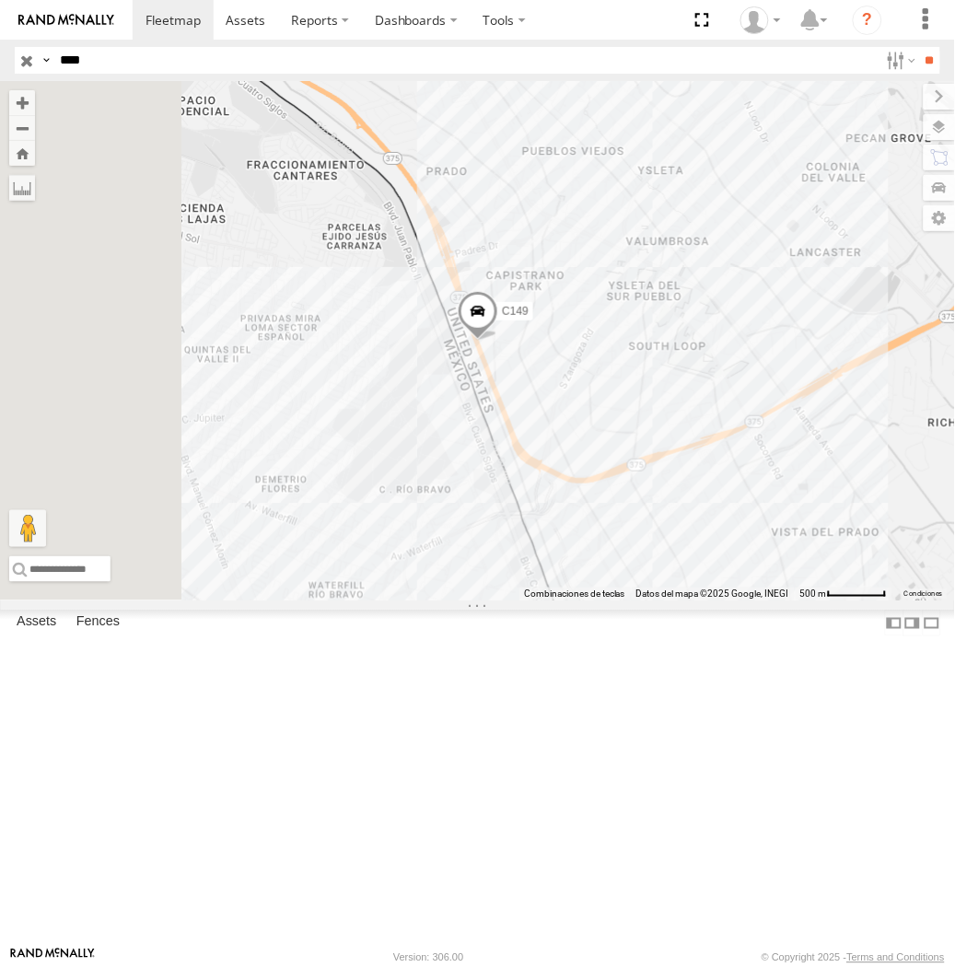
drag, startPoint x: 146, startPoint y: 76, endPoint x: 134, endPoint y: 66, distance: 15.1
click at [146, 76] on header "Search Query Asset ID Asset Label Registration Manufacturer Model VIN Job ID IP" at bounding box center [477, 60] width 955 height 41
click at [134, 66] on input "****" at bounding box center [466, 60] width 826 height 27
type input "****"
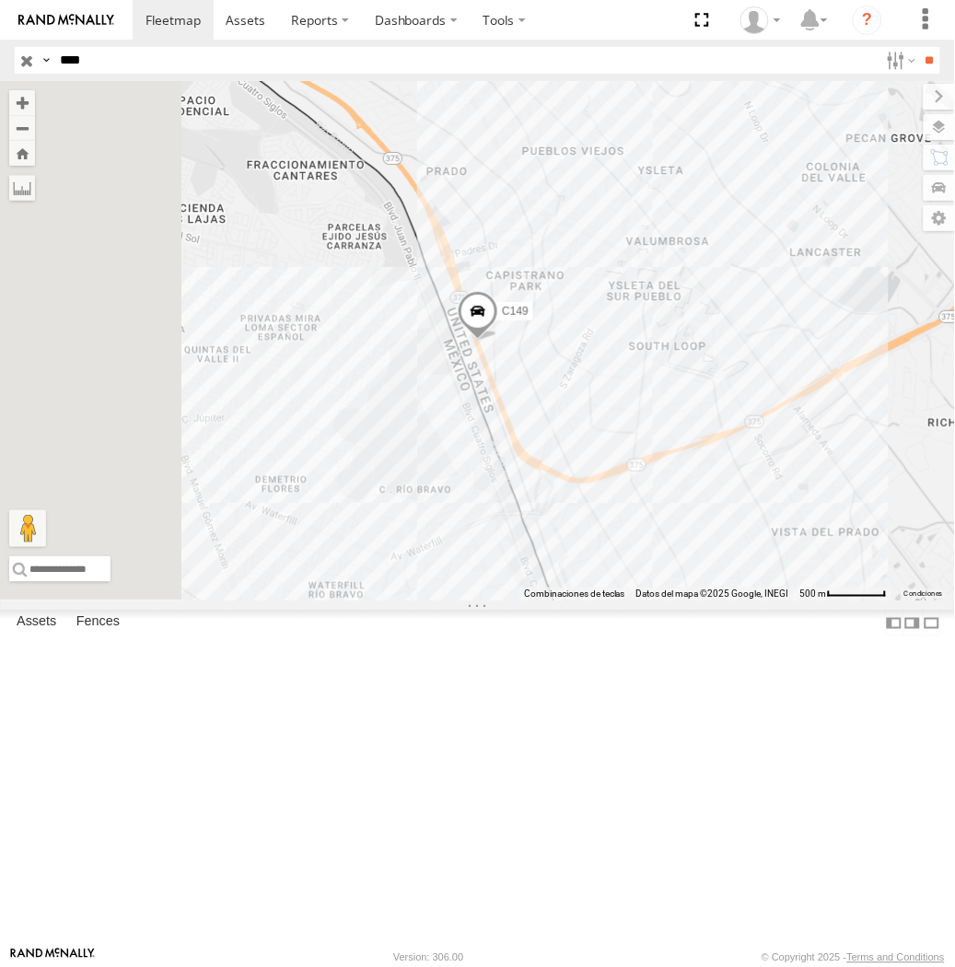
click at [919, 47] on input "**" at bounding box center [929, 60] width 21 height 27
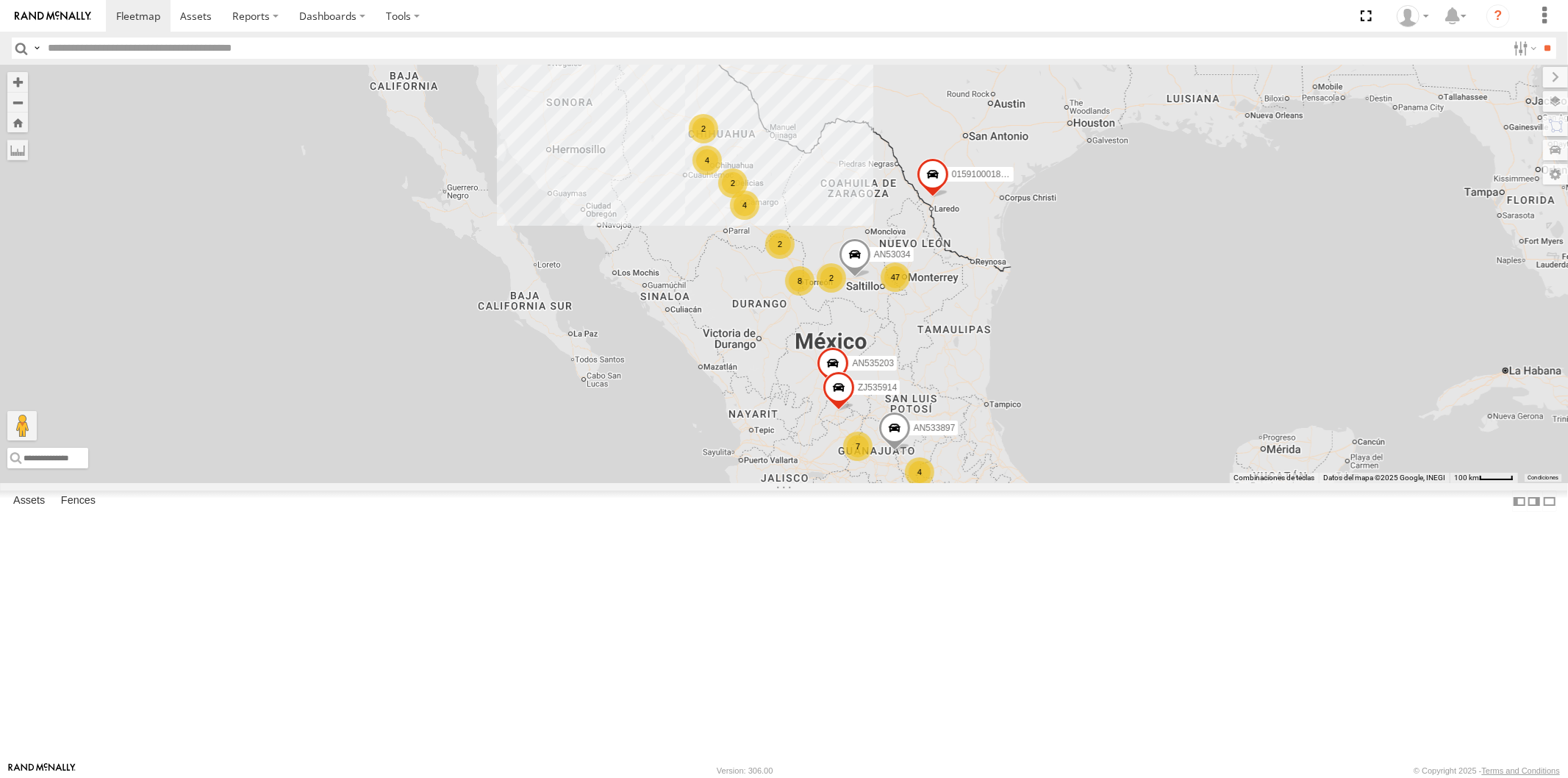
drag, startPoint x: 1530, startPoint y: 47, endPoint x: 464, endPoint y: 93, distance: 1067.0
click at [0, 0] on label at bounding box center [0, 0] width 0 height 0
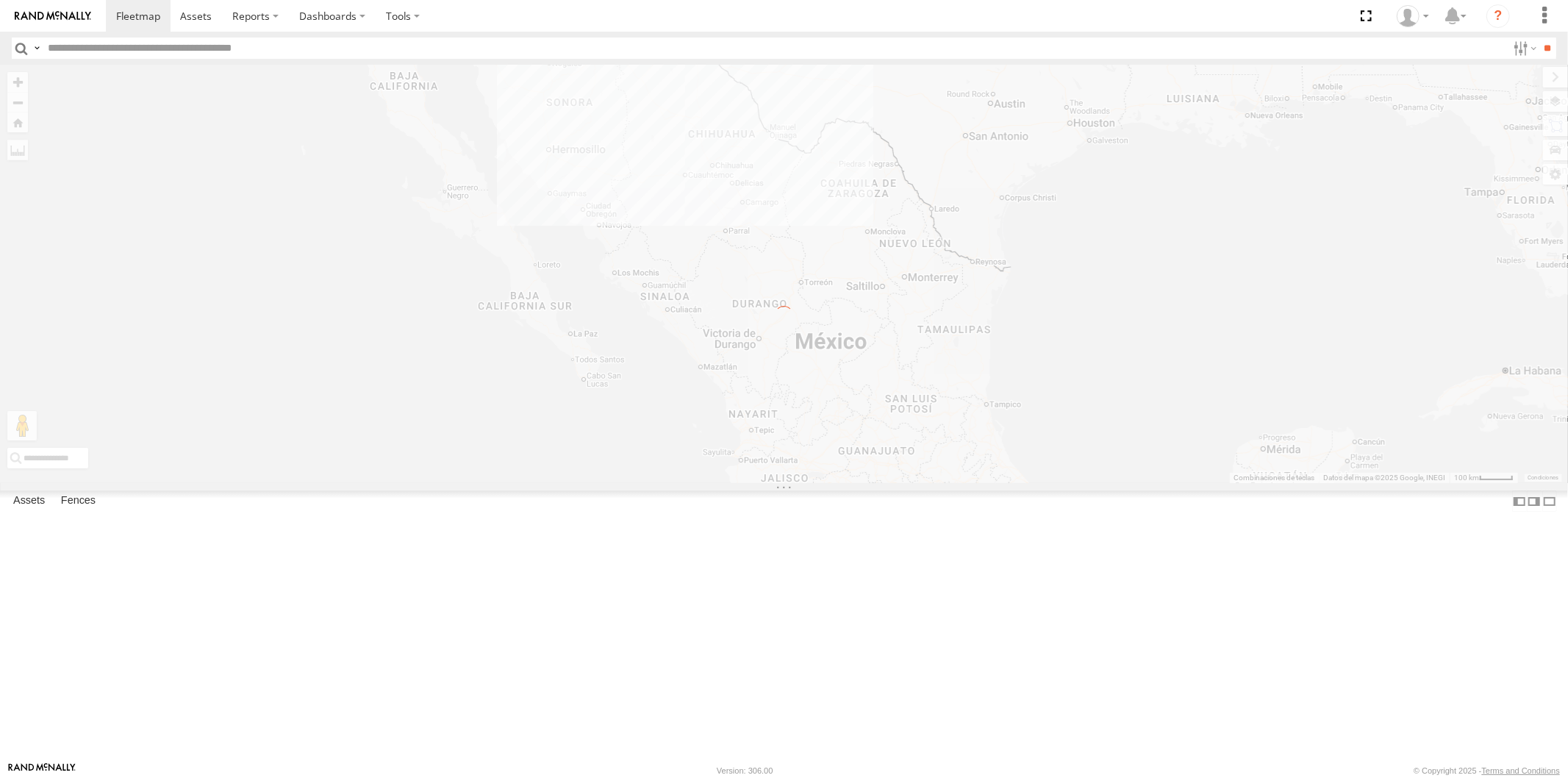
click at [164, 45] on input "text" at bounding box center [775, 48] width 1465 height 22
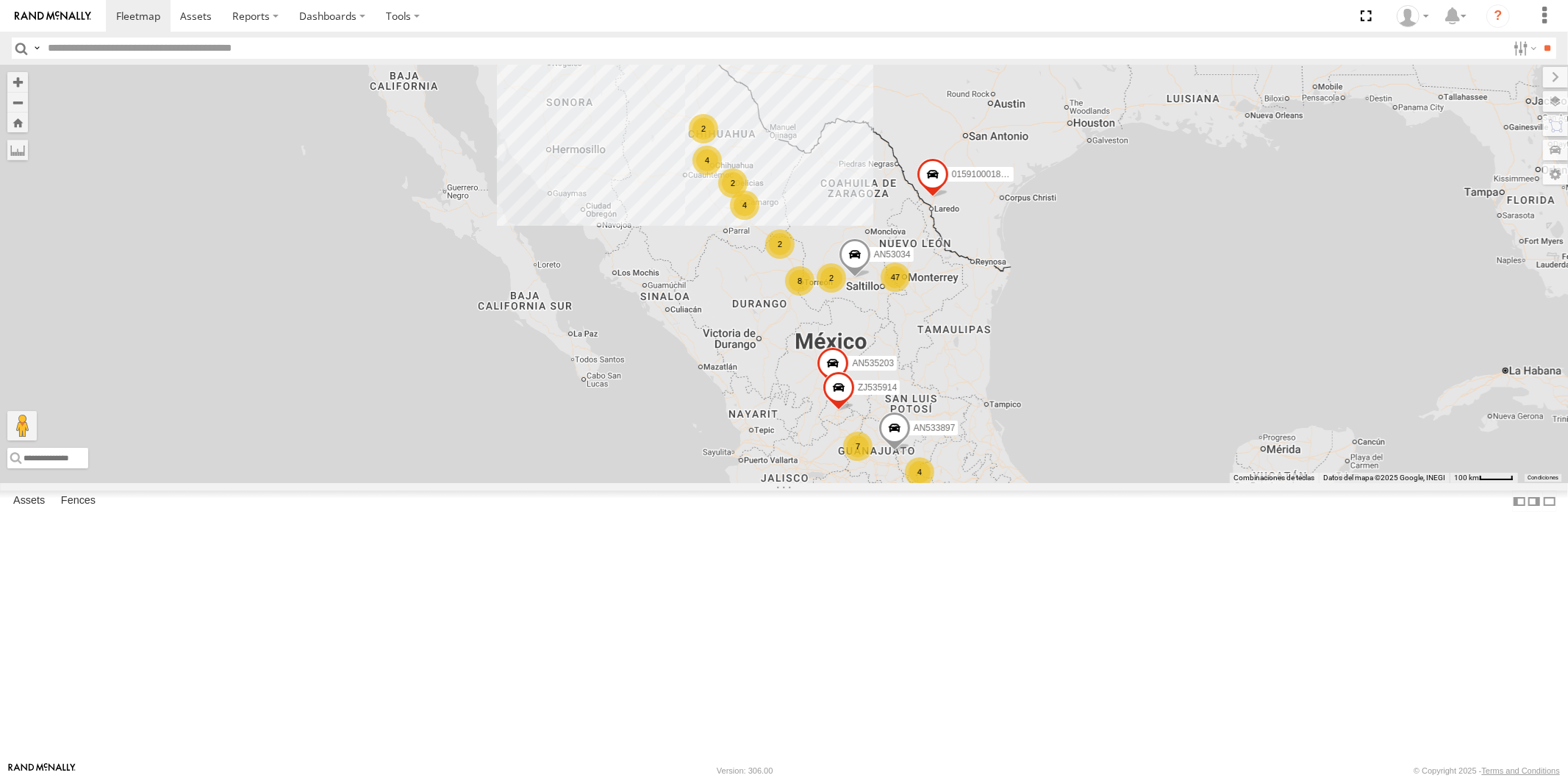
click at [214, 45] on input "text" at bounding box center [775, 48] width 1465 height 22
click at [1539, 38] on input "**" at bounding box center [1547, 48] width 17 height 22
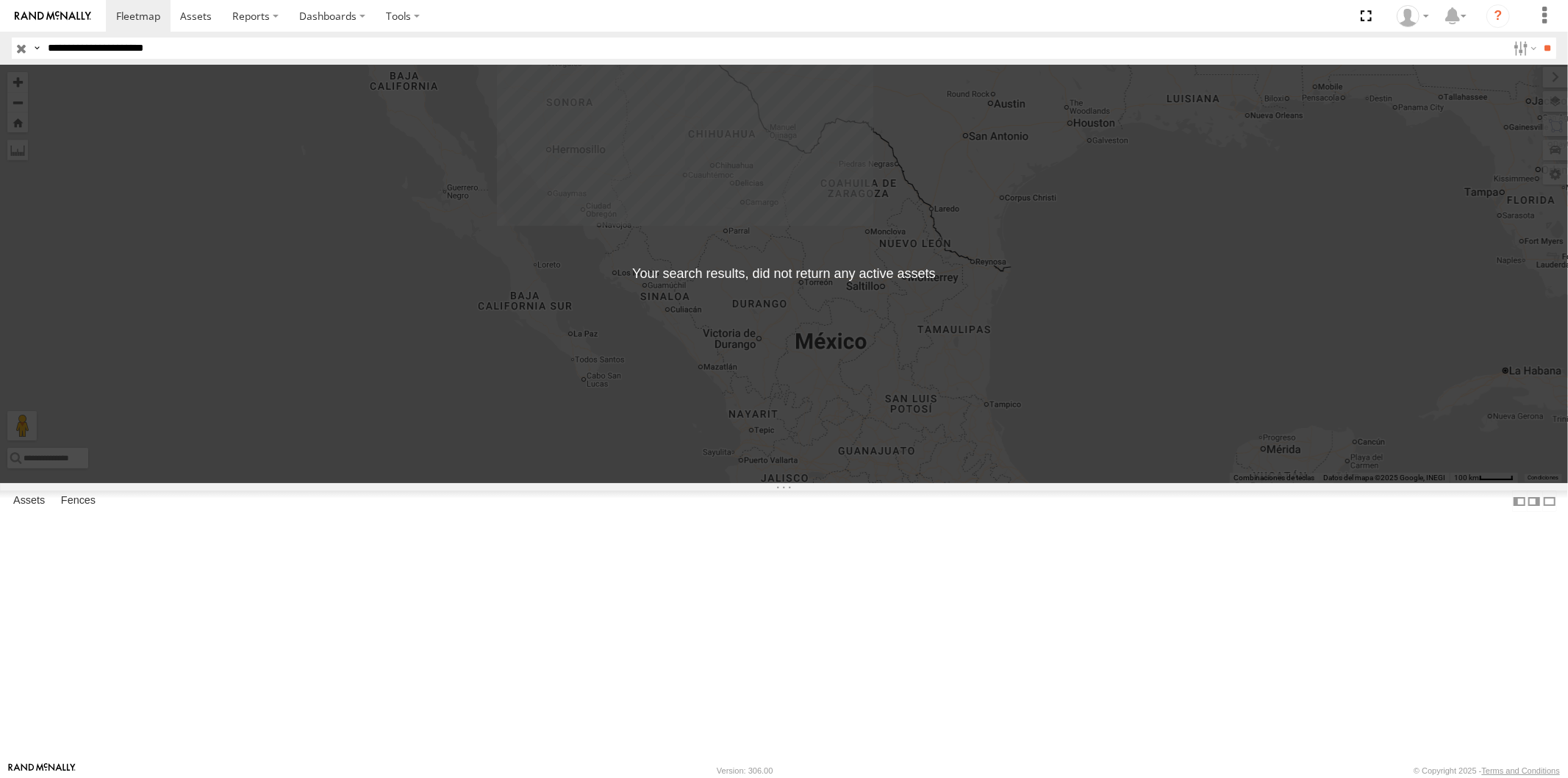
click at [38, 48] on label at bounding box center [37, 48] width 12 height 22
click at [0, 0] on span "Asset Label" at bounding box center [0, 0] width 0 height 0
click at [282, 42] on input "**********" at bounding box center [775, 48] width 1465 height 22
click at [1539, 38] on input "**" at bounding box center [1547, 48] width 17 height 22
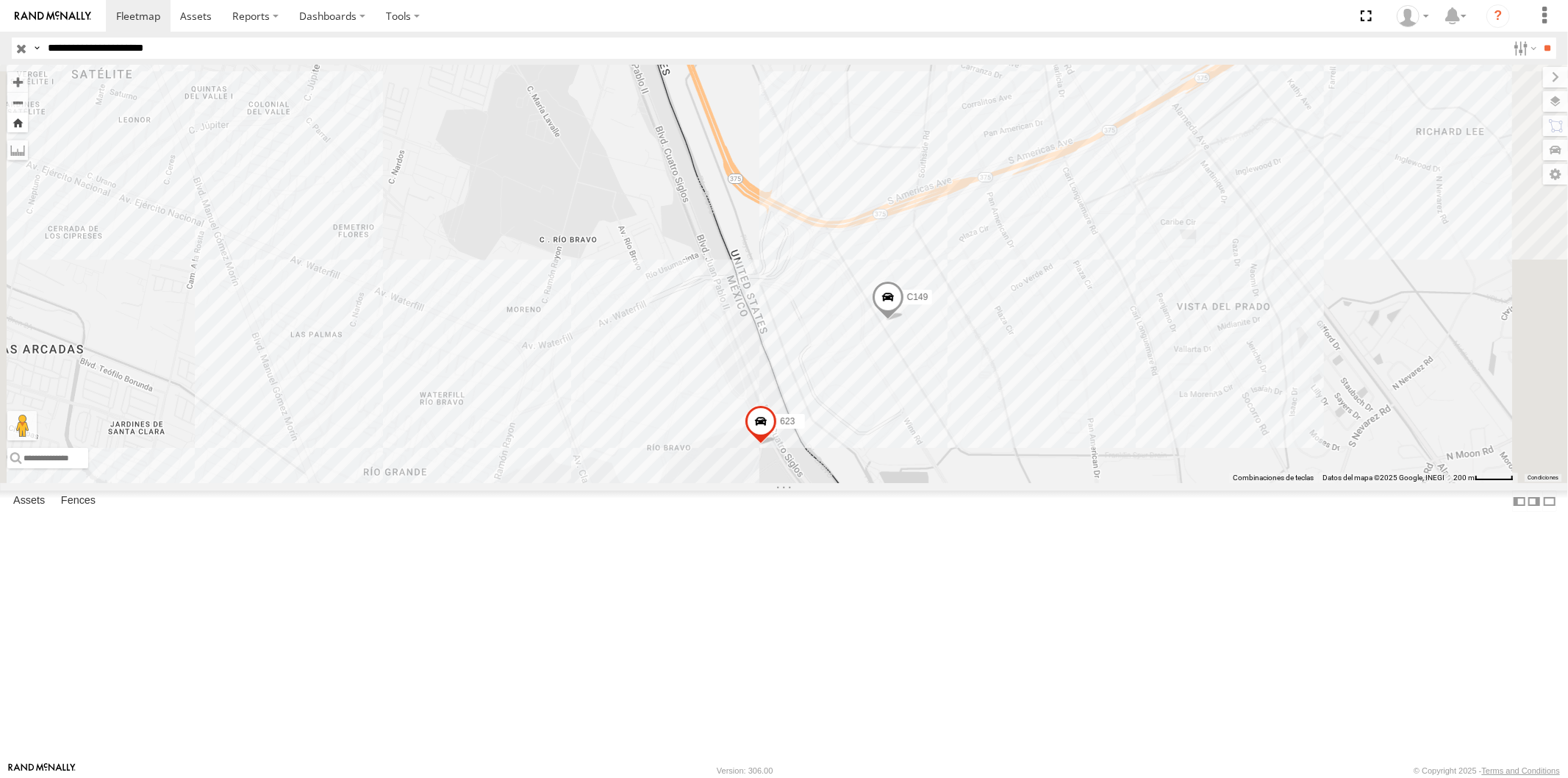
click at [28, 120] on button "Zoom Home" at bounding box center [18, 122] width 21 height 20
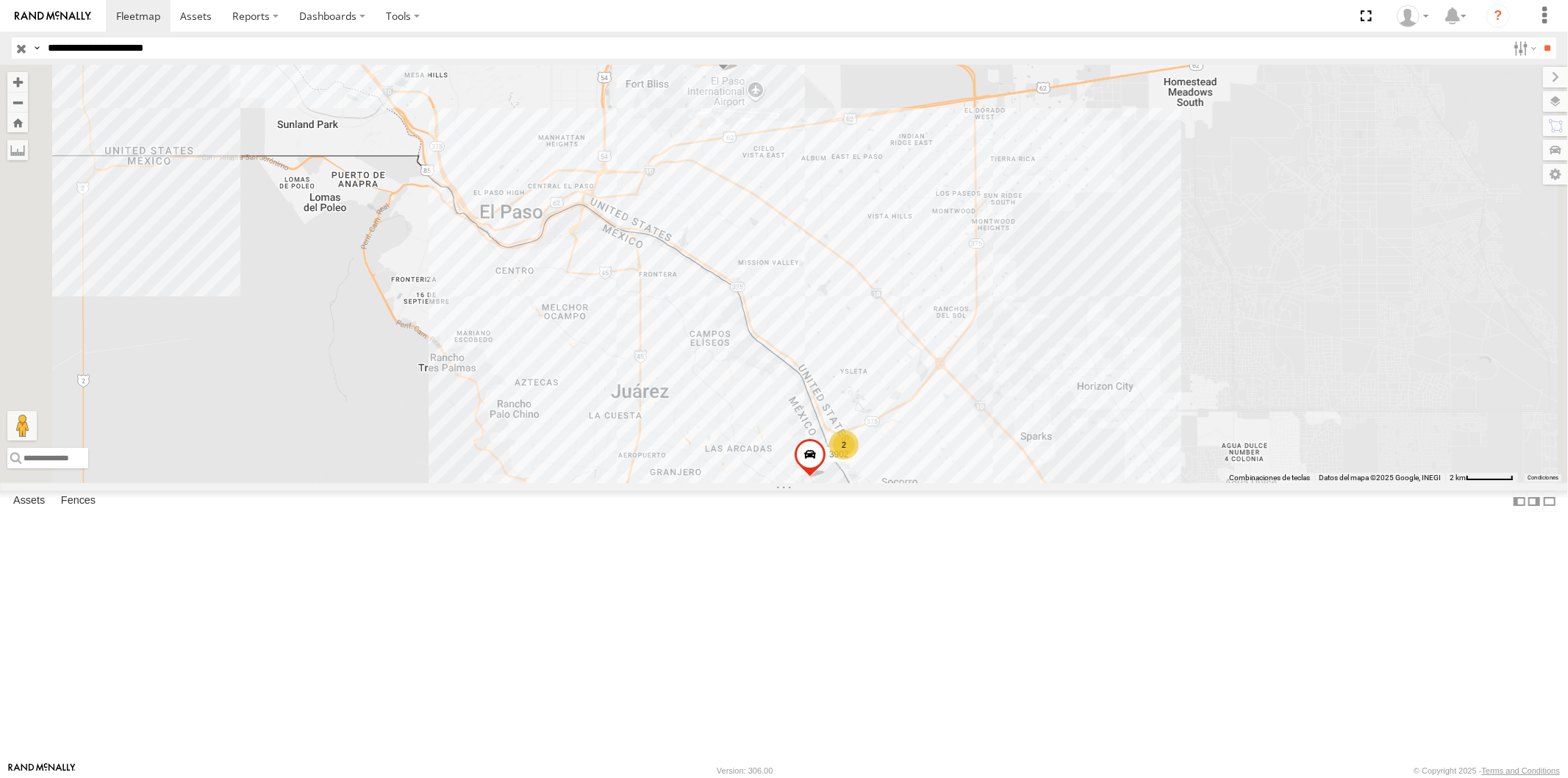
click at [0, 0] on span at bounding box center [0, 0] width 0 height 0
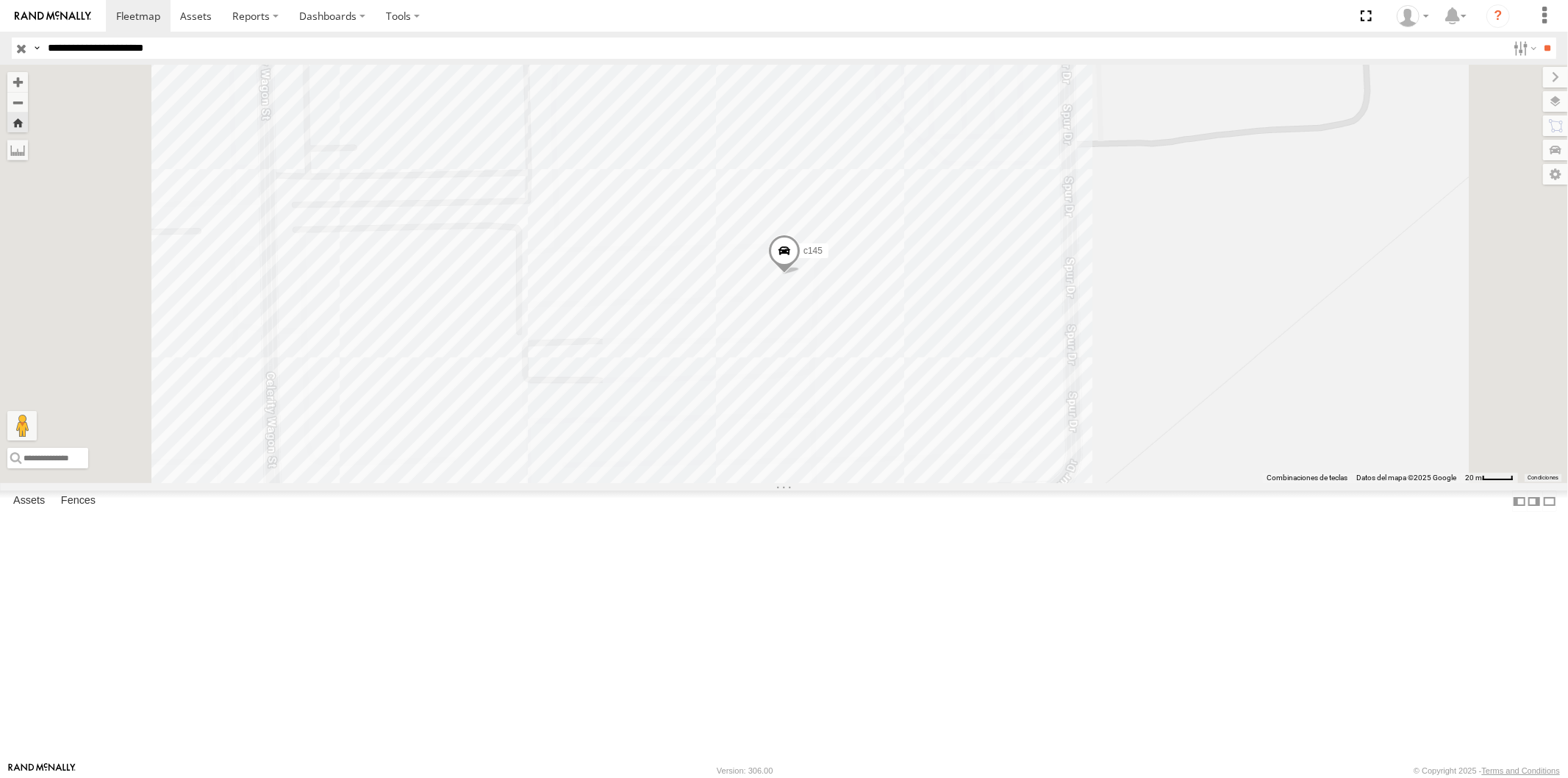
click at [192, 49] on input "**********" at bounding box center [775, 48] width 1465 height 22
click at [1539, 38] on input "**" at bounding box center [1547, 48] width 17 height 22
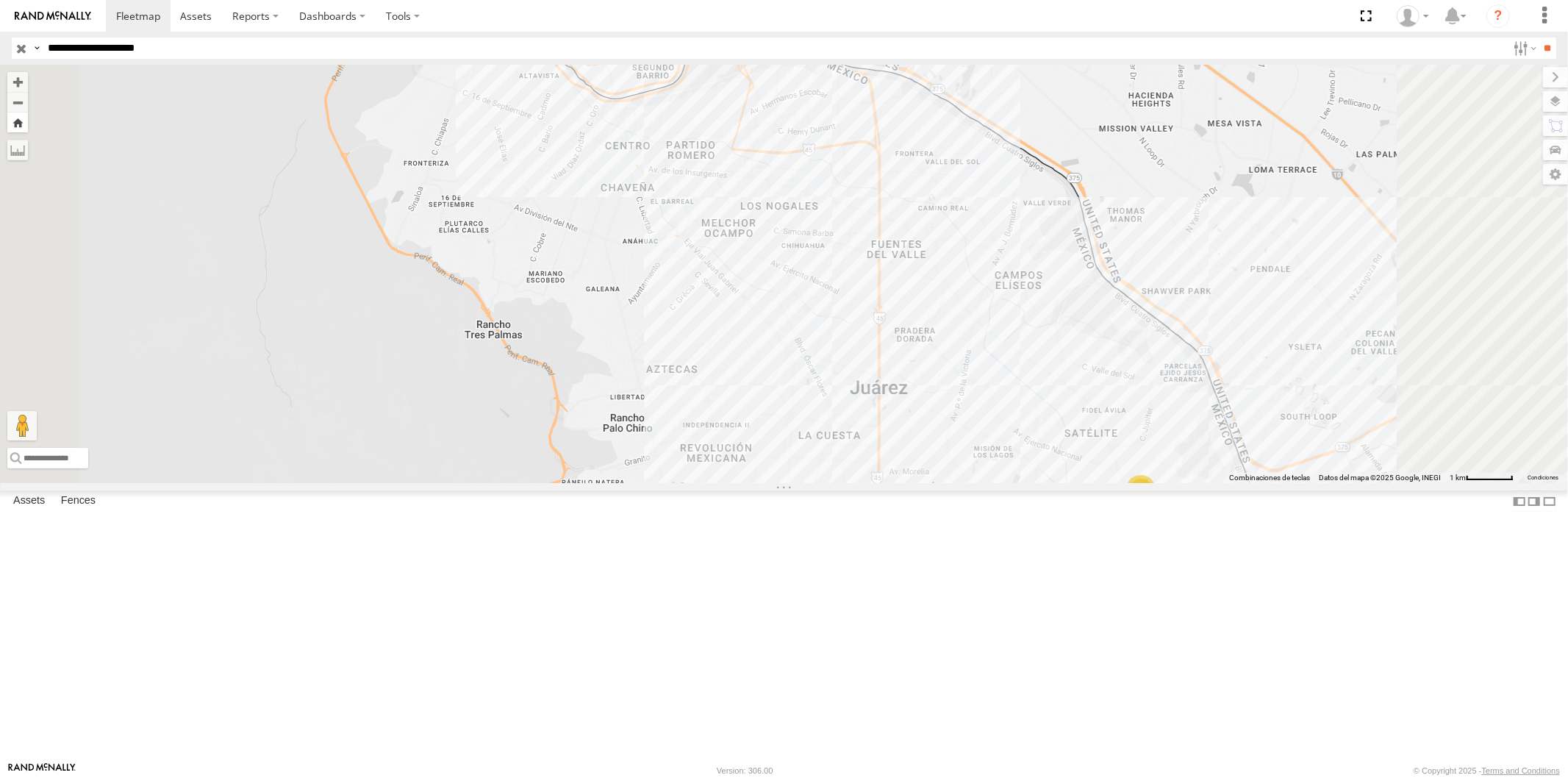
click at [28, 113] on button "Zoom Home" at bounding box center [18, 122] width 21 height 20
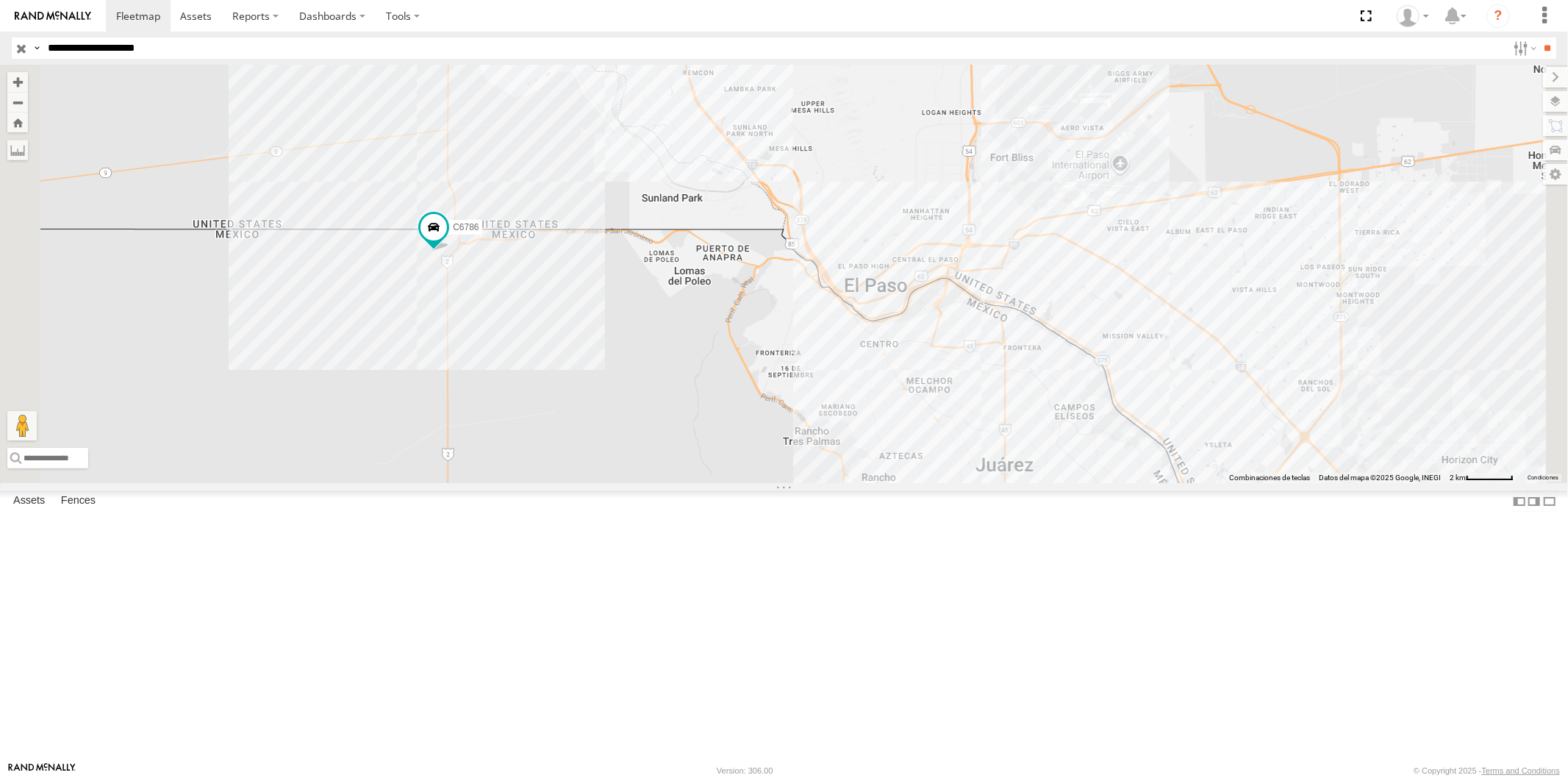
click at [236, 55] on input "**********" at bounding box center [775, 48] width 1465 height 22
type input "**********"
click at [1539, 38] on input "**" at bounding box center [1547, 48] width 17 height 22
